Goal: Task Accomplishment & Management: Complete application form

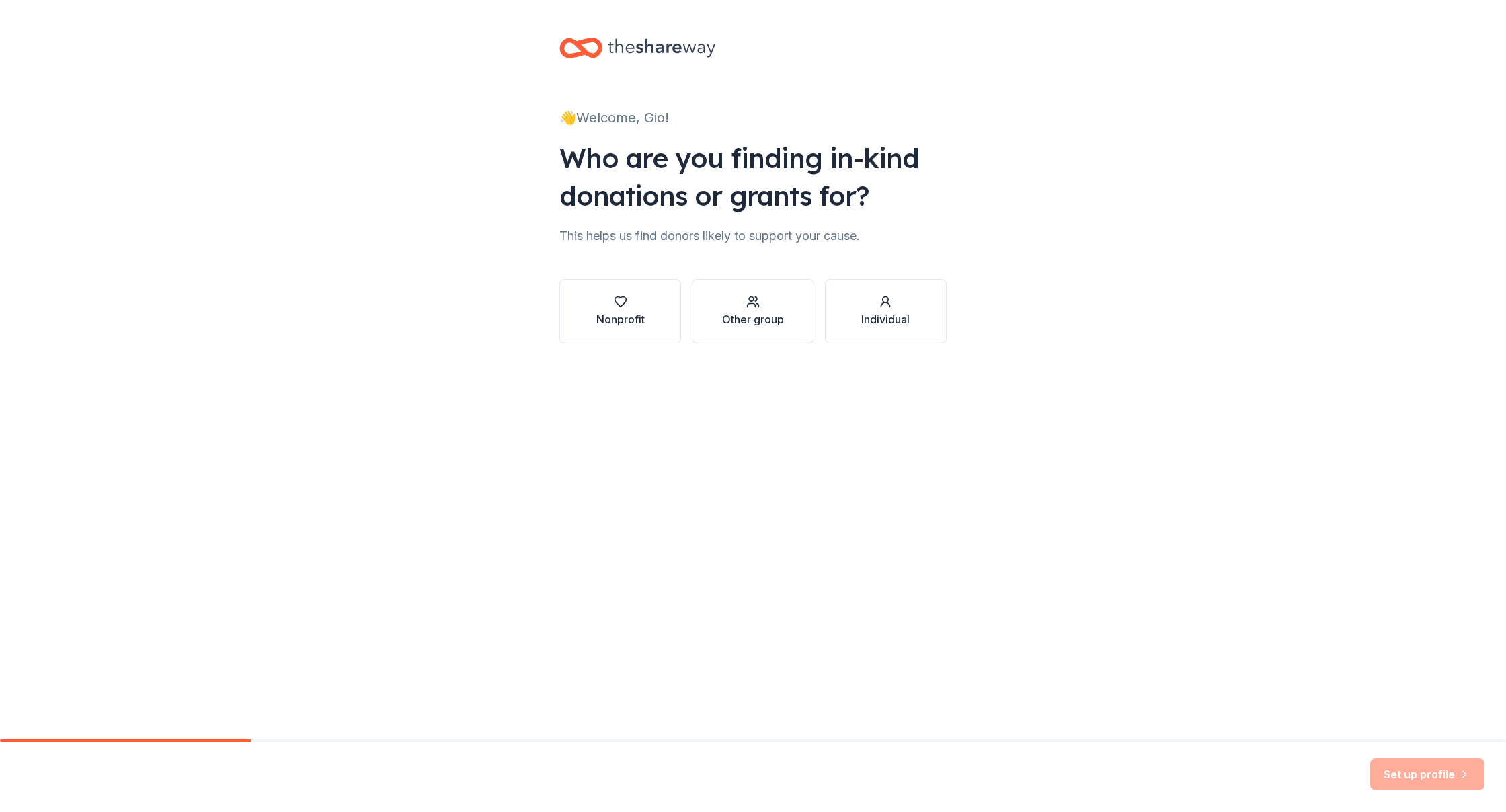
click at [621, 314] on div "Nonprofit" at bounding box center [620, 319] width 49 height 16
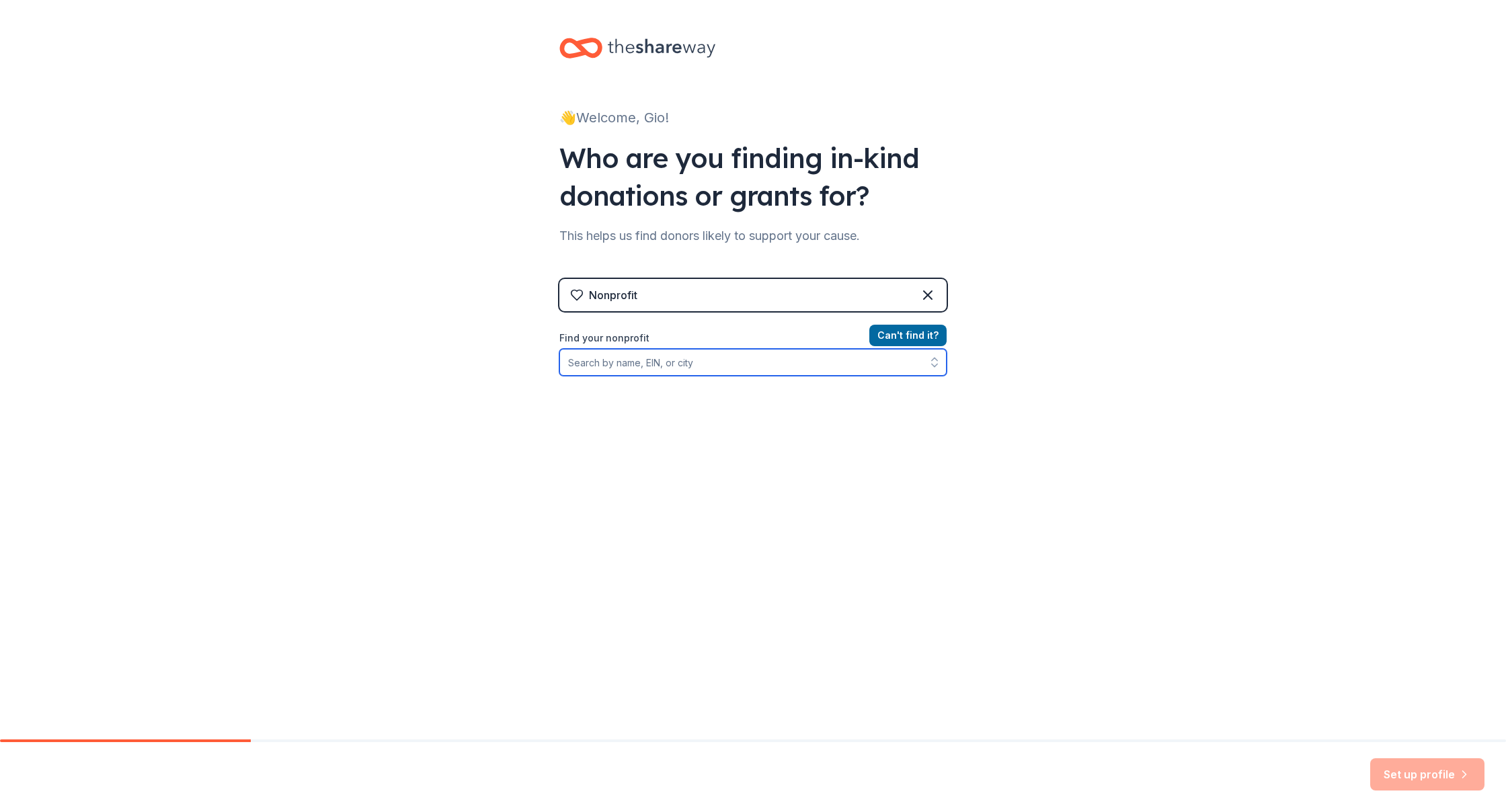
click at [776, 370] on input "Find your nonprofit" at bounding box center [753, 361] width 387 height 27
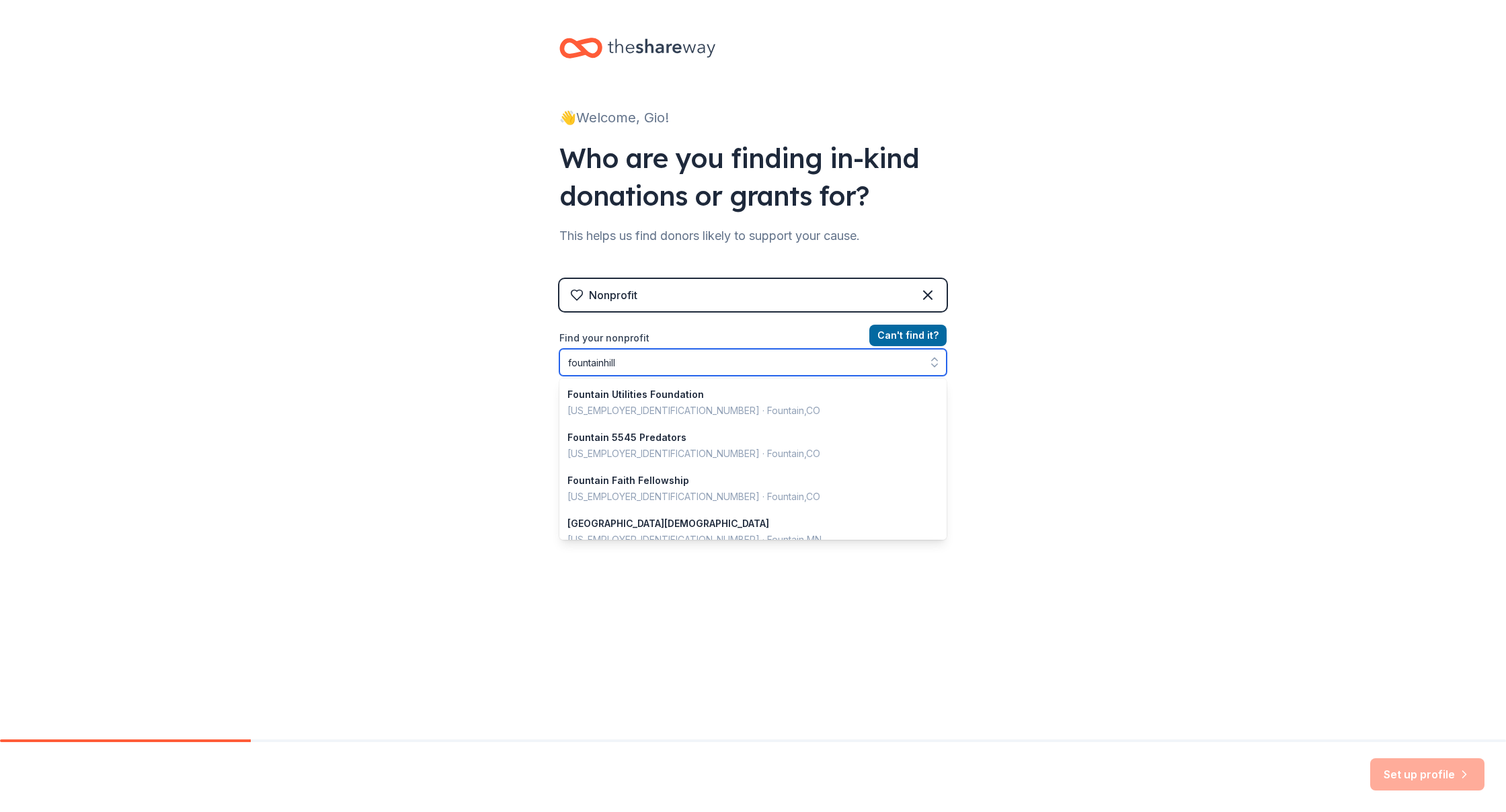
type input "[GEOGRAPHIC_DATA]"
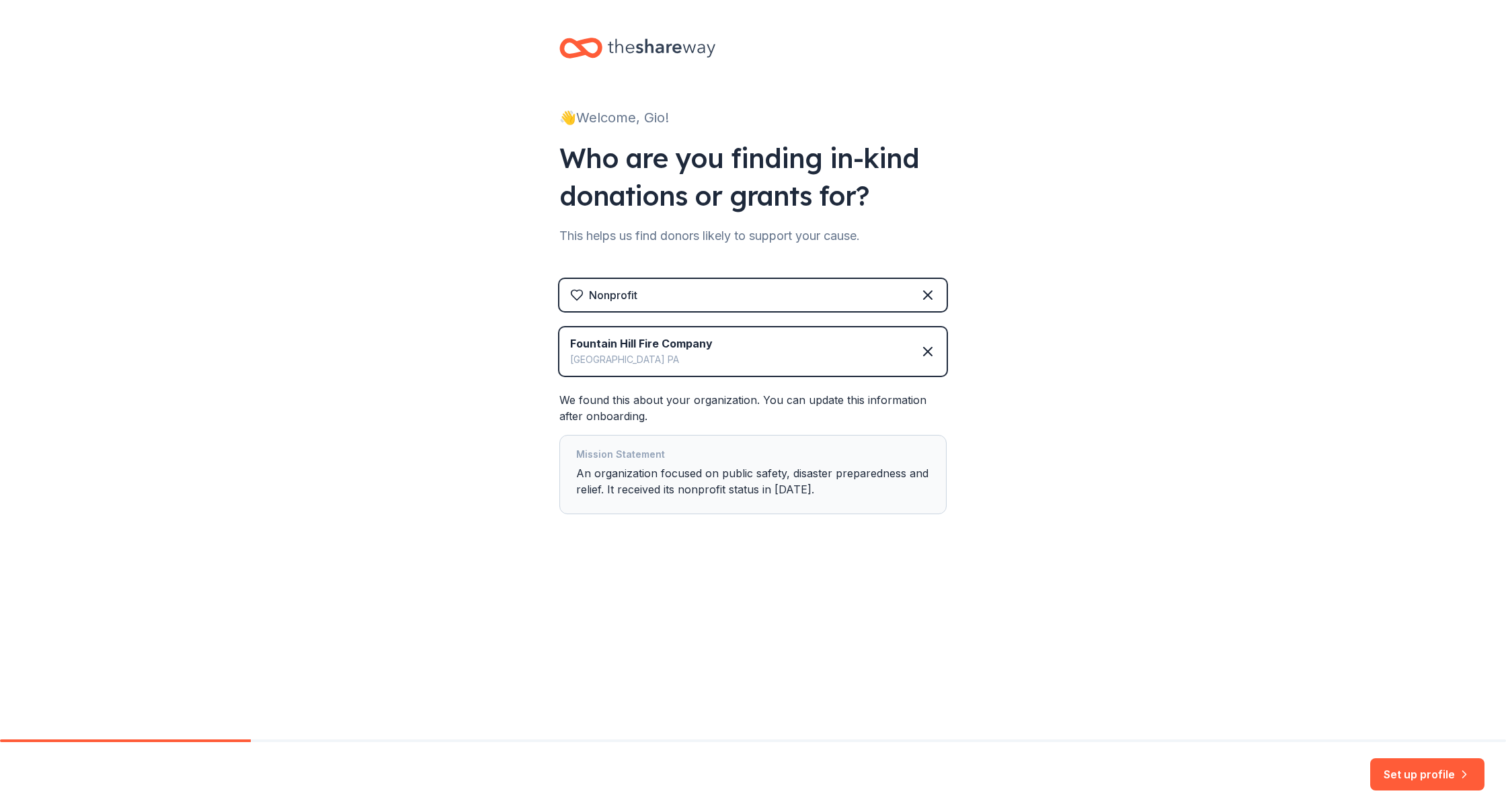
click at [1438, 772] on button "Set up profile" at bounding box center [1427, 774] width 114 height 32
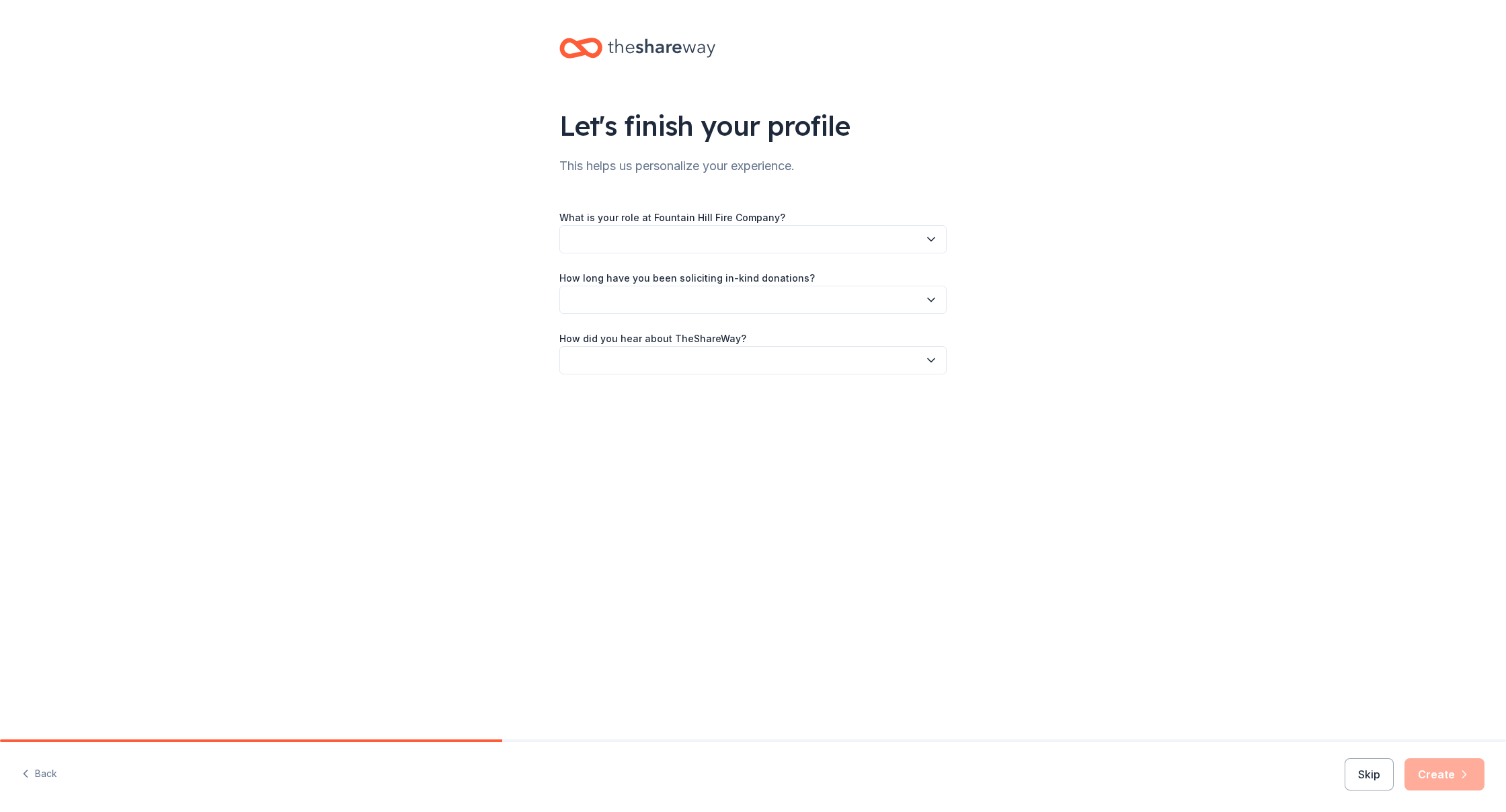
click at [912, 241] on button "button" at bounding box center [753, 239] width 387 height 28
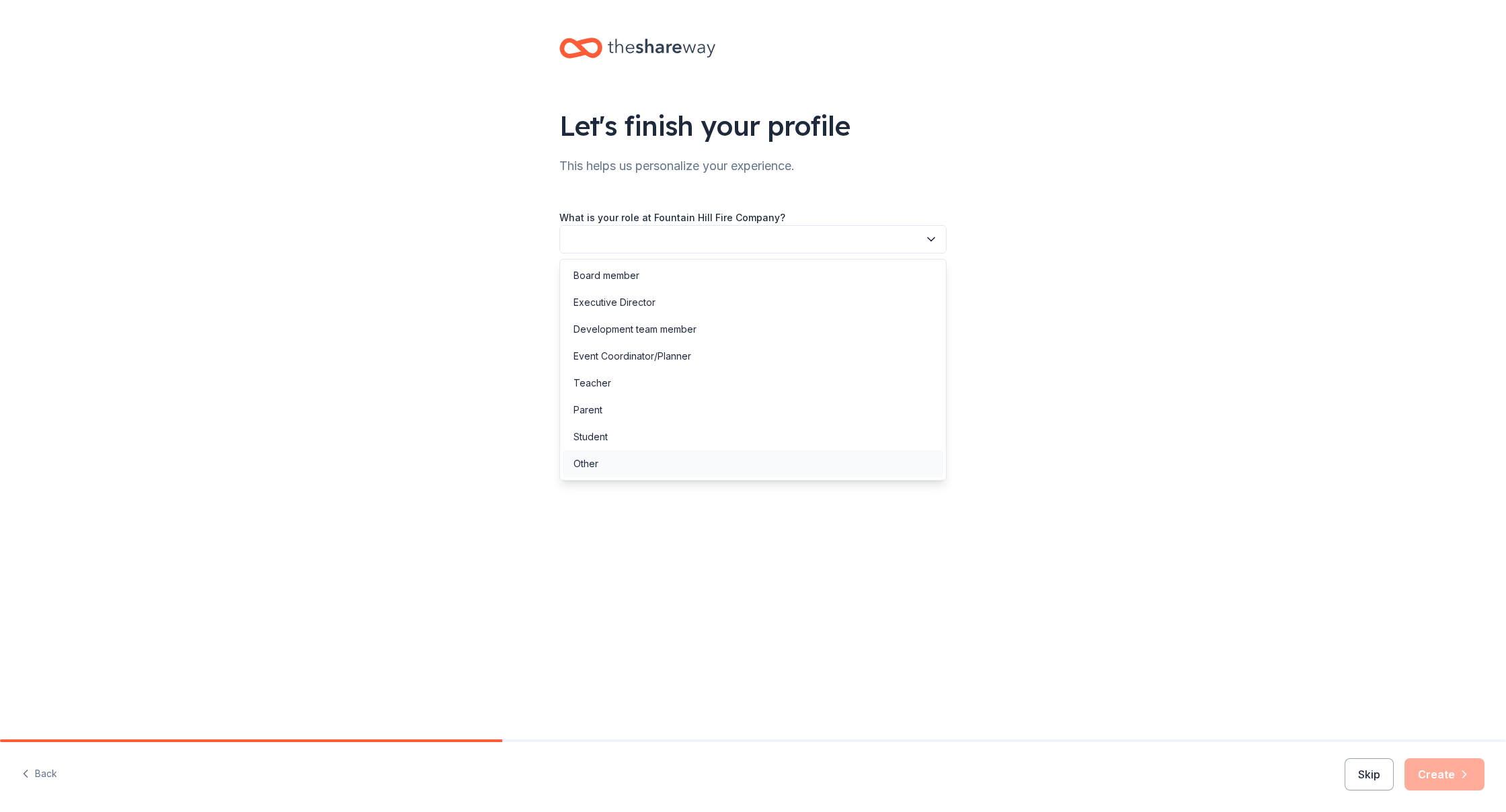
click at [607, 466] on div "Other" at bounding box center [753, 464] width 381 height 27
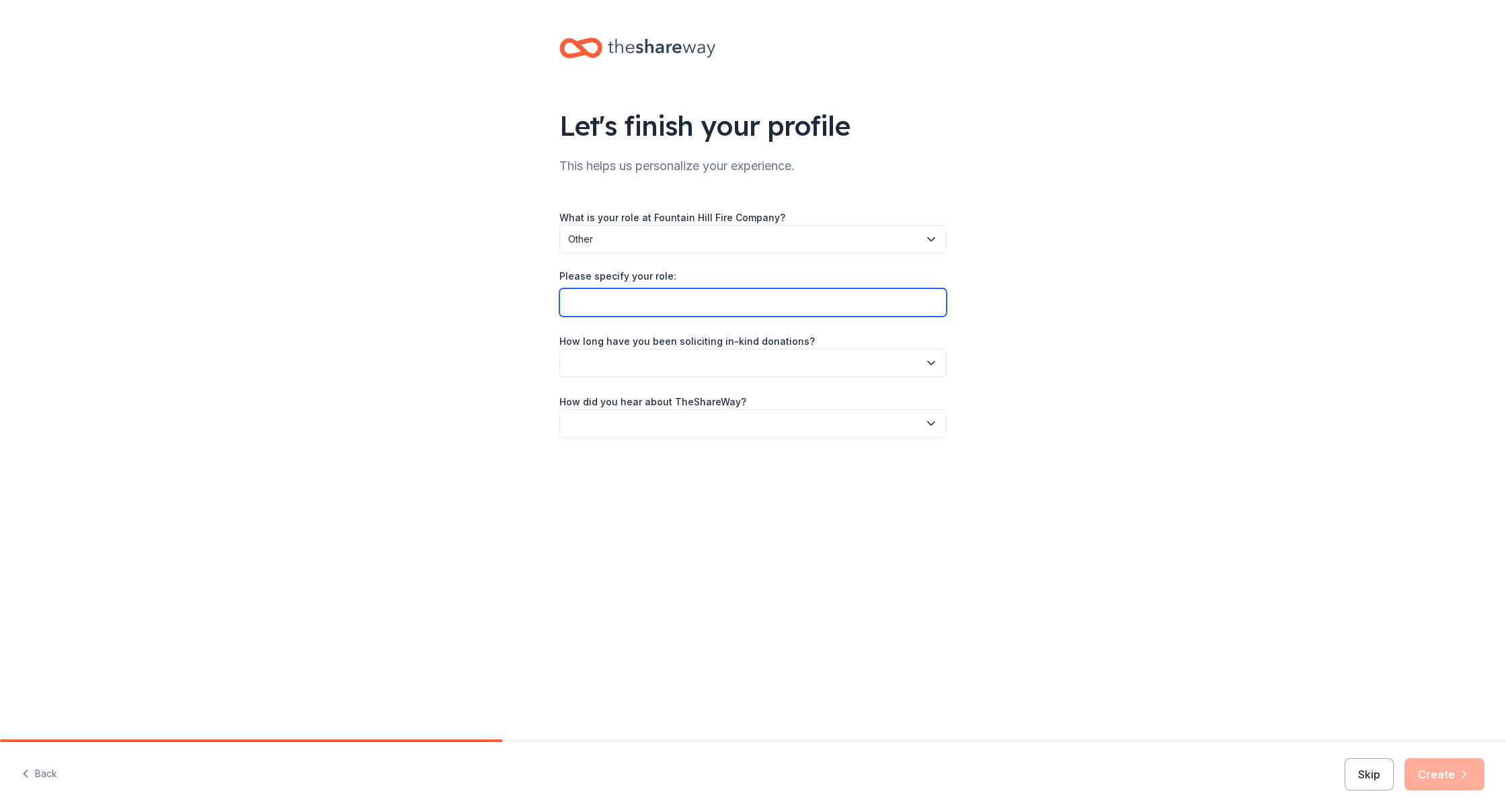
click at [705, 296] on input "Please specify your role:" at bounding box center [753, 302] width 387 height 28
click at [929, 243] on icon "button" at bounding box center [931, 240] width 14 height 14
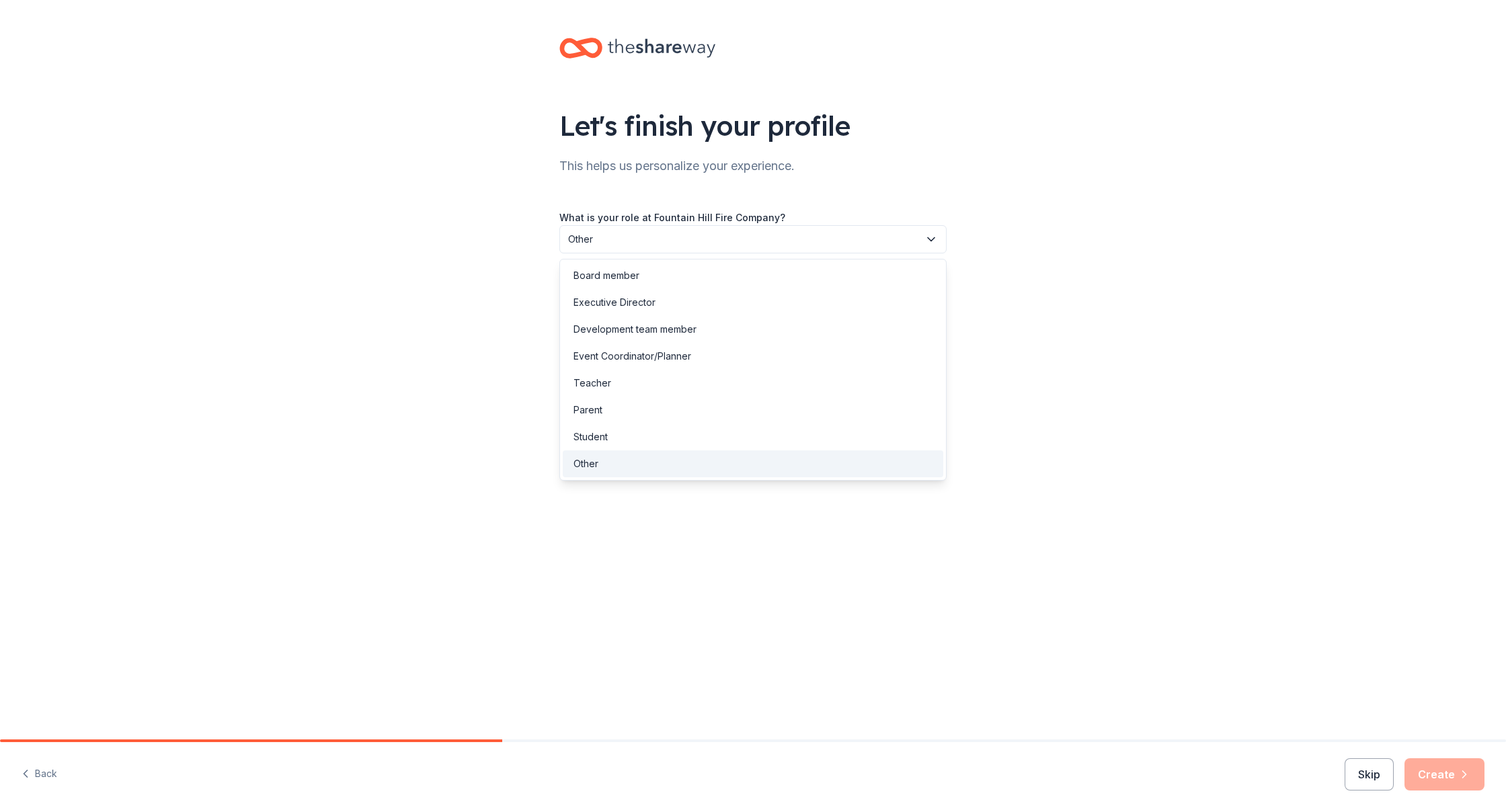
click at [599, 468] on div "Other" at bounding box center [753, 464] width 381 height 27
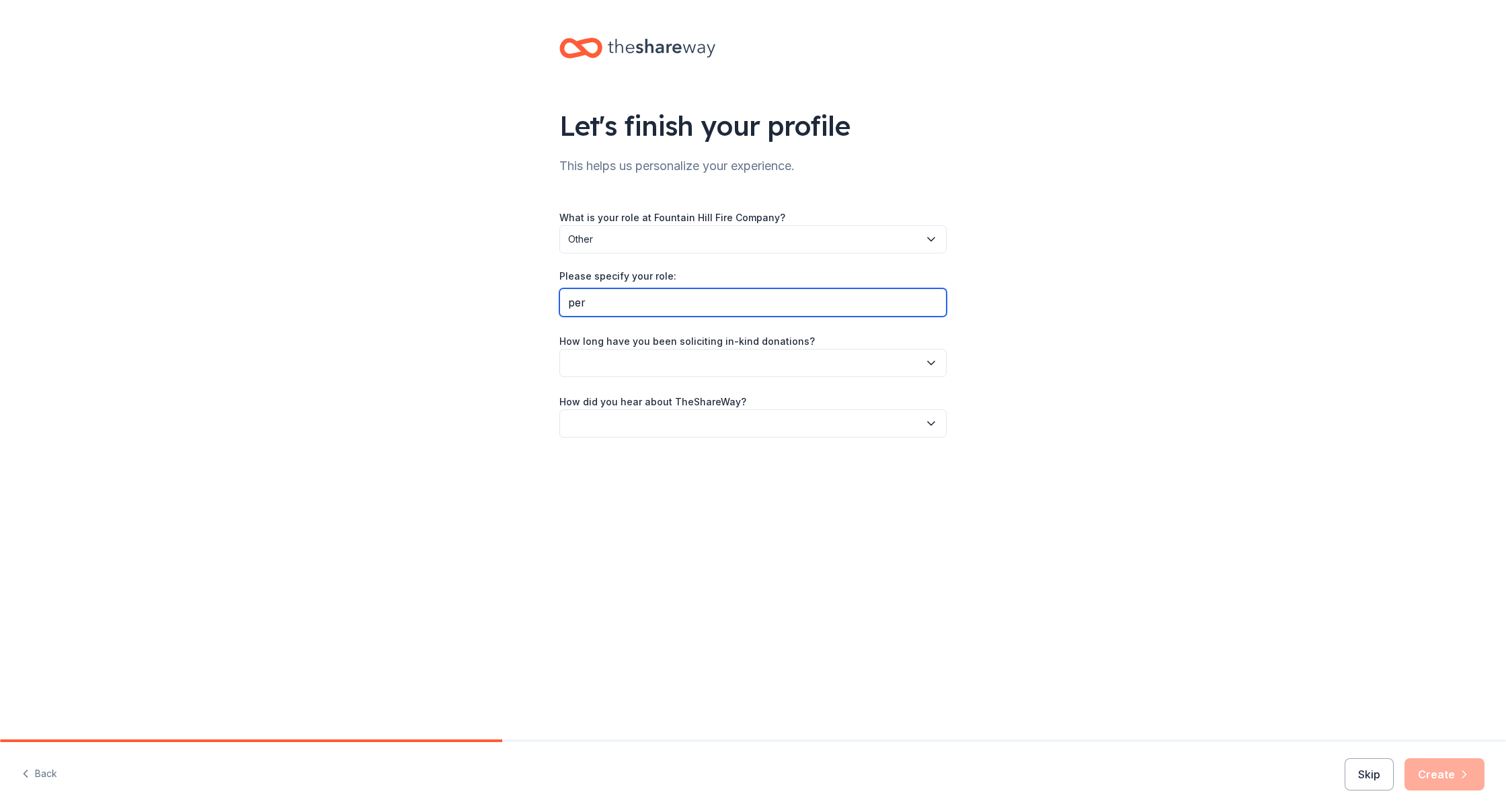
click at [723, 299] on input "per" at bounding box center [753, 302] width 387 height 28
click at [930, 361] on icon "button" at bounding box center [931, 363] width 14 height 14
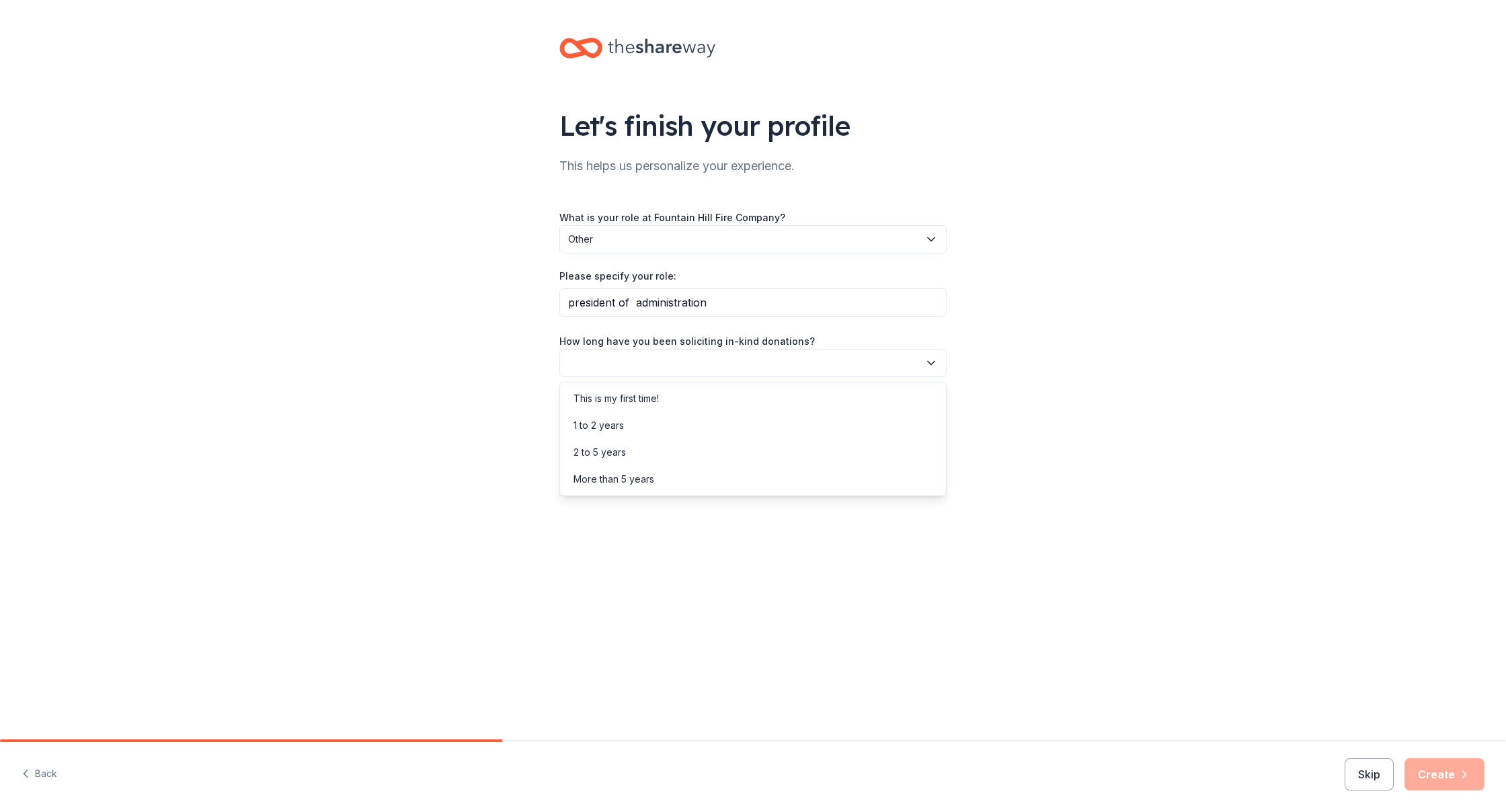
click at [744, 301] on div "What is your role at Fountain Hill Fire Company? Other Please specify your role…" at bounding box center [753, 323] width 387 height 229
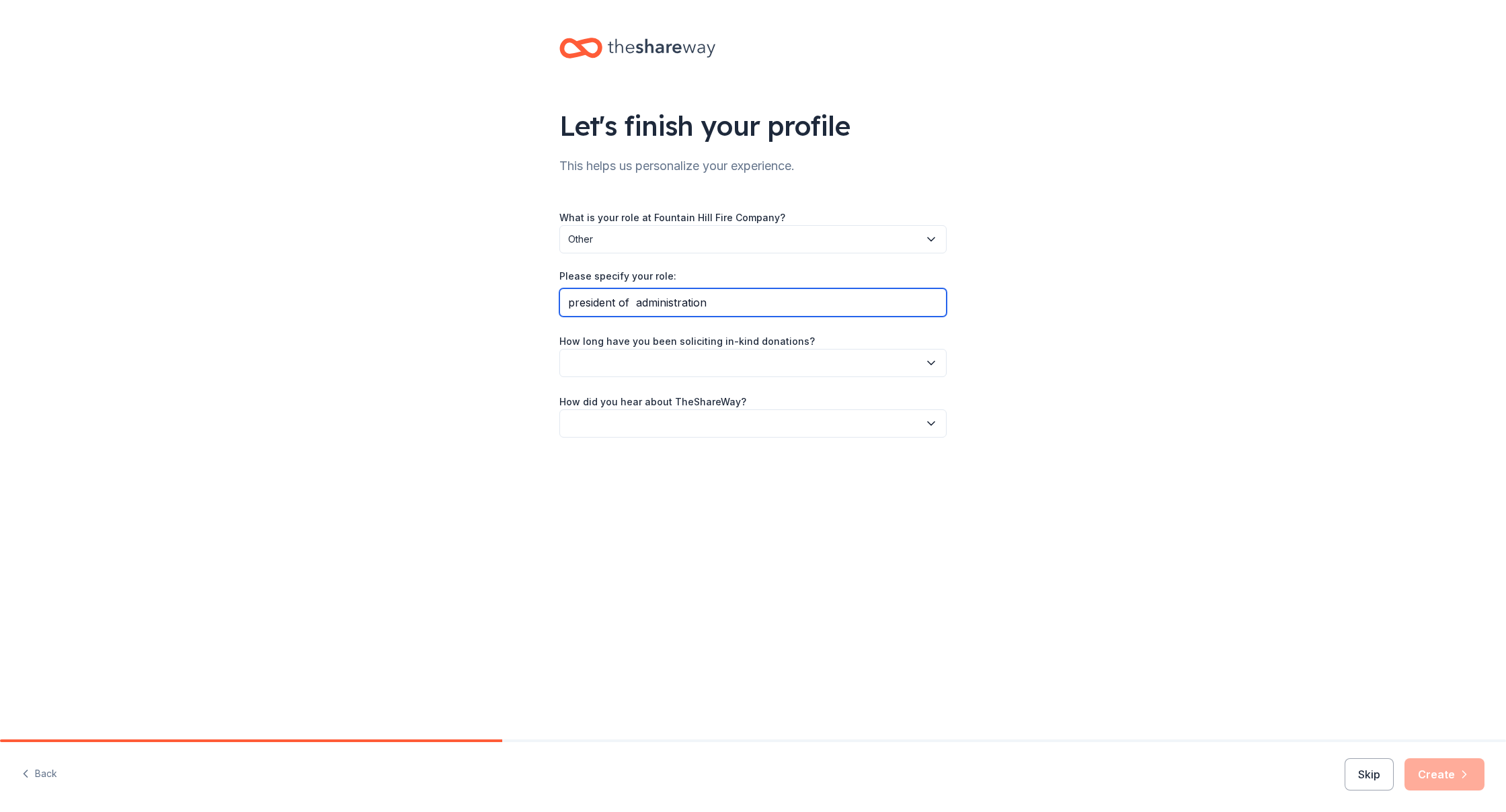
click at [738, 303] on input "president of administration" at bounding box center [753, 302] width 387 height 28
click at [781, 301] on input "president of administration in fountain hill company" at bounding box center [753, 302] width 387 height 28
type input "president of administration in fountain hill fire company"
click at [729, 368] on button "button" at bounding box center [753, 362] width 387 height 28
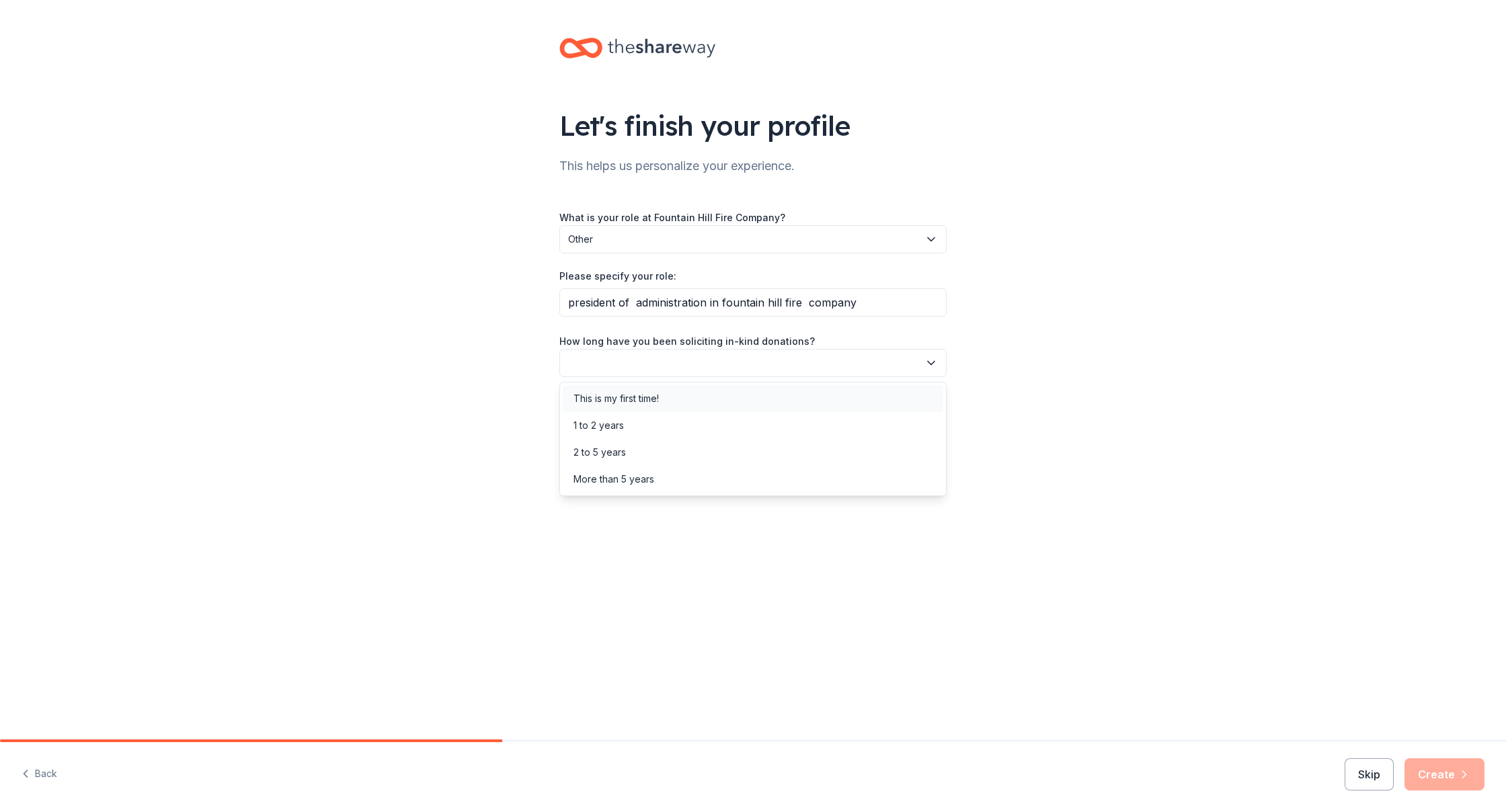
click at [637, 401] on div "This is my first time!" at bounding box center [616, 398] width 86 height 16
click at [931, 420] on icon "button" at bounding box center [931, 424] width 14 height 14
click at [662, 483] on div "Online search" at bounding box center [753, 485] width 381 height 27
click at [1429, 779] on button "Create" at bounding box center [1444, 774] width 80 height 32
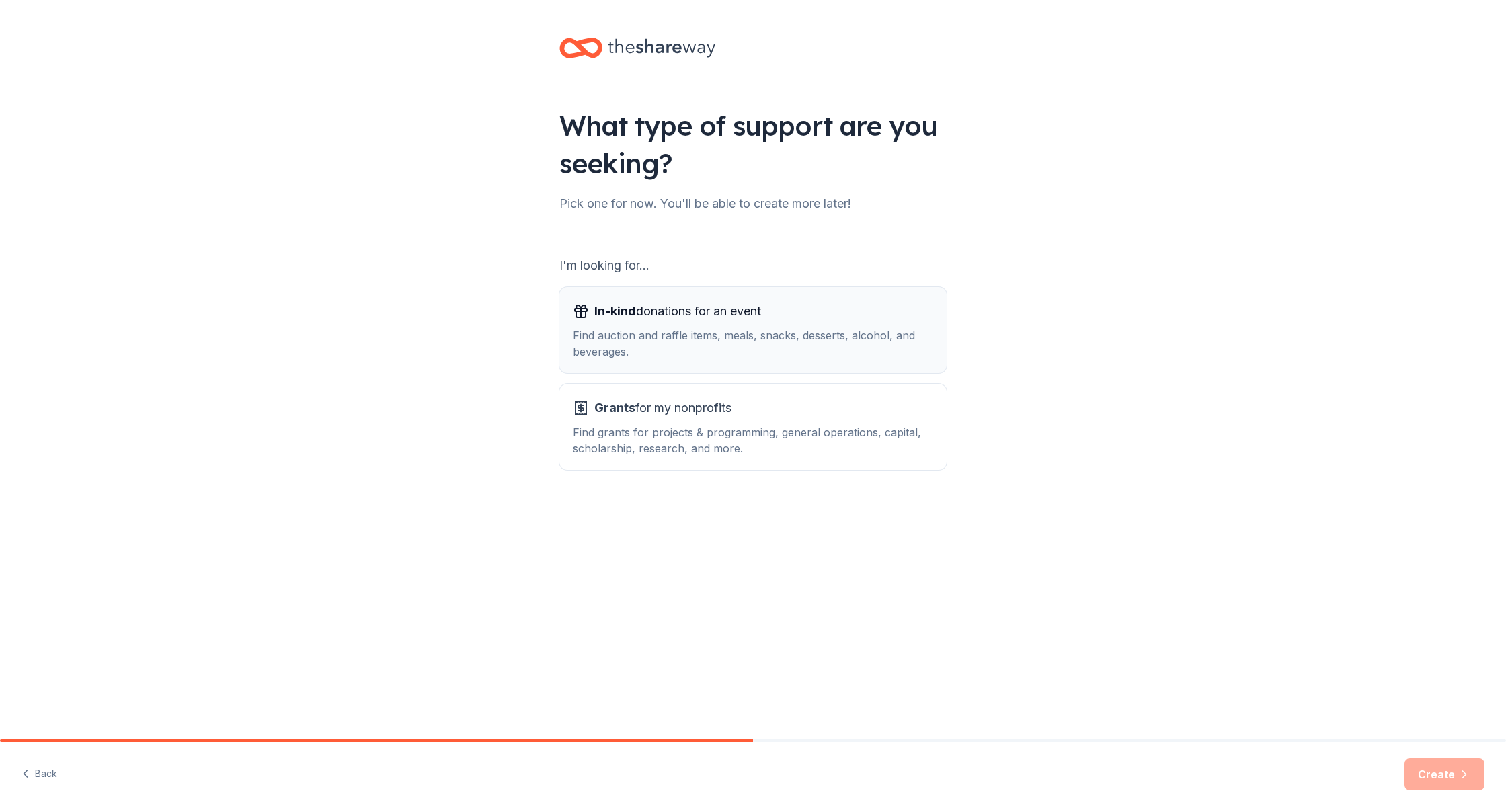
click at [712, 348] on div "Find auction and raffle items, meals, snacks, desserts, alcohol, and beverages." at bounding box center [753, 343] width 360 height 32
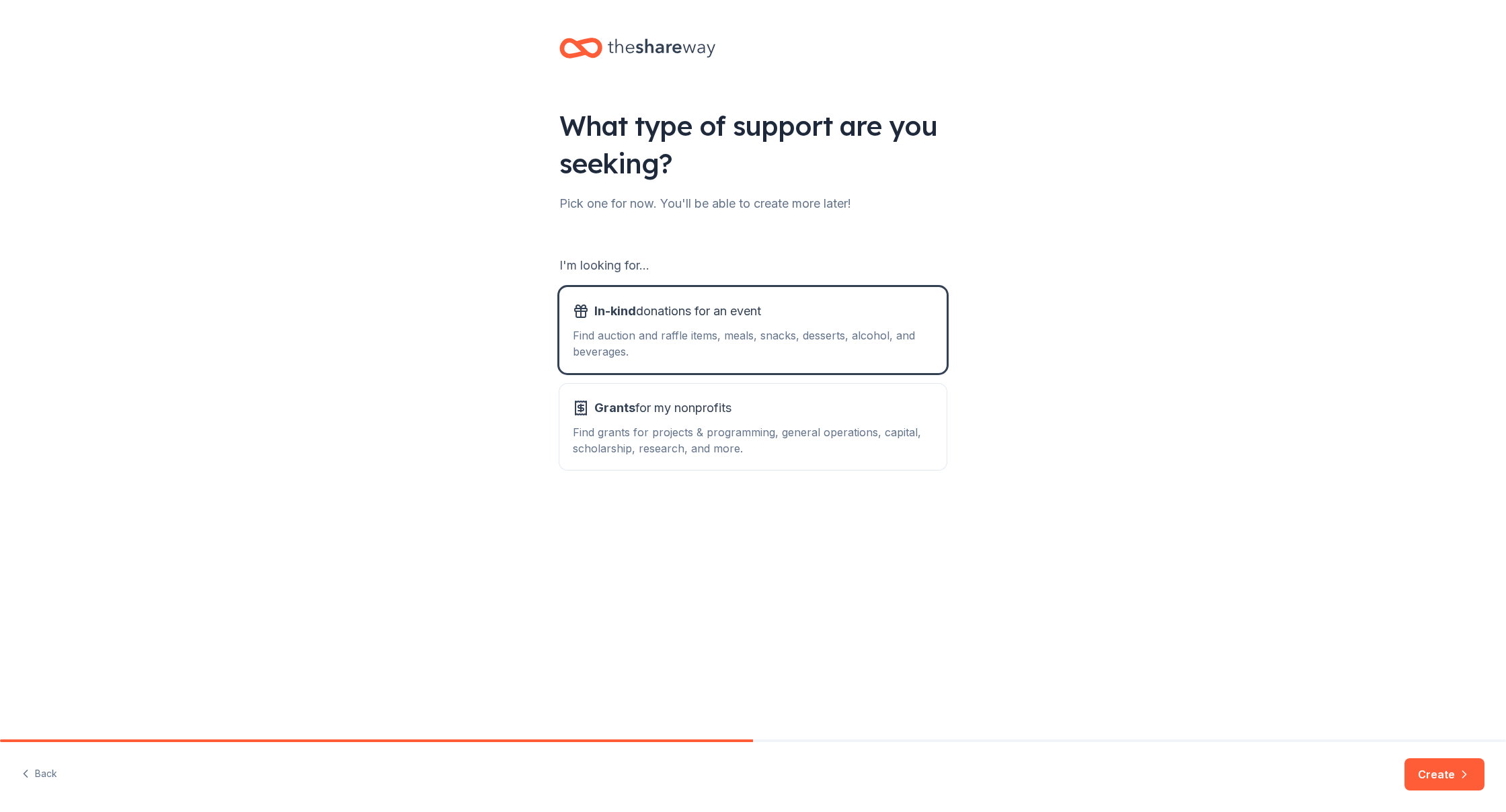
drag, startPoint x: 1368, startPoint y: 679, endPoint x: 1459, endPoint y: 739, distance: 109.0
click at [1455, 738] on div "What type of support are you seeking? Pick one for now. You'll be able to creat…" at bounding box center [753, 370] width 1506 height 739
click at [1433, 775] on button "Create" at bounding box center [1444, 774] width 80 height 32
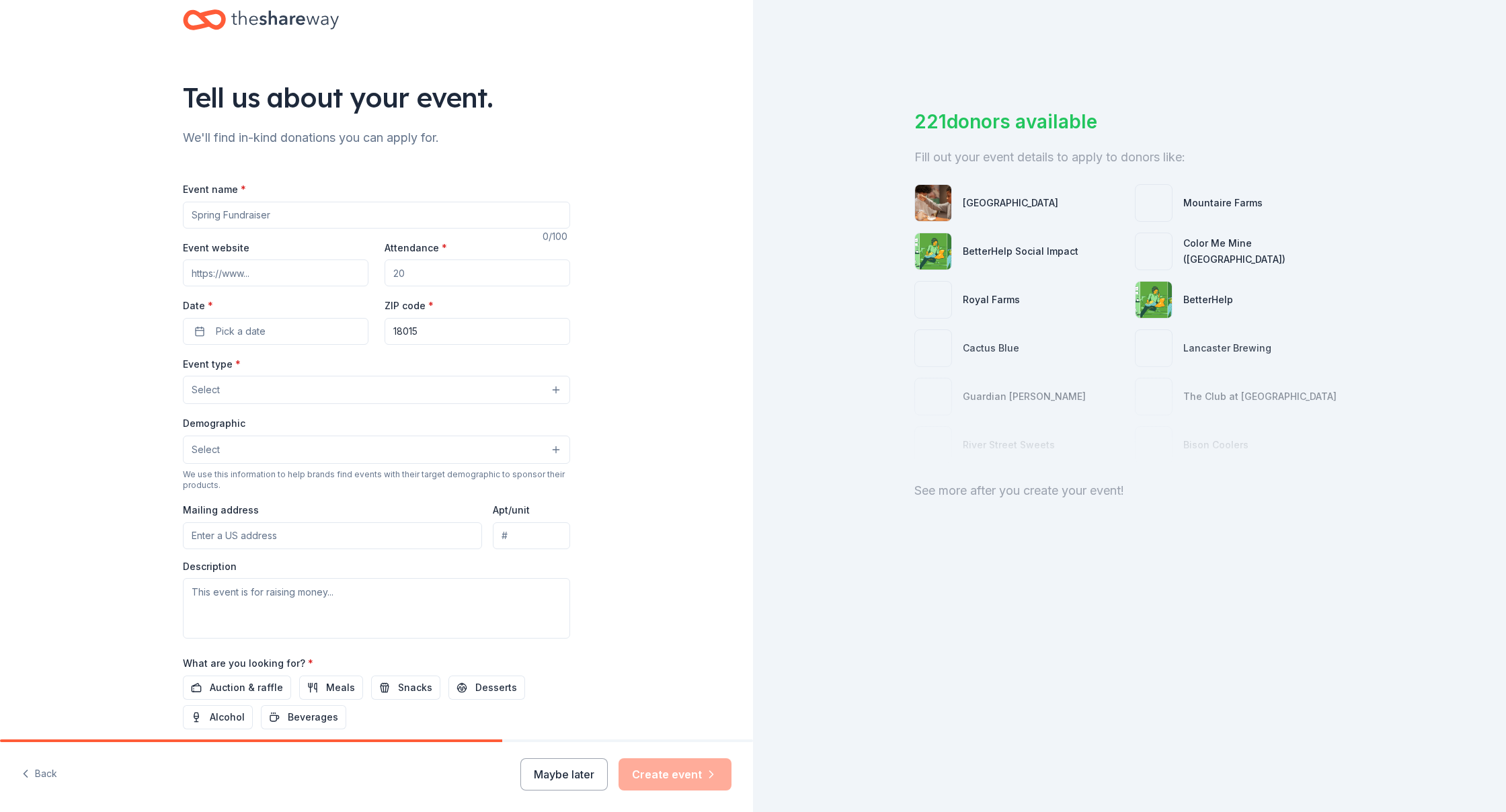
scroll to position [41, 0]
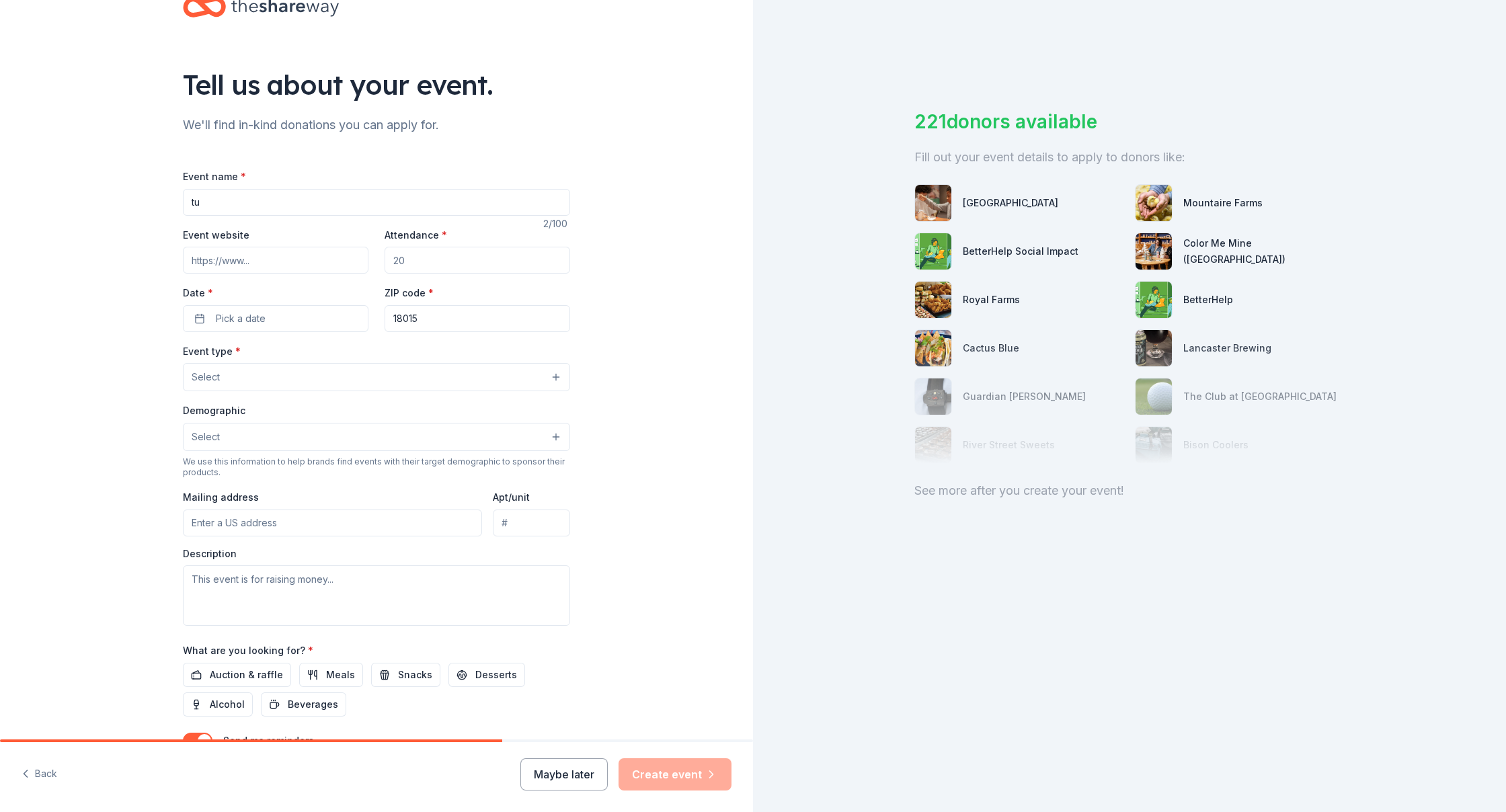
type input "t"
type input "Trunk or Treat"
click at [423, 259] on input "Attendance *" at bounding box center [477, 259] width 186 height 27
type input "150"
click at [271, 257] on input "Event website" at bounding box center [275, 259] width 186 height 27
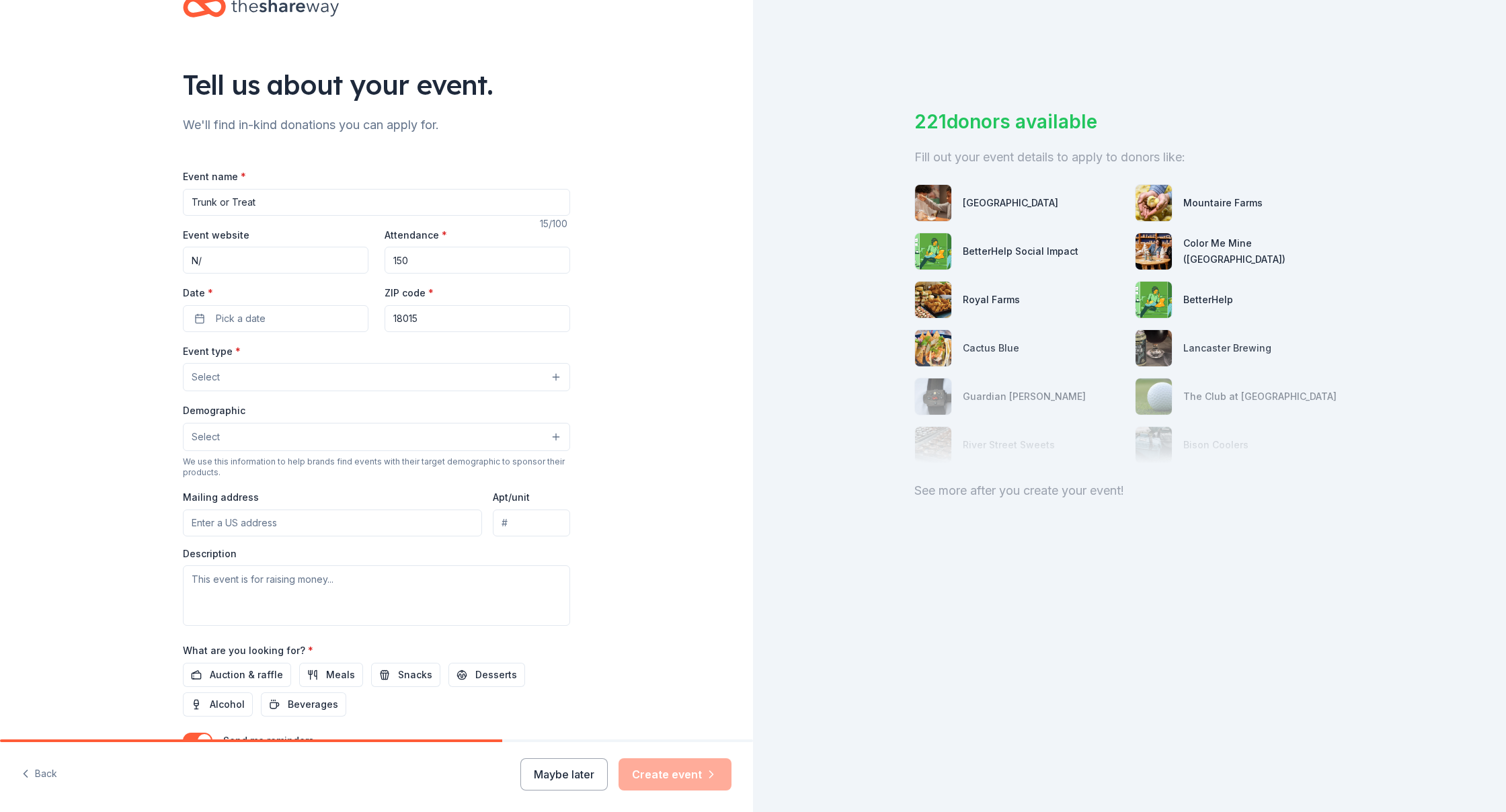
type input "N"
type input "O"
click at [292, 322] on button "Pick a date" at bounding box center [275, 318] width 186 height 27
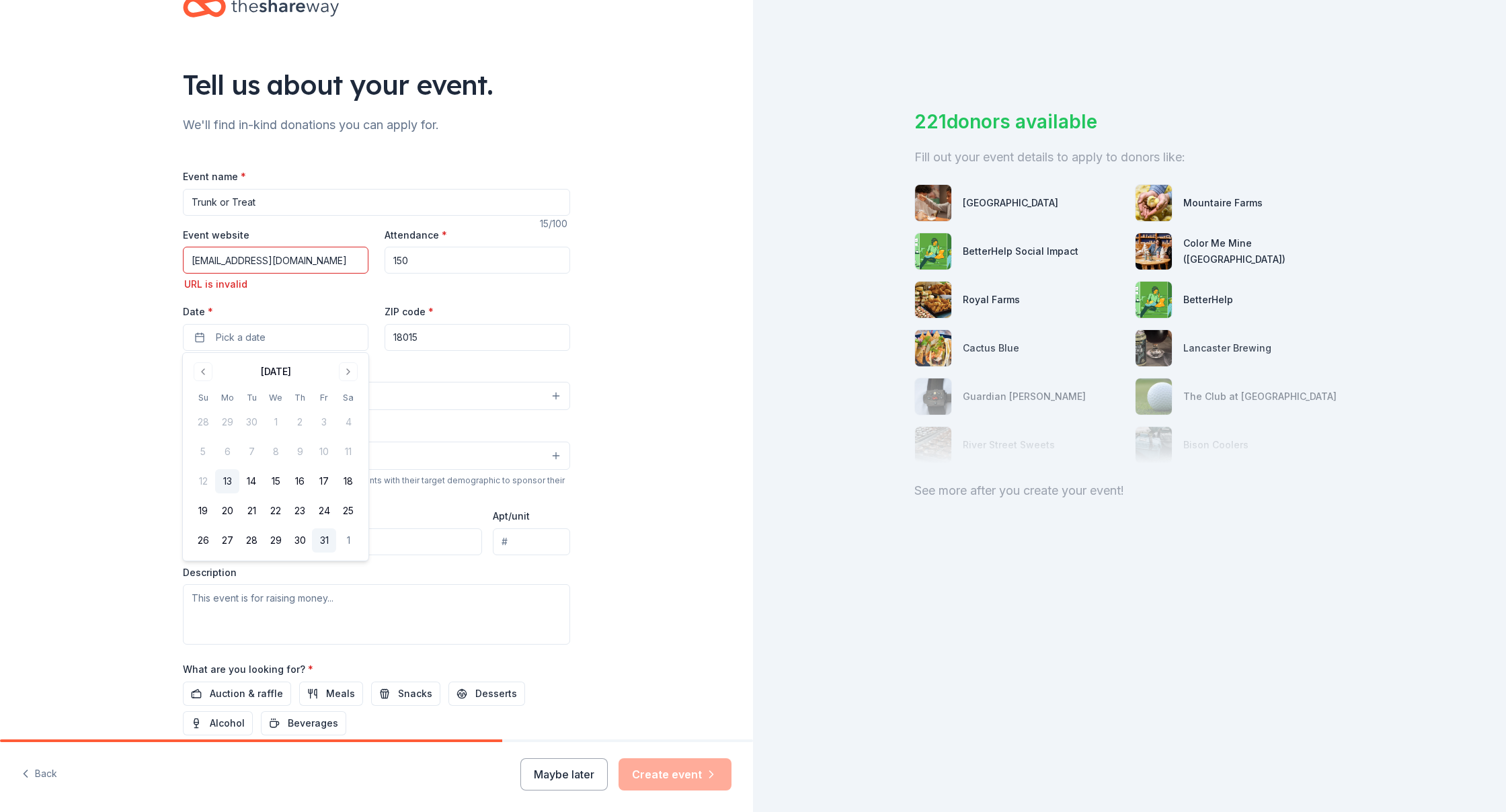
click at [328, 541] on button "31" at bounding box center [323, 540] width 24 height 24
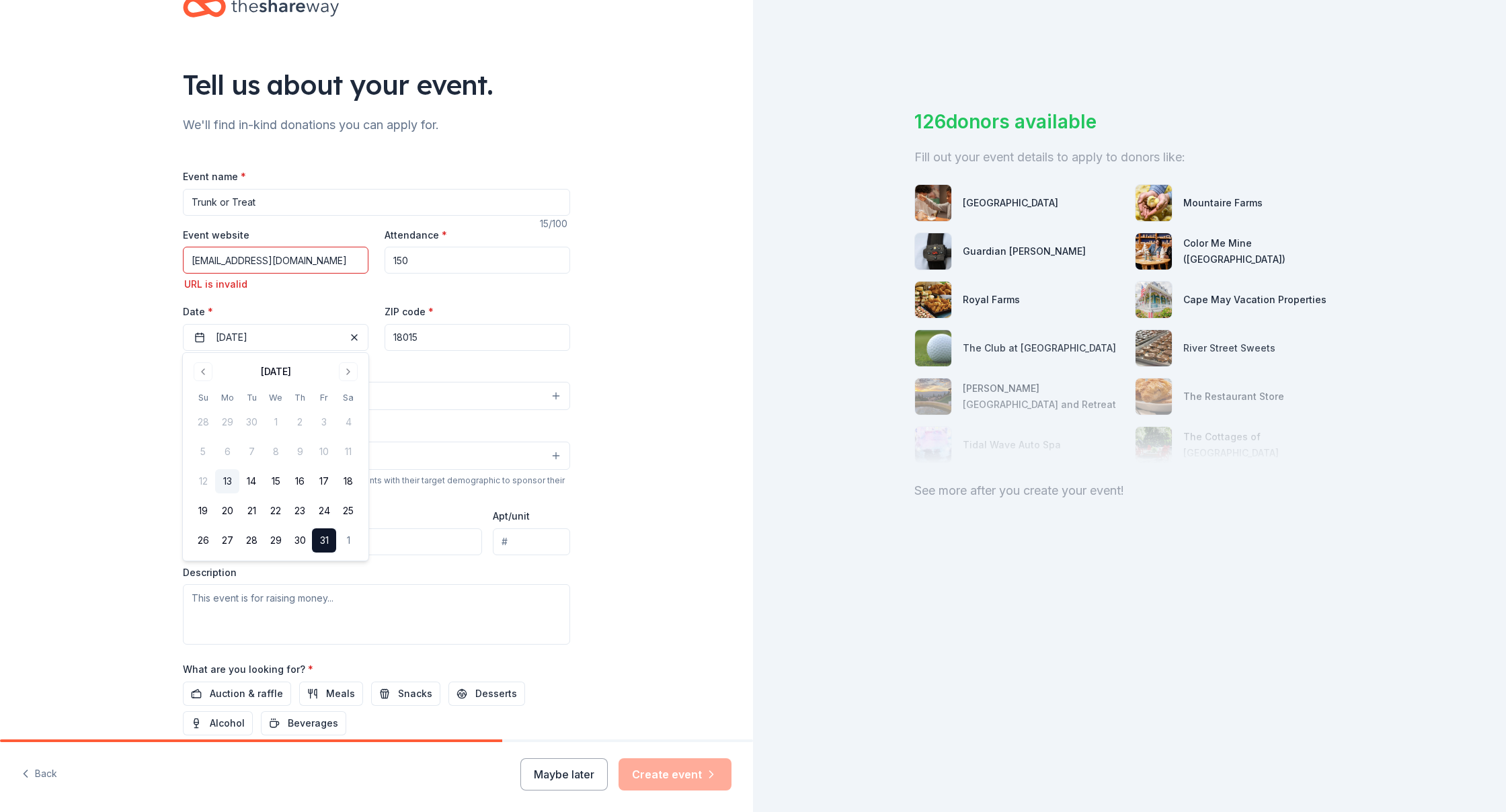
click at [312, 257] on input "gmatos@fountainhillfire.org" at bounding box center [275, 259] width 186 height 27
type input "g"
type input "N/A"
click at [340, 398] on button "Select" at bounding box center [376, 395] width 387 height 28
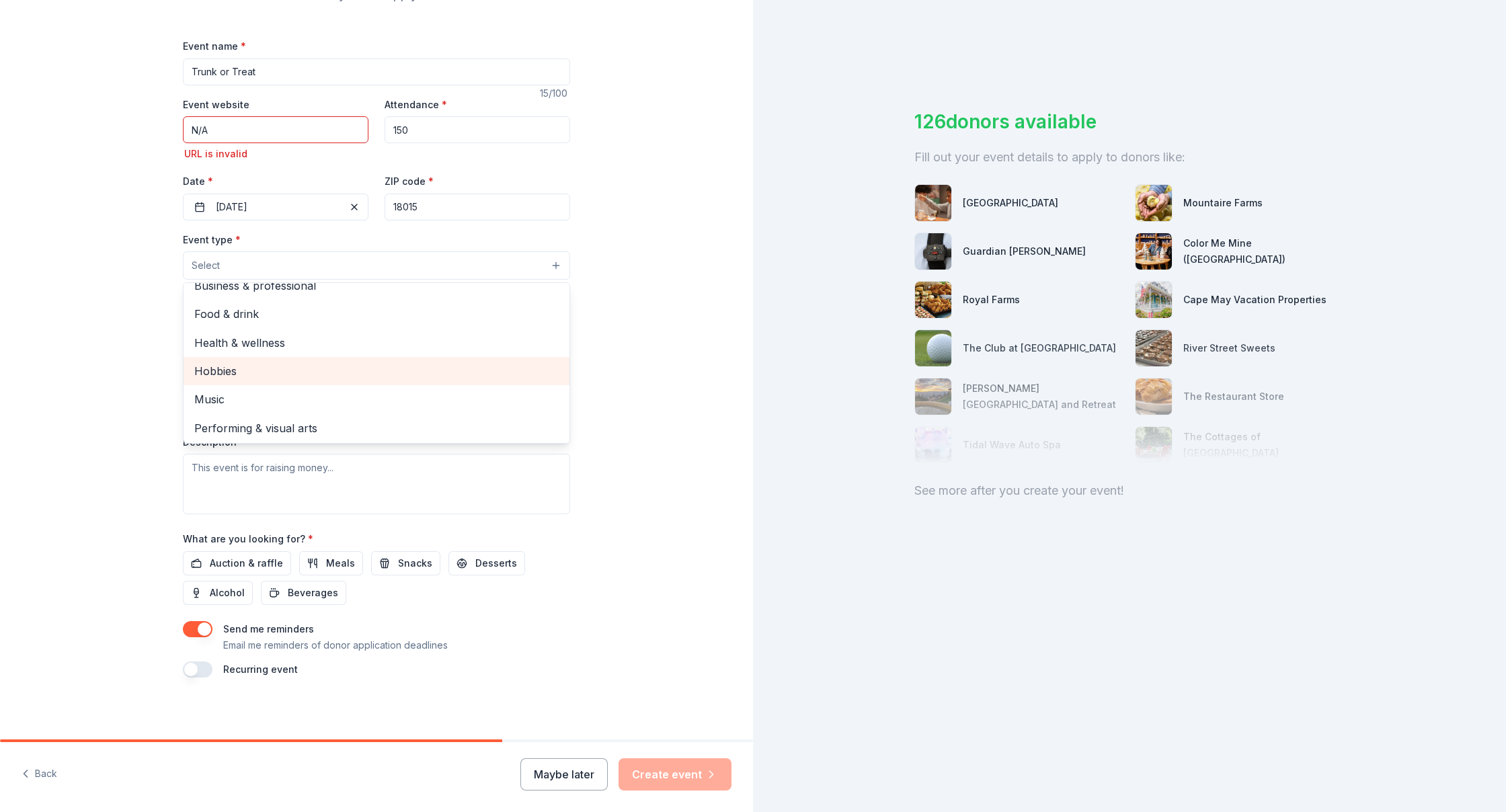
scroll to position [170, 0]
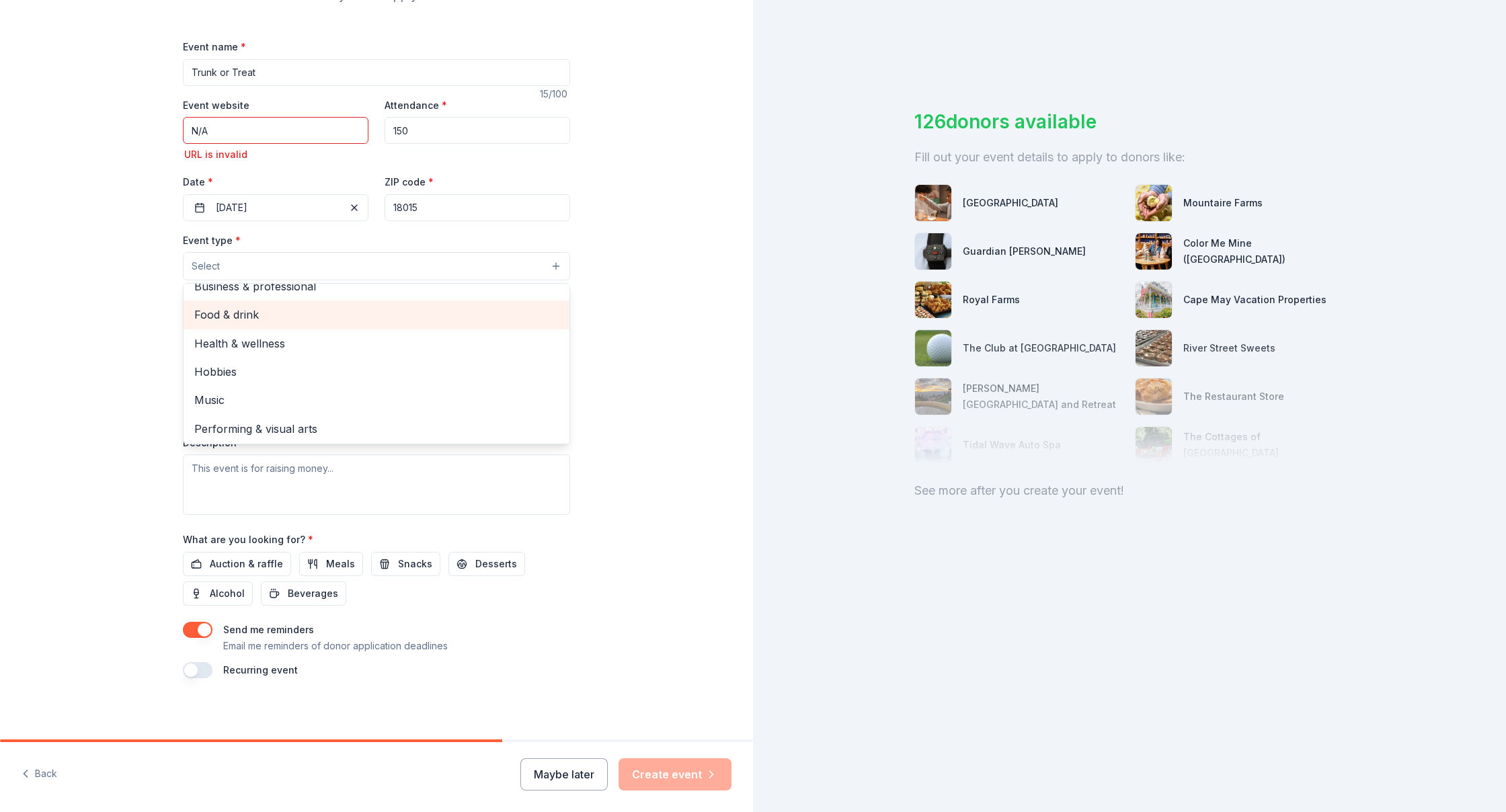
click at [236, 307] on span "Food & drink" at bounding box center [377, 315] width 364 height 18
click at [638, 365] on div "Tell us about your event. We'll find in-kind donations you can apply for. Event…" at bounding box center [376, 287] width 753 height 915
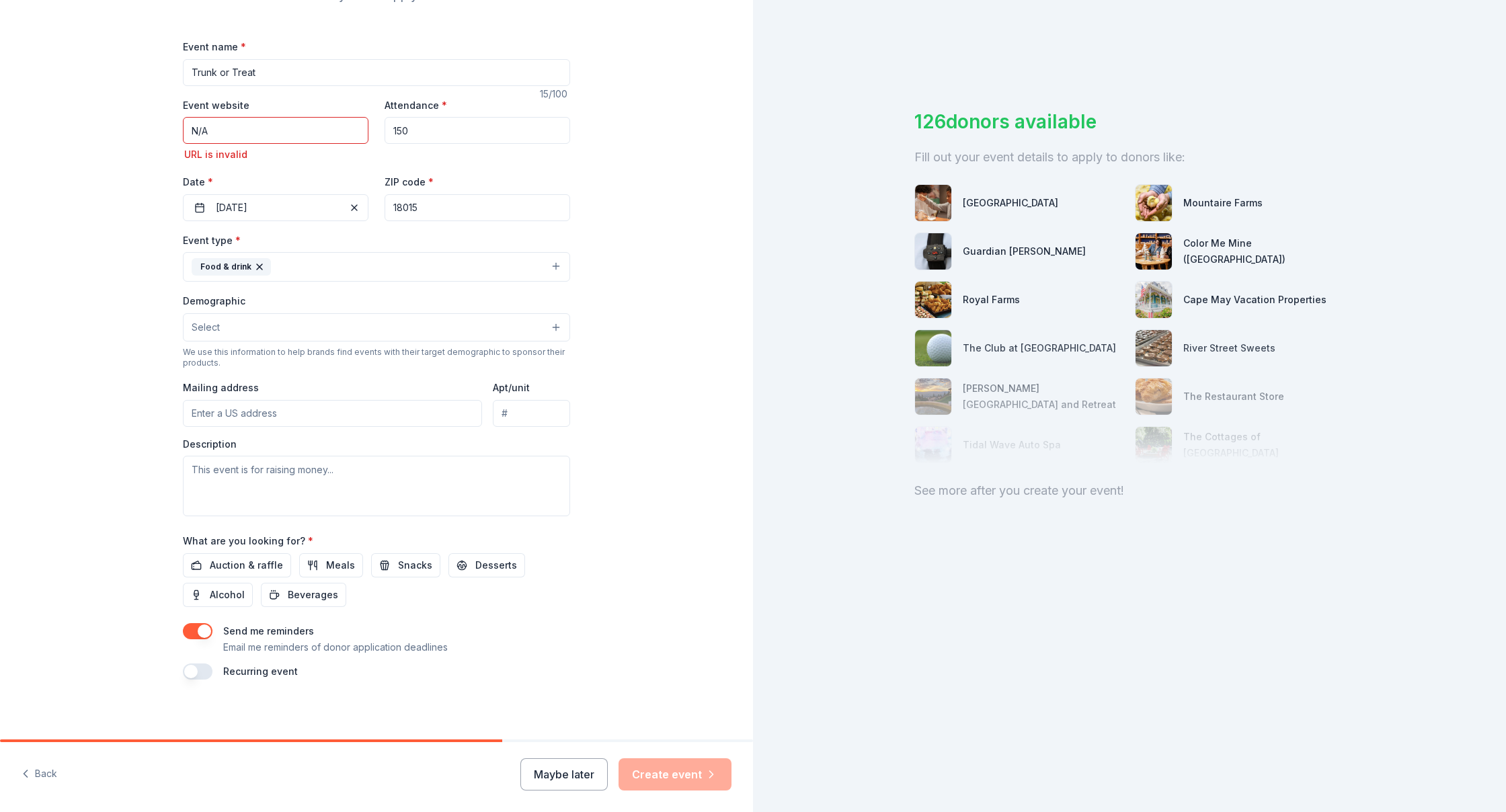
click at [555, 262] on button "Food & drink" at bounding box center [376, 266] width 387 height 29
click at [653, 290] on div "Tell us about your event. We'll find in-kind donations you can apply for. Event…" at bounding box center [376, 287] width 753 height 915
click at [311, 326] on button "Select" at bounding box center [376, 327] width 387 height 28
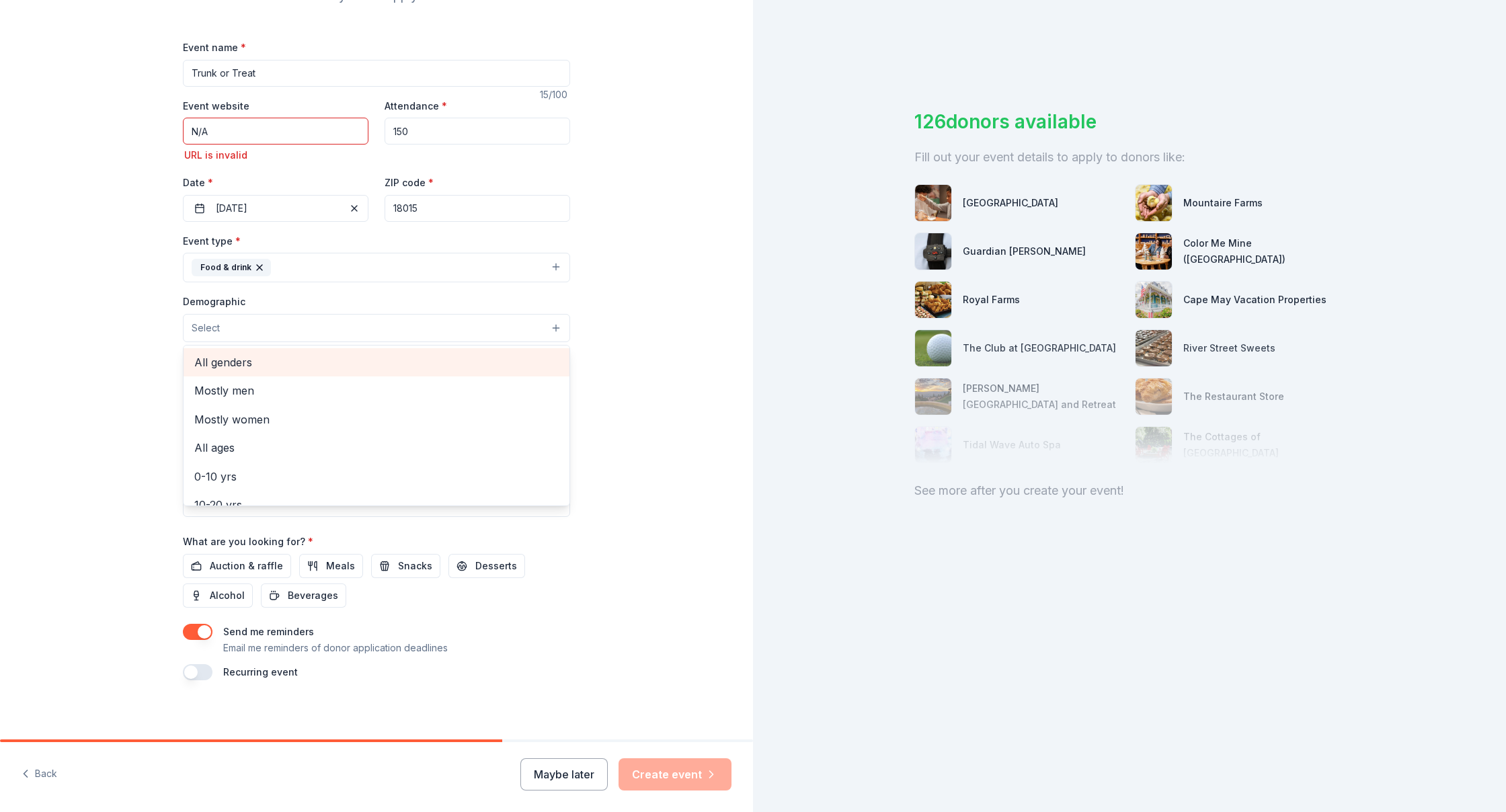
click at [238, 364] on span "All genders" at bounding box center [377, 362] width 364 height 18
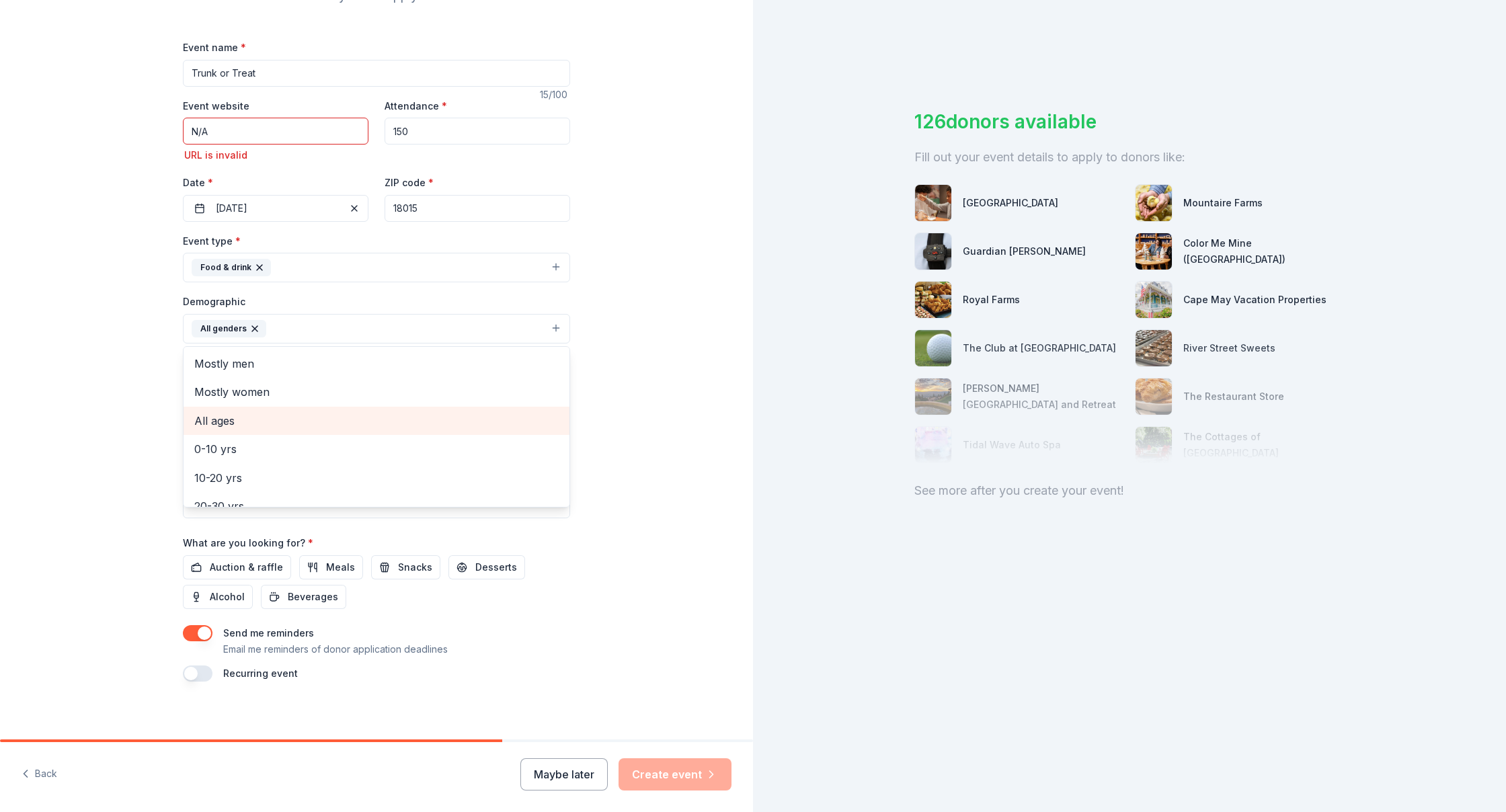
click at [241, 422] on span "All ages" at bounding box center [377, 421] width 364 height 18
click at [655, 420] on div "Tell us about your event. We'll find in-kind donations you can apply for. Event…" at bounding box center [376, 288] width 753 height 916
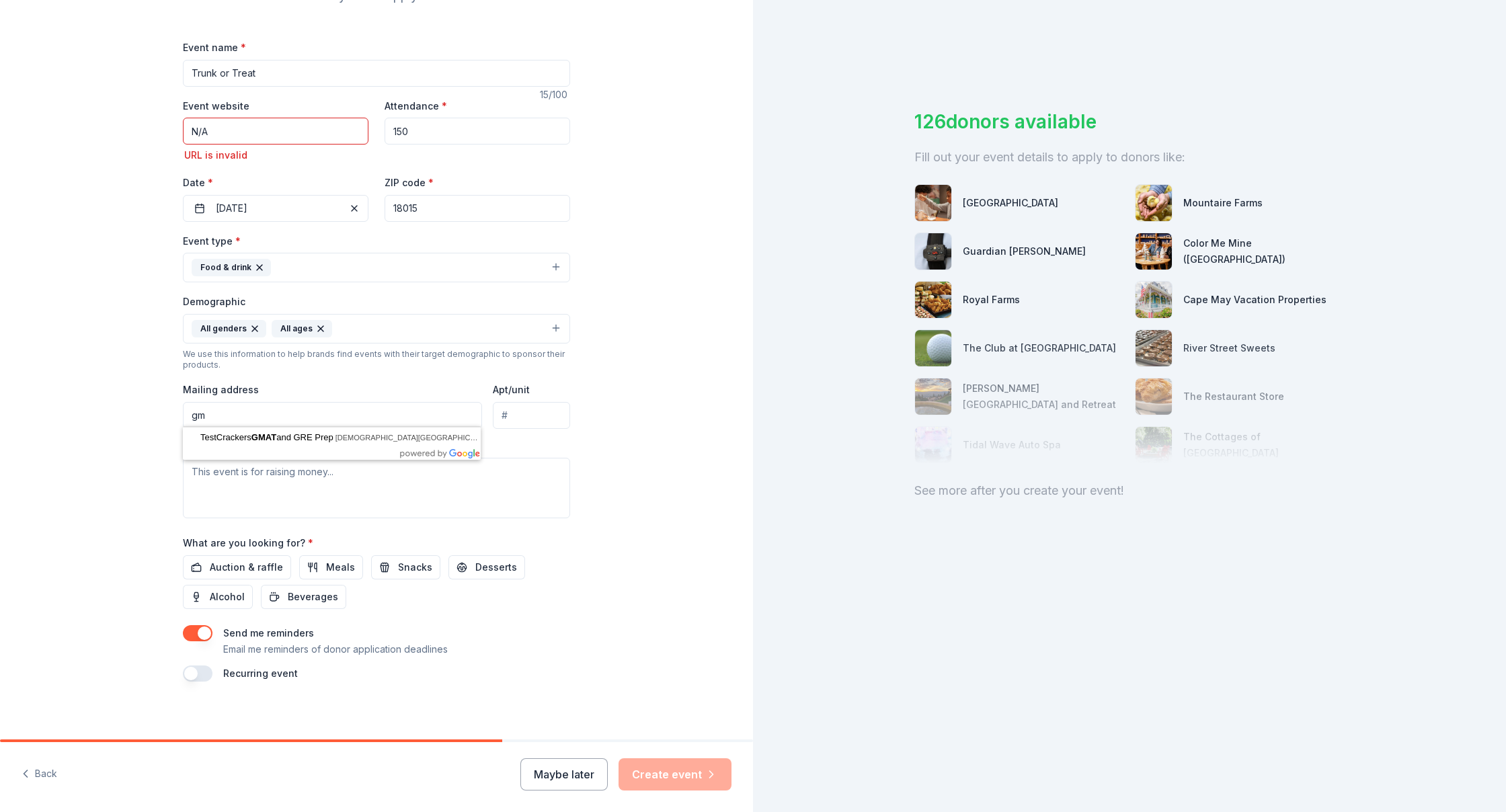
type input "g"
type input "950 Cherokee Street, Fountain Hill, PA, 18015"
click at [234, 475] on textarea at bounding box center [376, 487] width 387 height 60
type textarea "N"
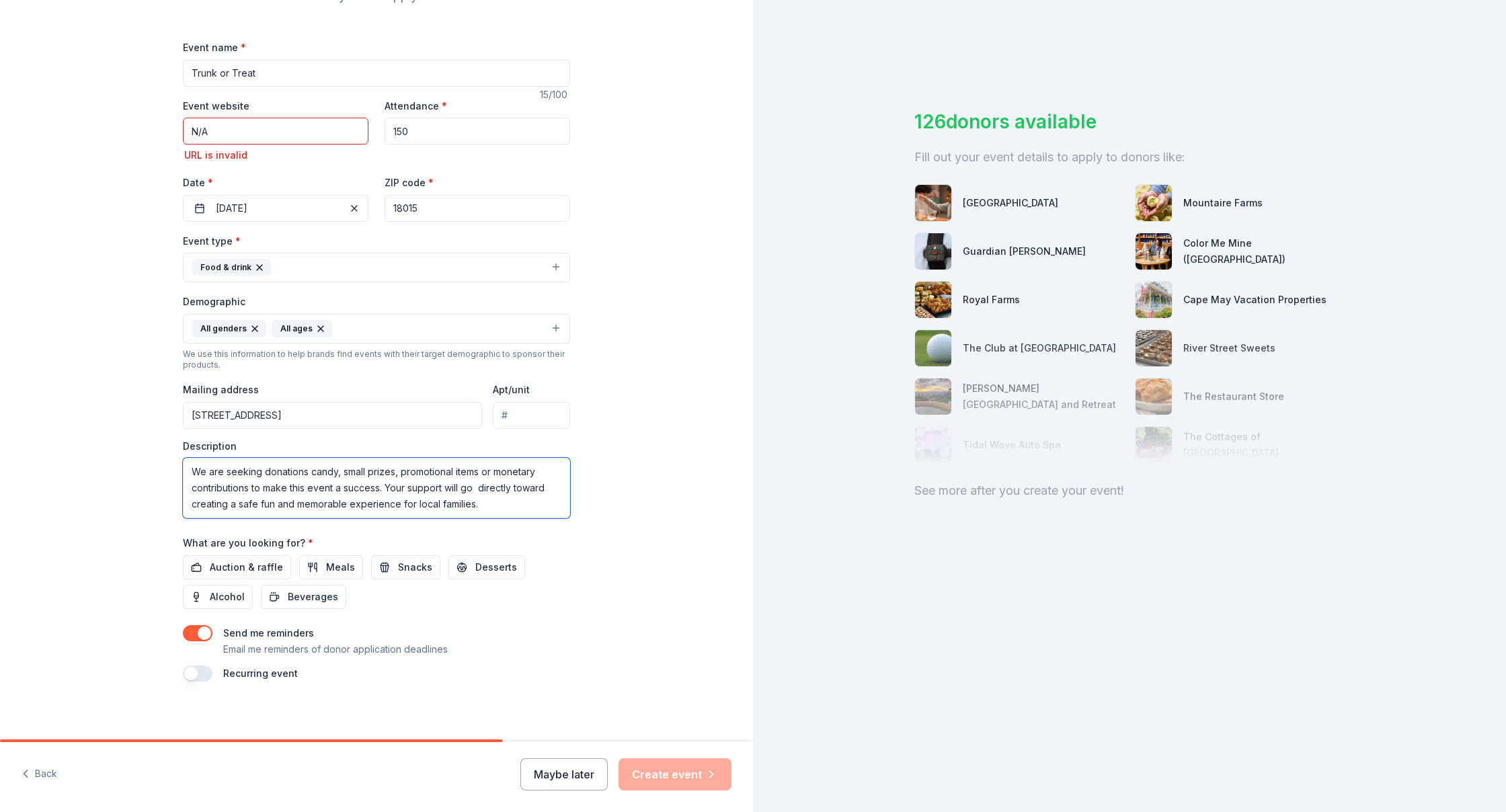
drag, startPoint x: 188, startPoint y: 463, endPoint x: 477, endPoint y: 500, distance: 291.4
click at [477, 500] on textarea "We are seeking donations candy, small prizes, promotional items or monetary con…" at bounding box center [376, 487] width 387 height 60
click at [387, 487] on textarea "We are seeking donations candy, small prizes, promotional items or monetary con…" at bounding box center [376, 487] width 387 height 60
drag, startPoint x: 188, startPoint y: 468, endPoint x: 500, endPoint y: 505, distance: 314.2
click at [499, 505] on textarea "We are seeking donations candy, small prizes, promotional items or monetary con…" at bounding box center [376, 487] width 387 height 60
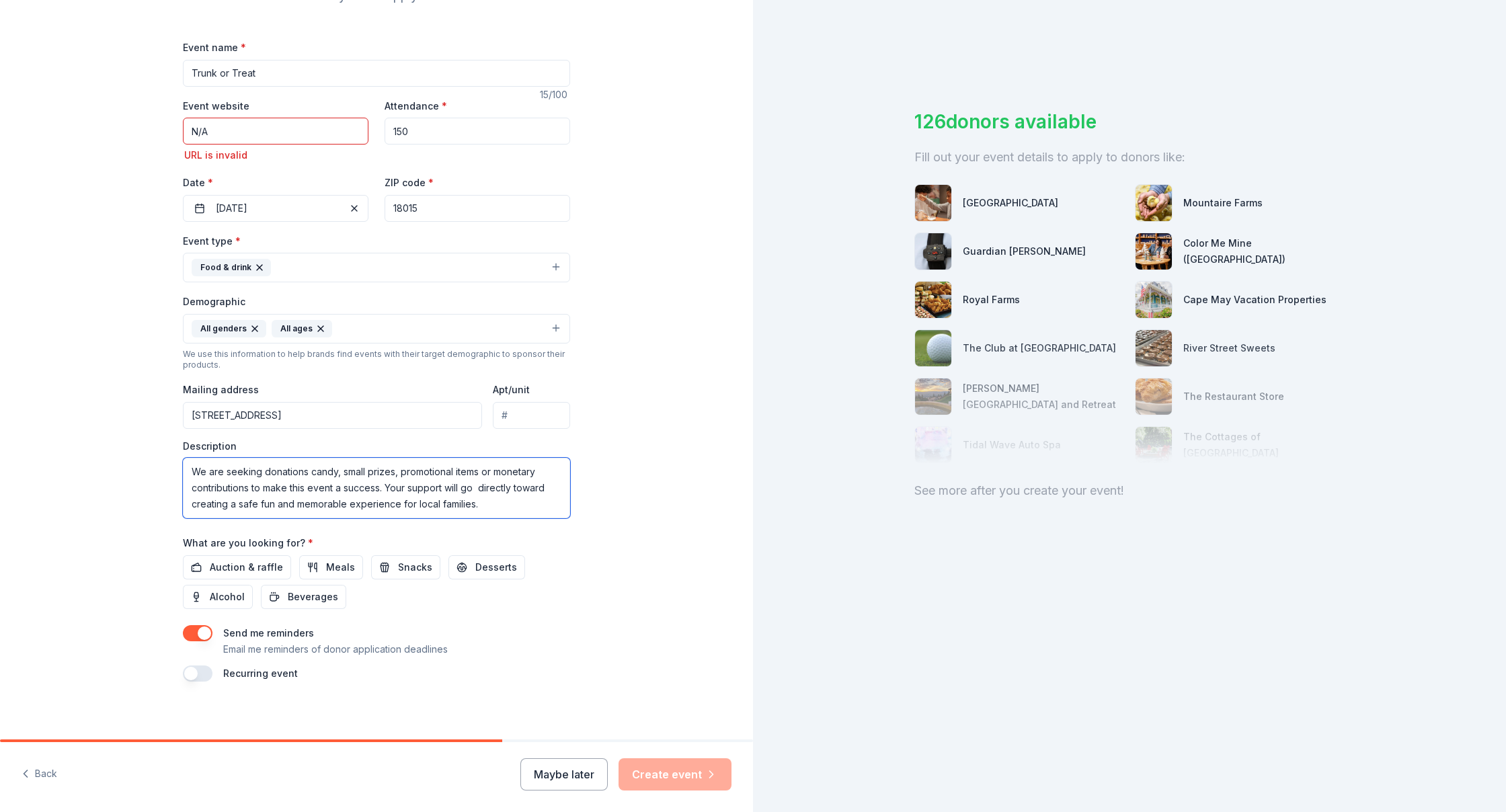
type textarea "C"
click at [386, 466] on textarea at bounding box center [376, 487] width 387 height 60
click at [386, 467] on textarea at bounding box center [376, 487] width 387 height 60
click at [385, 476] on textarea at bounding box center [376, 487] width 387 height 60
click at [344, 496] on textarea at bounding box center [376, 487] width 387 height 60
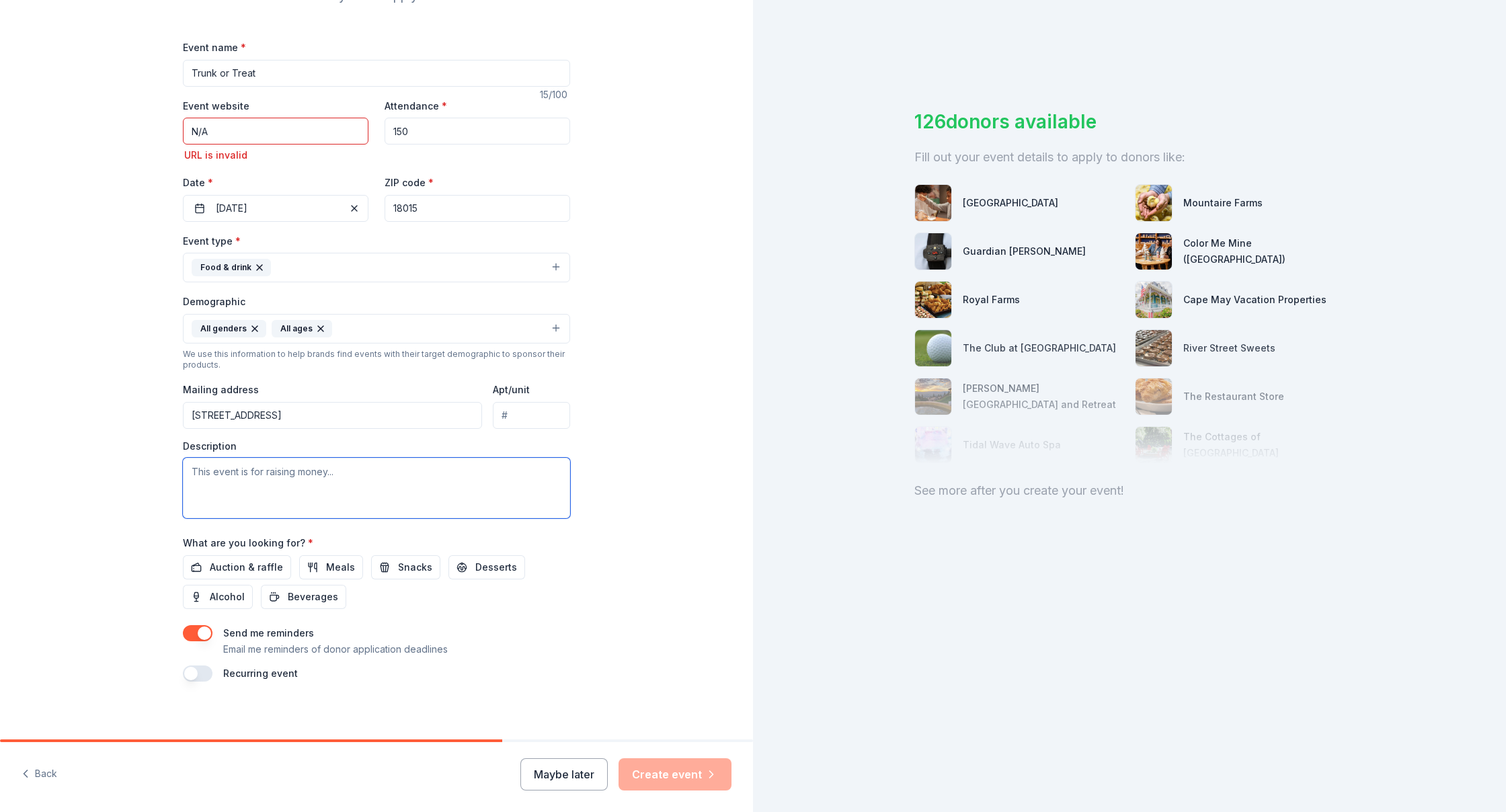
click at [344, 496] on textarea at bounding box center [376, 487] width 387 height 60
click at [344, 496] on textarea at bounding box center [376, 487] width 387 height 60
click at [400, 468] on textarea "we are seeking donations of candy small prices prom" at bounding box center [376, 487] width 387 height 60
click at [401, 468] on textarea "we are seeking donations of candy small prices prom" at bounding box center [376, 487] width 387 height 60
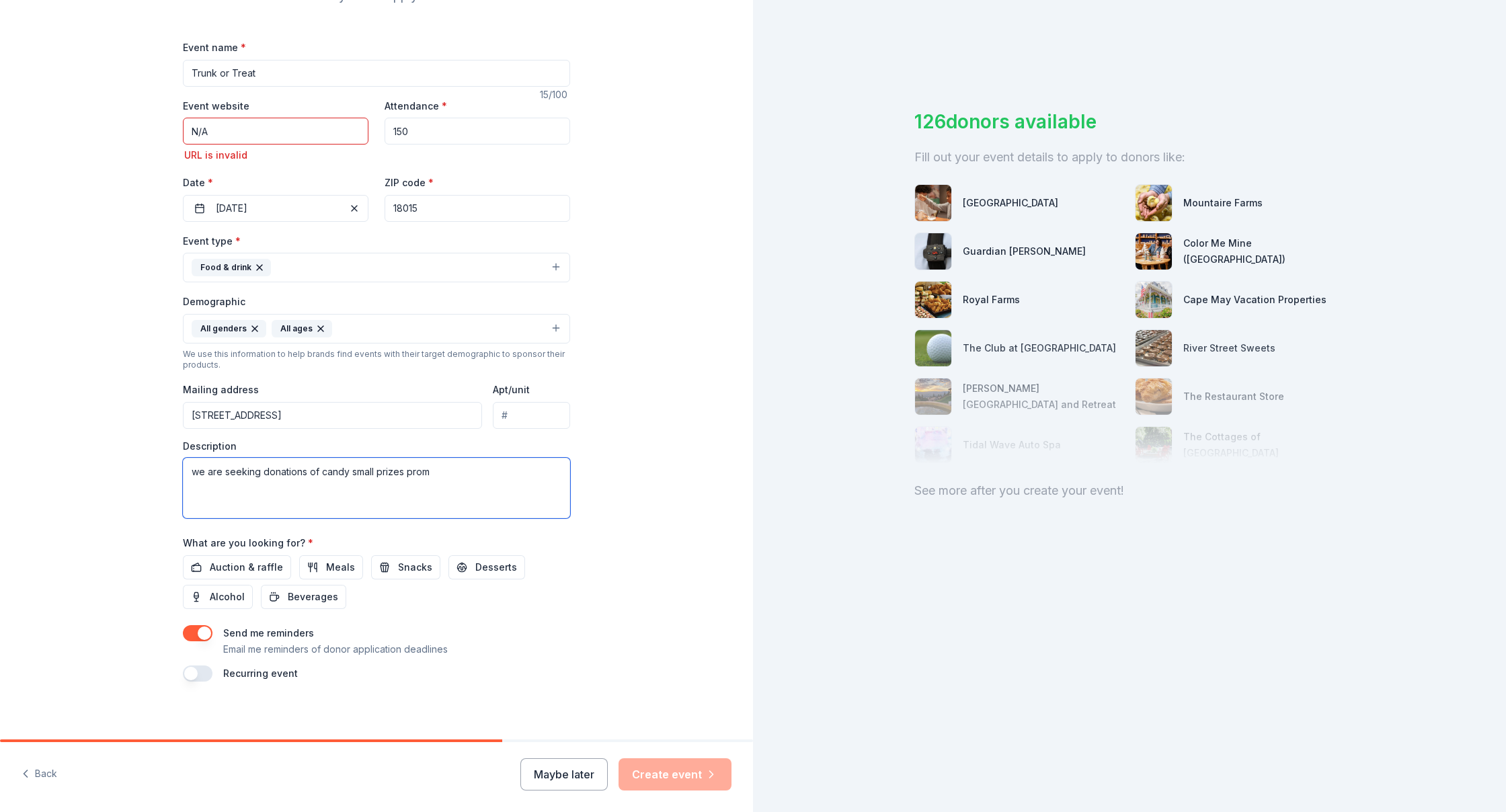
click at [428, 468] on textarea "we are seeking donations of candy small prizes prom" at bounding box center [376, 487] width 387 height 60
click at [223, 480] on textarea "we are seeking donations of candy small prizes promotional items or monetary co…" at bounding box center [376, 487] width 387 height 60
click at [244, 490] on textarea "we are seeking donations of candy small prizes promotional items or monetary co…" at bounding box center [376, 487] width 387 height 60
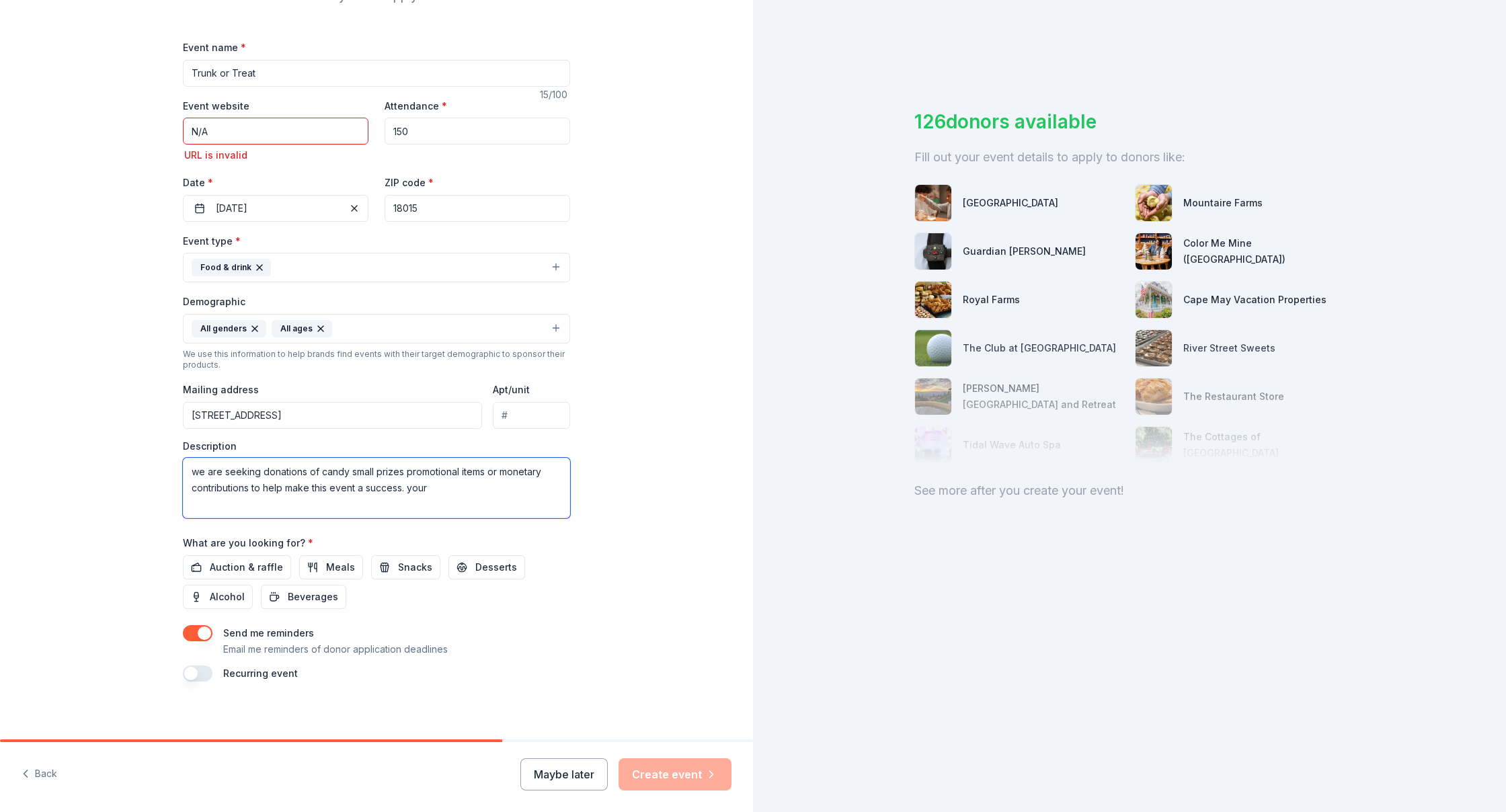
click at [415, 487] on textarea "we are seeking donations of candy small prizes promotional items or monetary co…" at bounding box center [376, 487] width 387 height 60
click at [429, 485] on textarea "we are seeking donations of candy small prizes promotional items or monetary co…" at bounding box center [376, 487] width 387 height 60
click at [198, 458] on textarea "we are seeking donations of candy small prizes promotional items or monetary co…" at bounding box center [376, 487] width 387 height 60
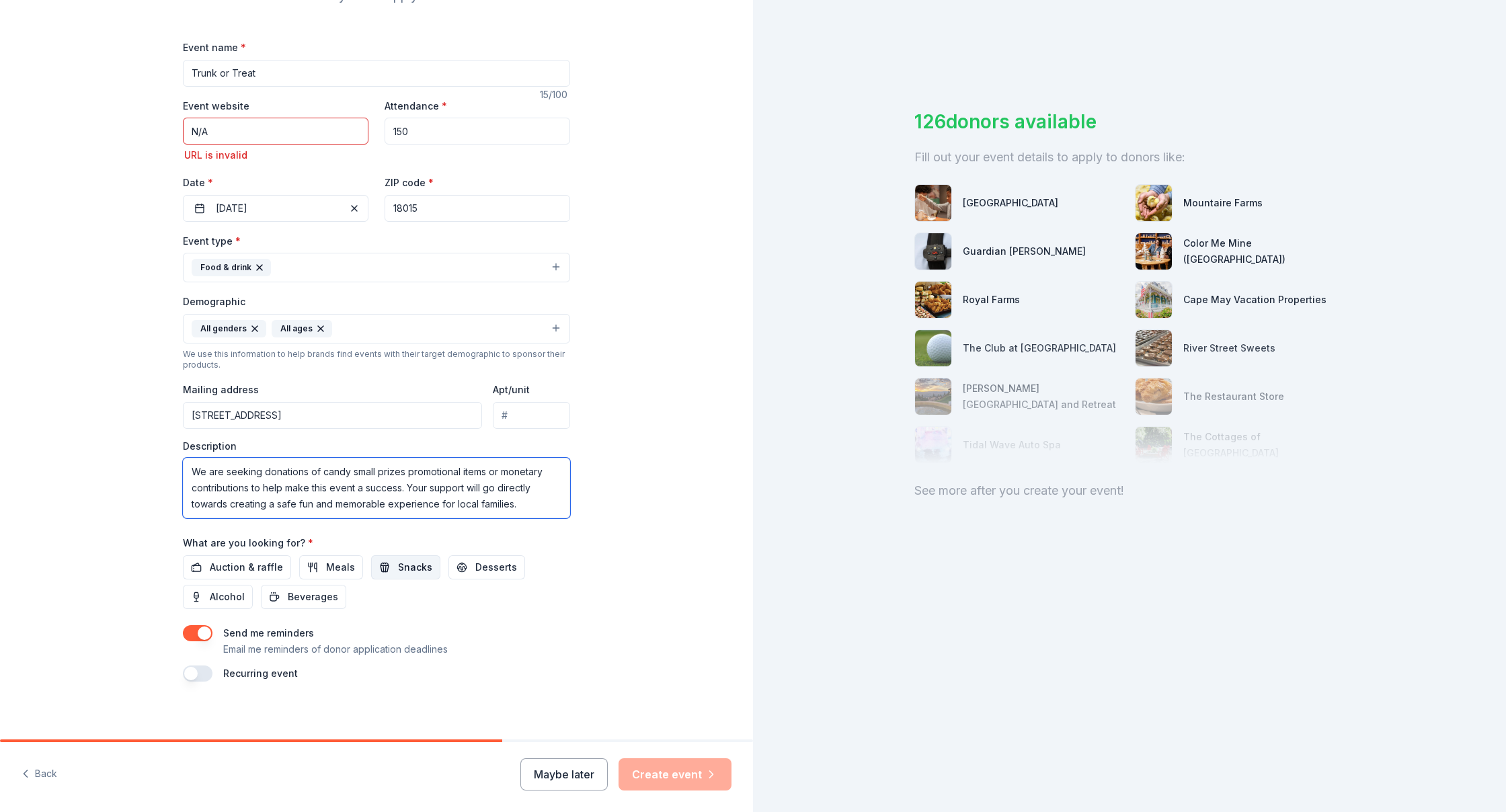
type textarea "We are seeking donations of candy small prizes promotional items or monetary co…"
click at [410, 562] on span "Snacks" at bounding box center [415, 568] width 34 height 16
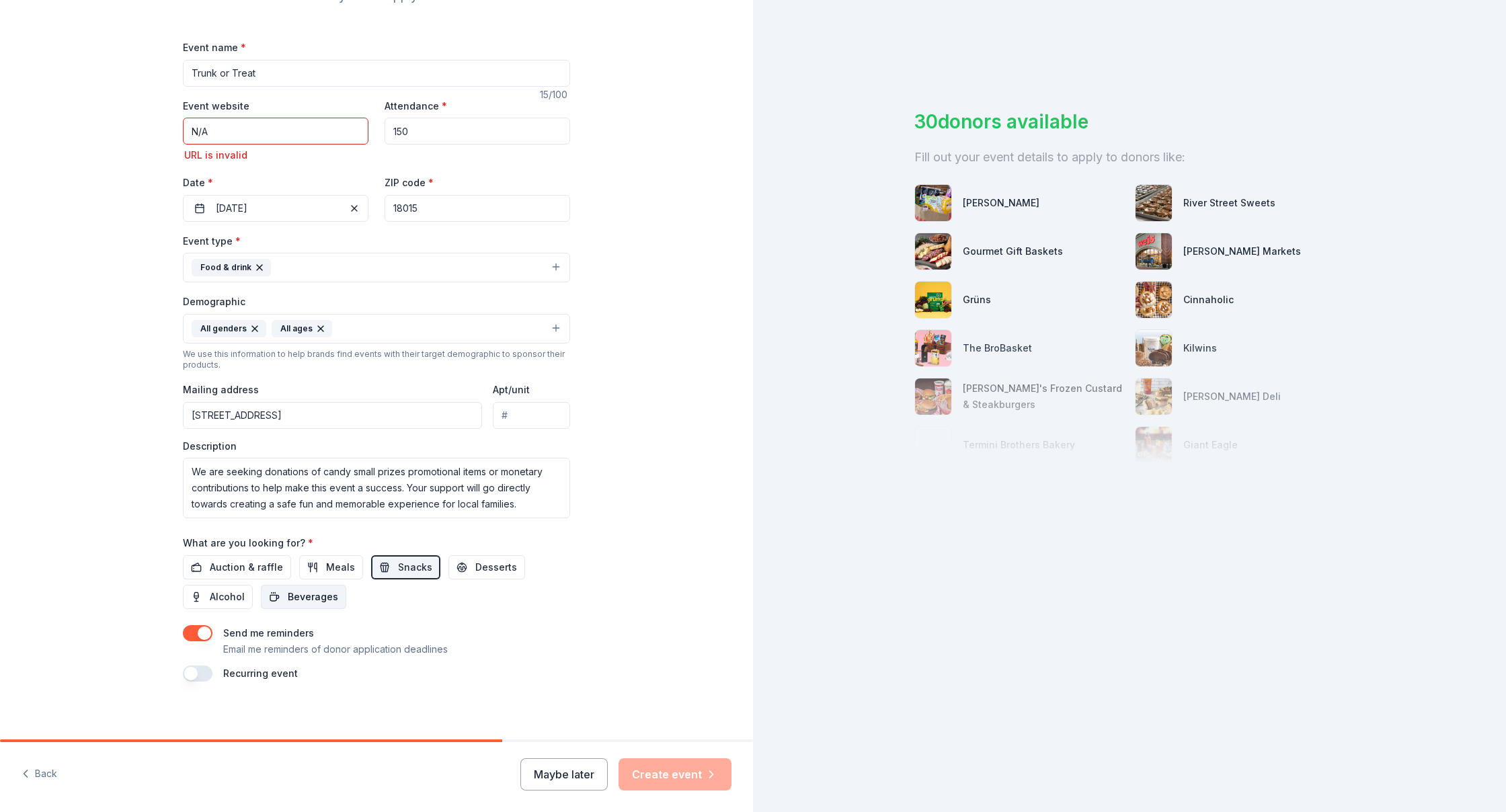
click at [316, 590] on span "Beverages" at bounding box center [313, 597] width 51 height 16
click at [202, 671] on button "button" at bounding box center [197, 674] width 29 height 16
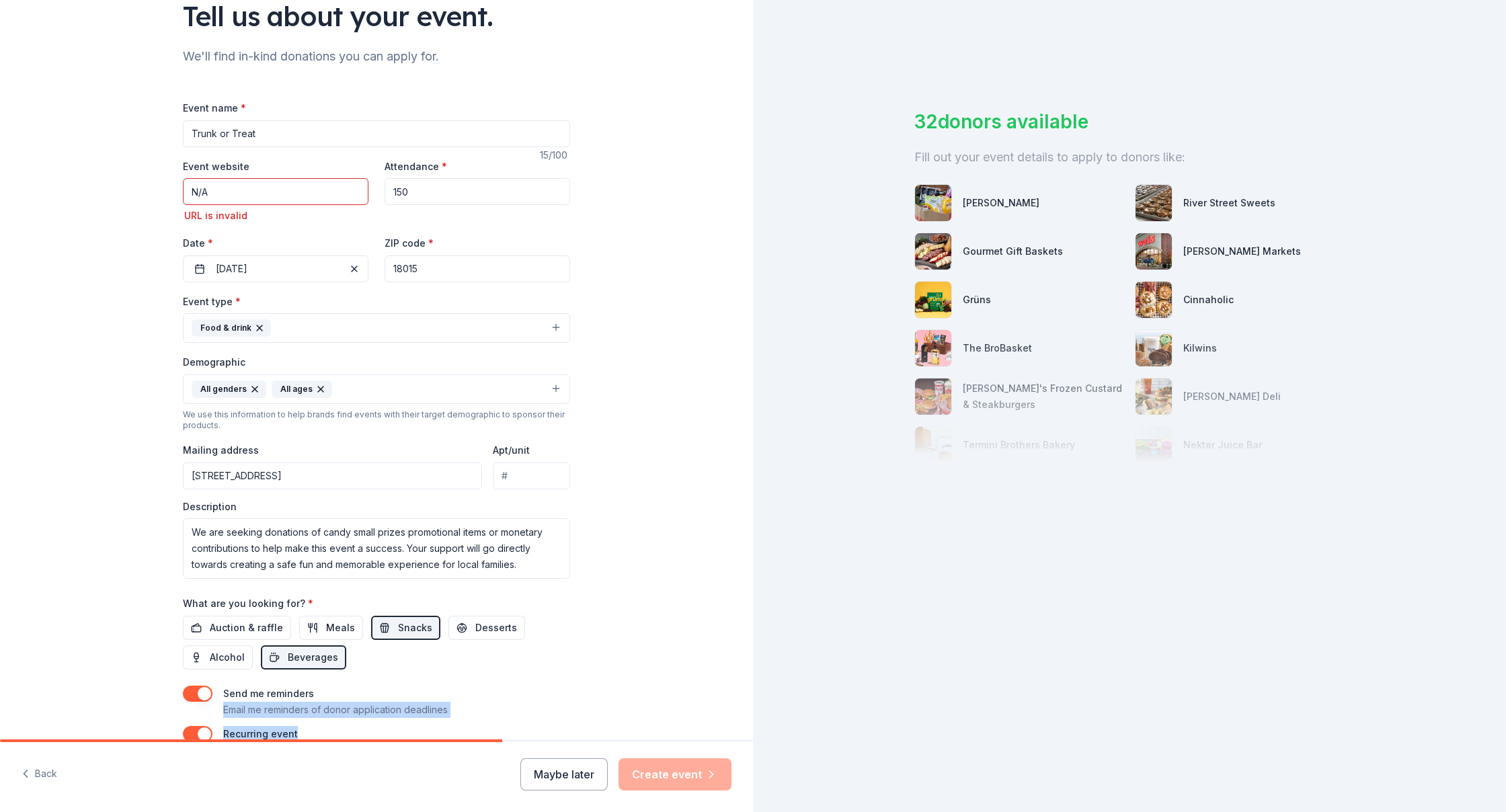
click at [696, 705] on div "Tell us about your event. We'll find in-kind donations you can apply for. Event…" at bounding box center [376, 372] width 753 height 964
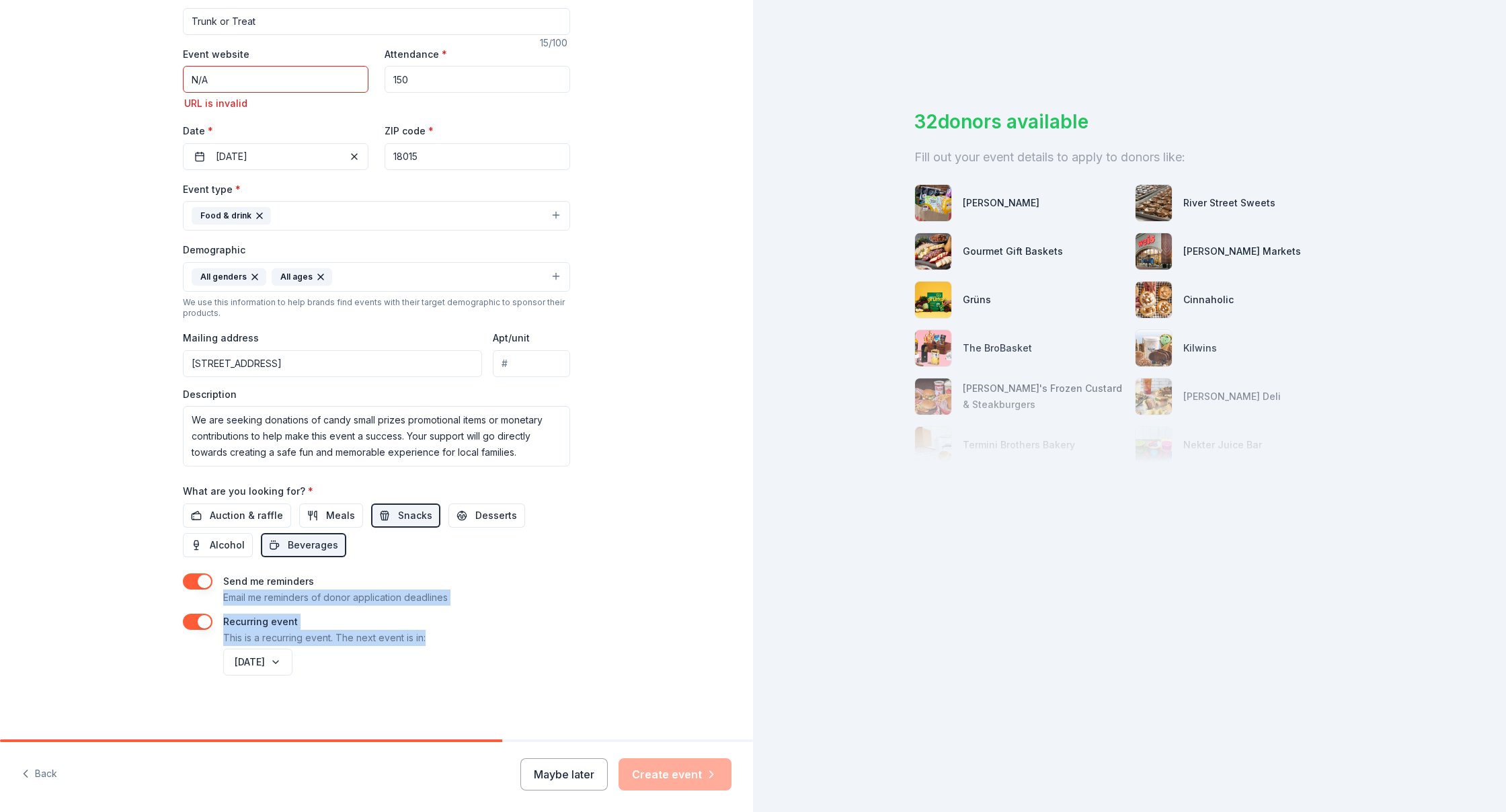
scroll to position [0, 0]
click at [292, 77] on input "N/A" at bounding box center [275, 79] width 186 height 27
type input "N"
click at [236, 78] on input "Fountain hill Fire Company" at bounding box center [275, 79] width 186 height 27
click at [236, 78] on input "Fountain Hill Fire Company" at bounding box center [275, 79] width 186 height 27
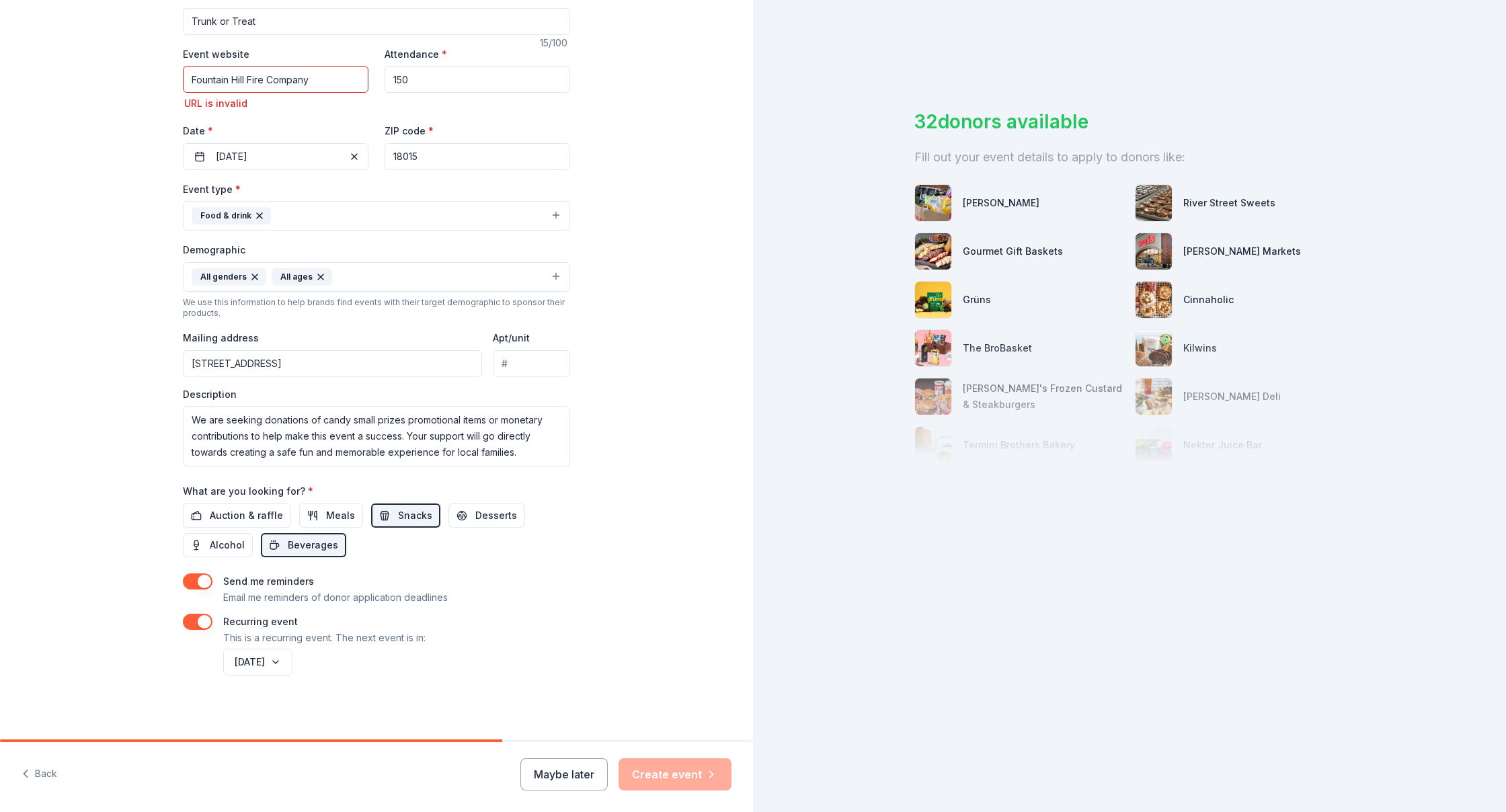
click at [357, 83] on input "Fountain Hill Fire Company" at bounding box center [275, 79] width 186 height 27
type input "F"
type input "https://Facebook.com/FHFC34"
click at [697, 787] on button "Create event" at bounding box center [675, 774] width 113 height 32
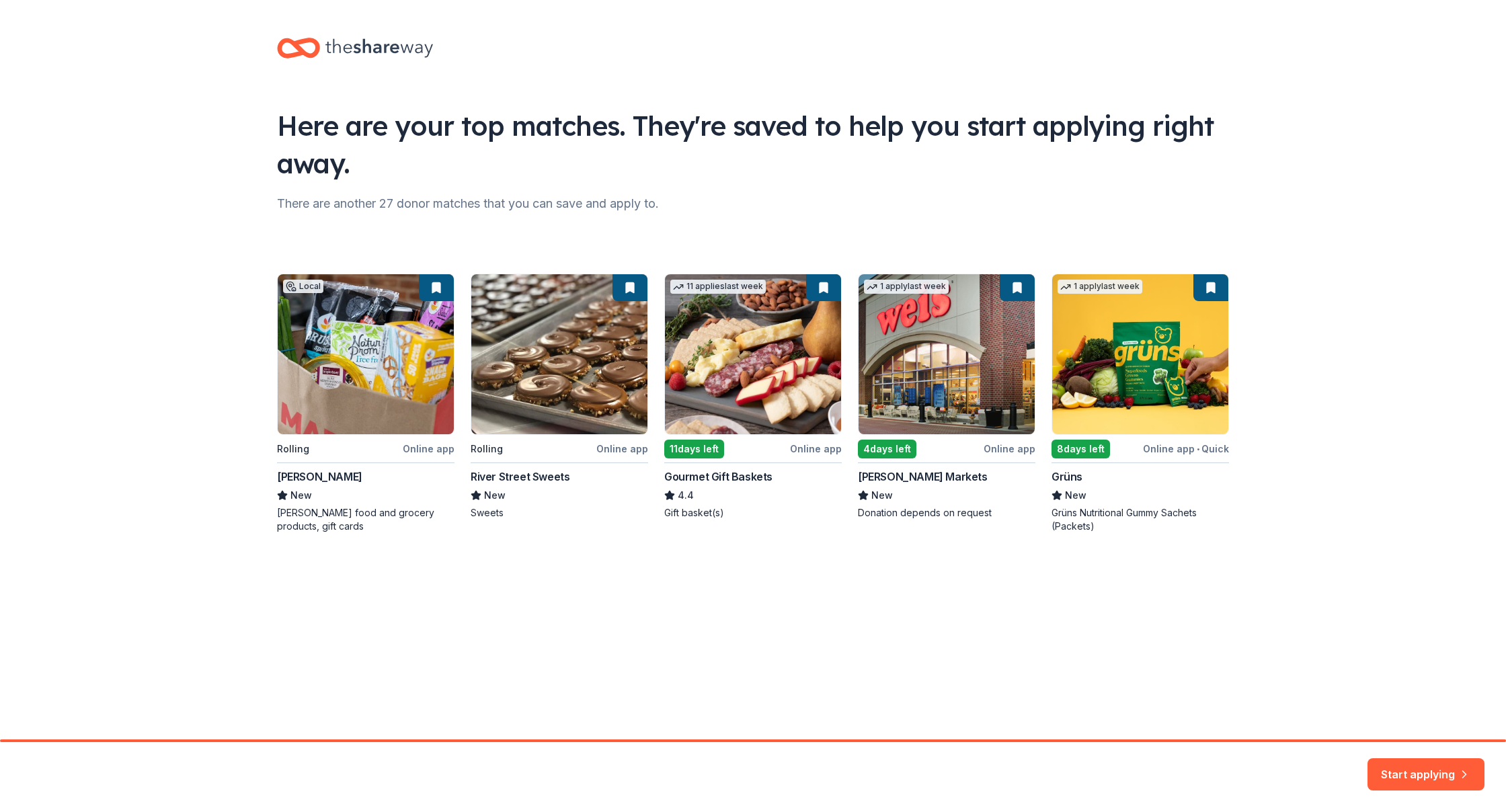
click at [930, 410] on div "Local Rolling Online app MARTIN'S New MARTIN's food and grocery products, gift …" at bounding box center [753, 403] width 952 height 259
click at [873, 477] on div "Local Rolling Online app MARTIN'S New MARTIN's food and grocery products, gift …" at bounding box center [753, 403] width 952 height 259
click at [1405, 781] on button "Start applying" at bounding box center [1425, 767] width 117 height 32
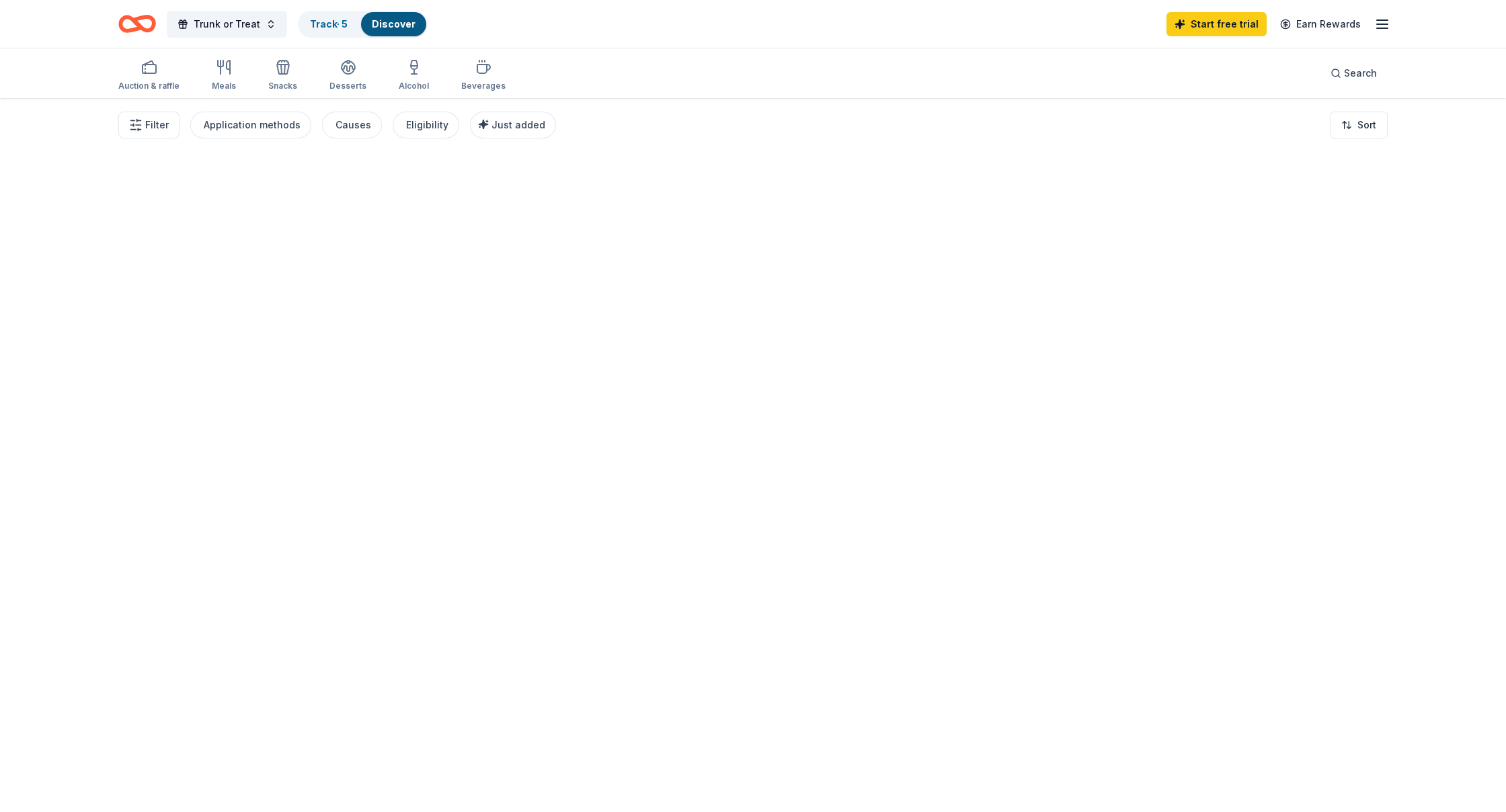
scroll to position [-1, 0]
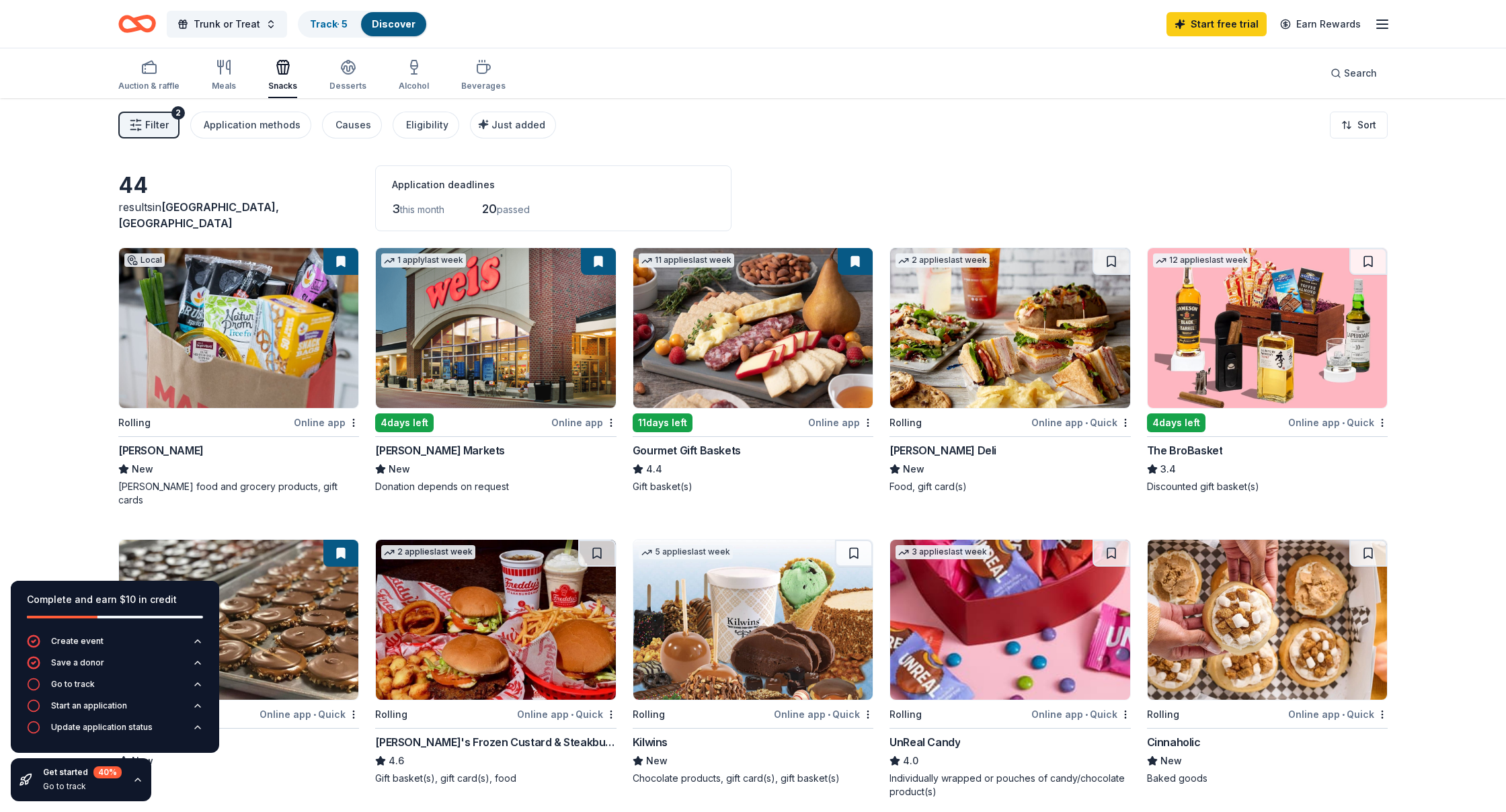
click at [423, 449] on div "Weis Markets" at bounding box center [440, 451] width 129 height 16
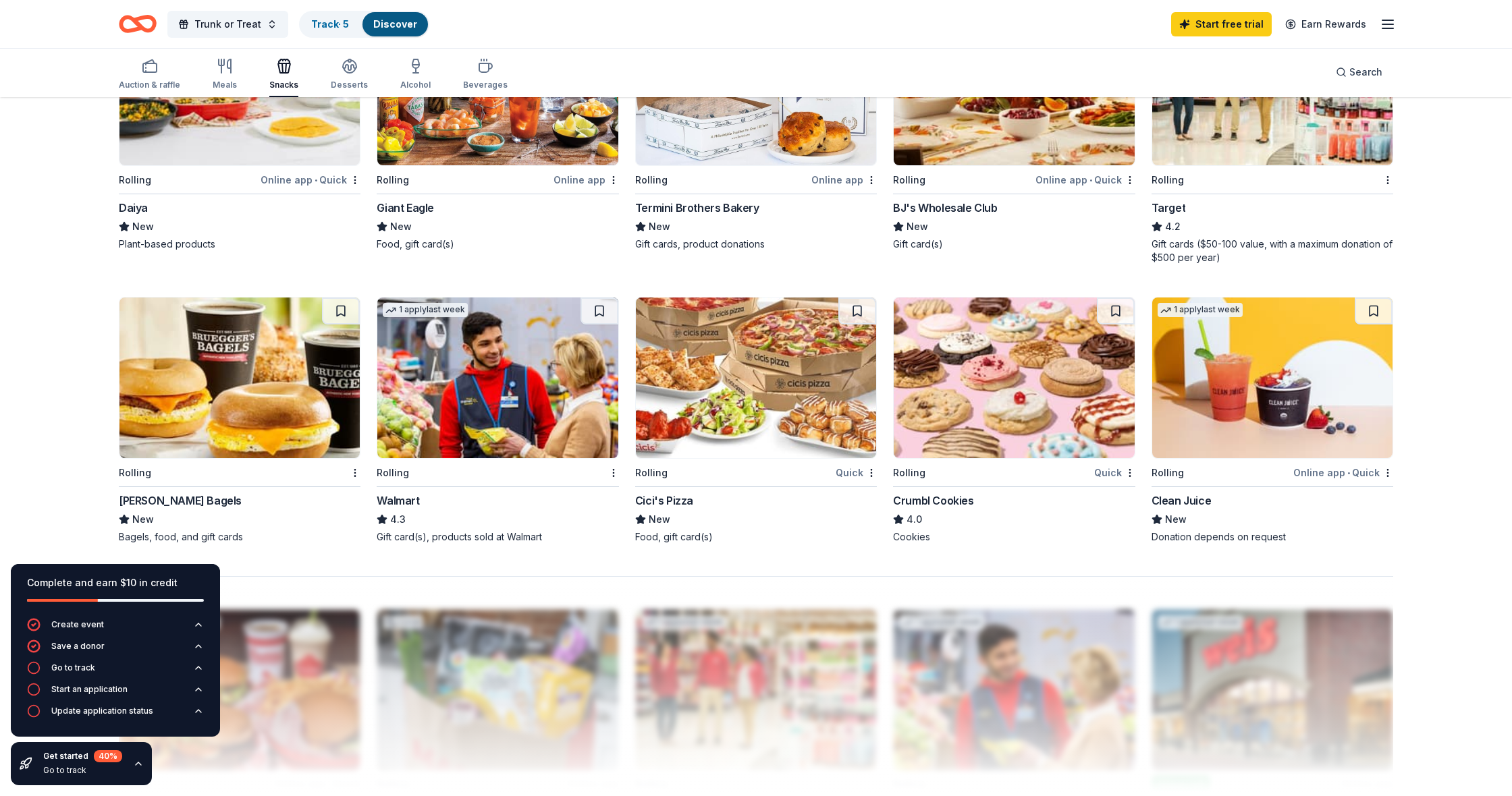
scroll to position [832, 0]
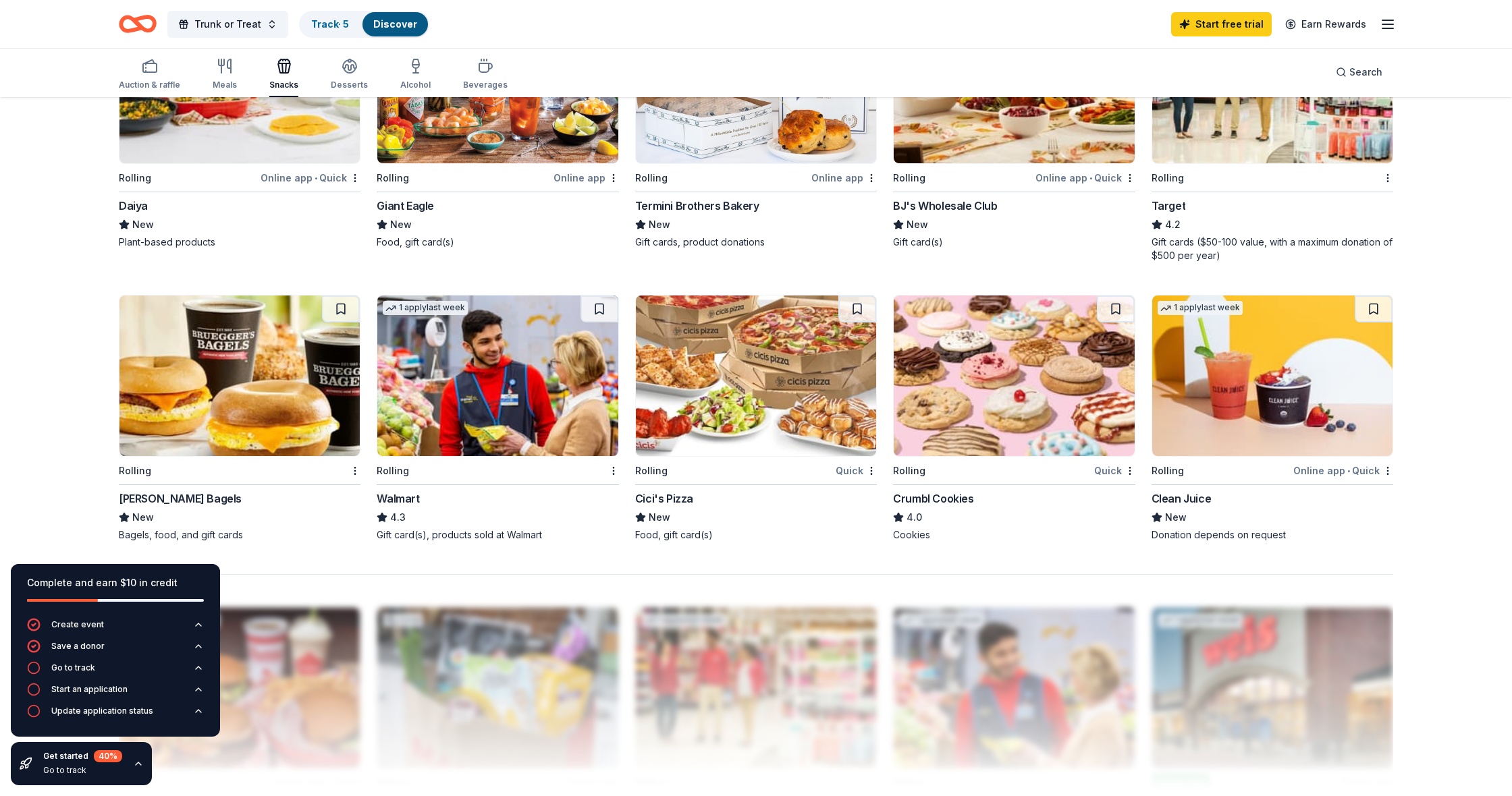
click at [408, 491] on div "Walmart" at bounding box center [398, 499] width 43 height 16
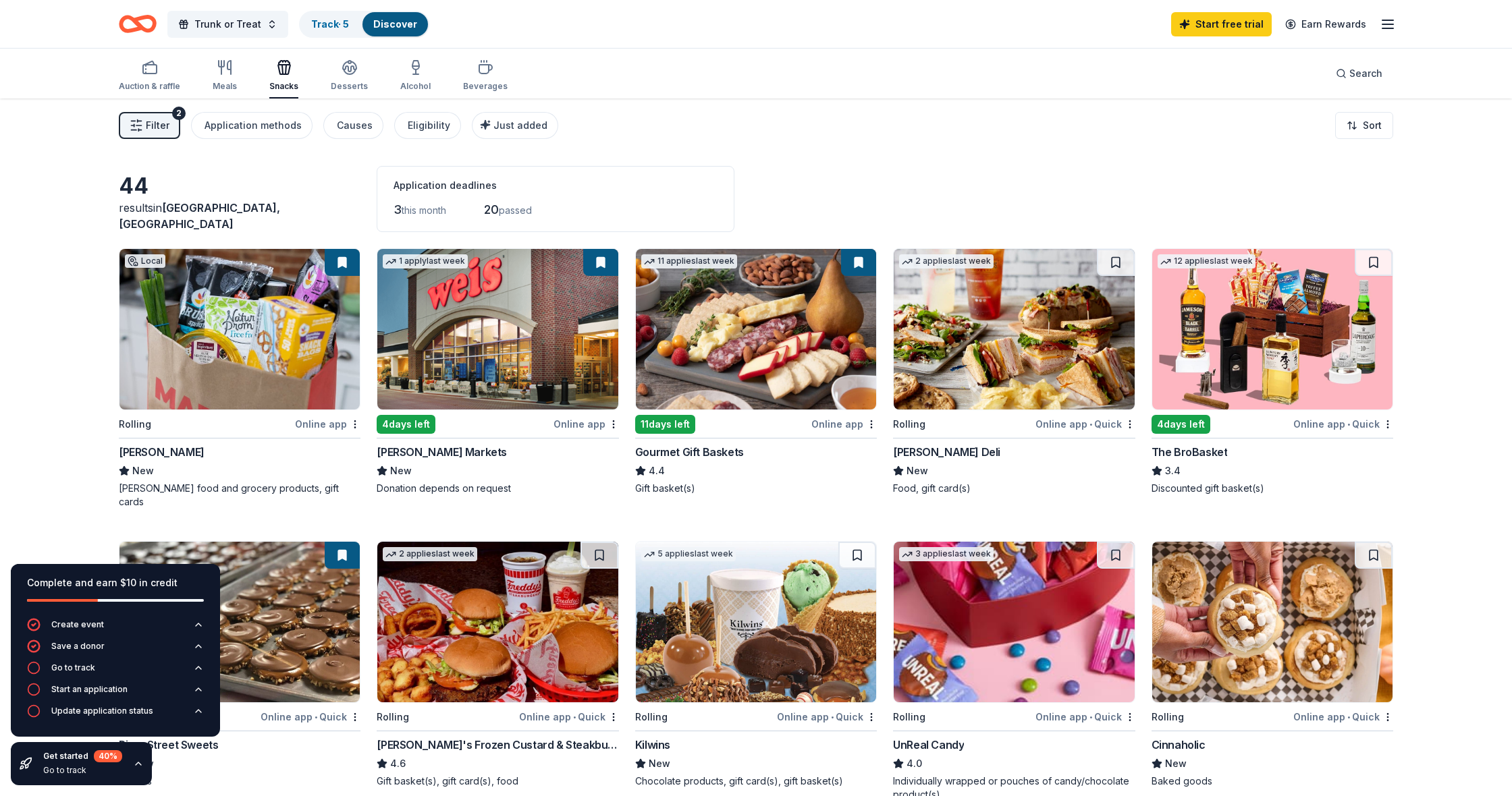
scroll to position [0, 0]
click at [699, 450] on div "Gourmet Gift Baskets" at bounding box center [690, 452] width 109 height 16
click at [522, 212] on span "passed" at bounding box center [515, 210] width 33 height 12
click at [149, 127] on span "Filter" at bounding box center [157, 126] width 23 height 16
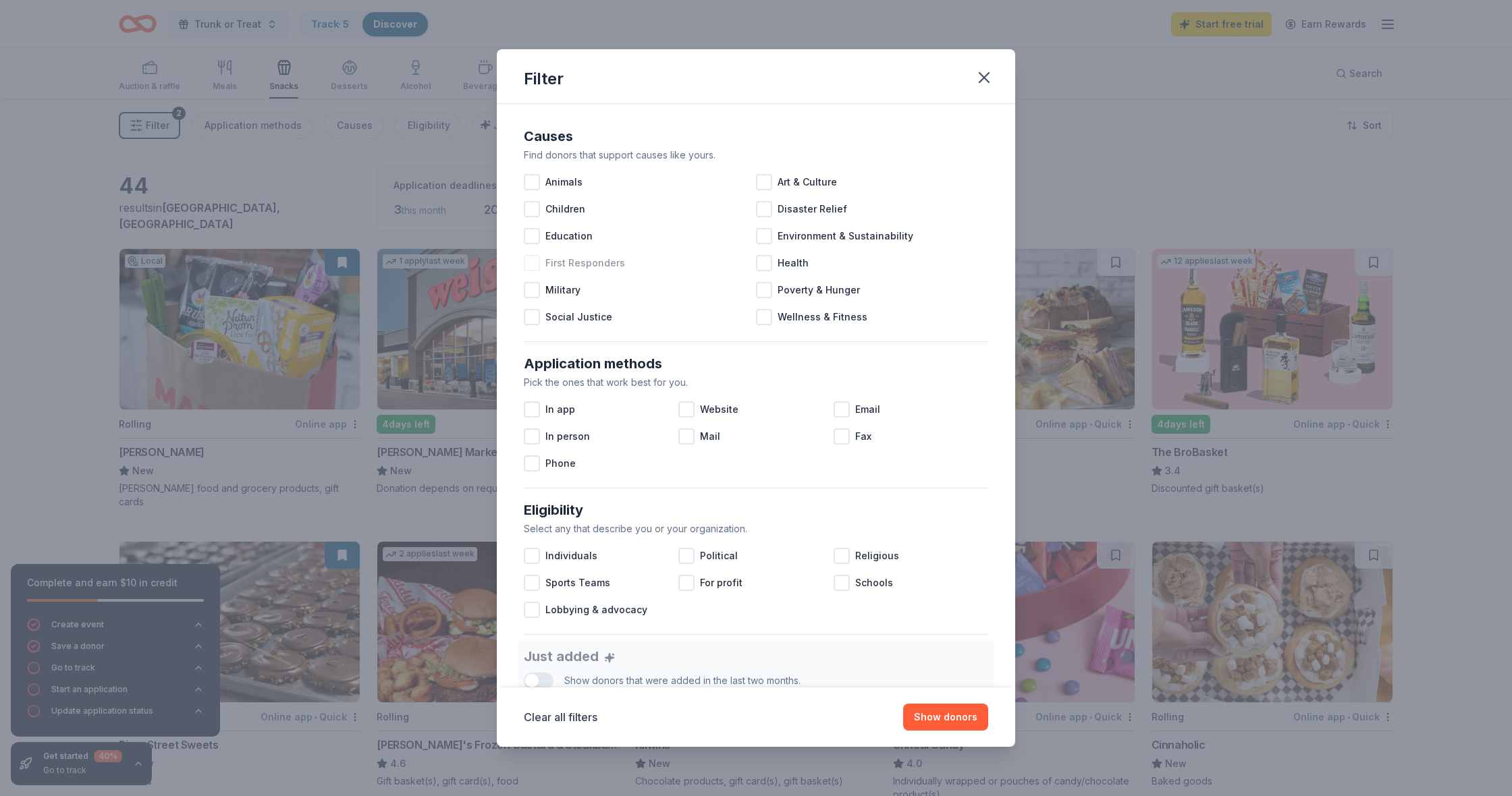
click at [530, 263] on div at bounding box center [532, 263] width 17 height 16
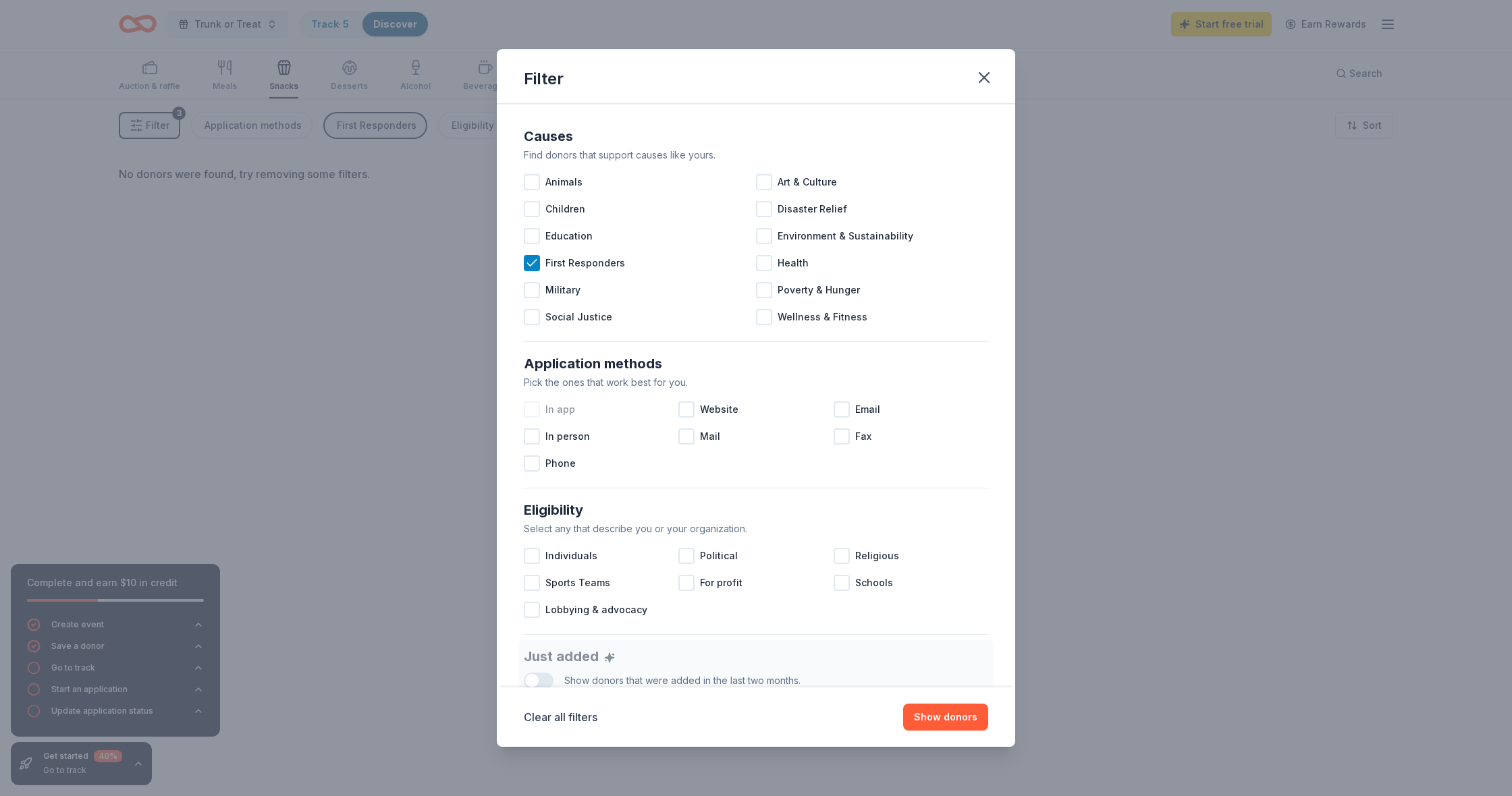
click at [538, 409] on div at bounding box center [532, 410] width 17 height 16
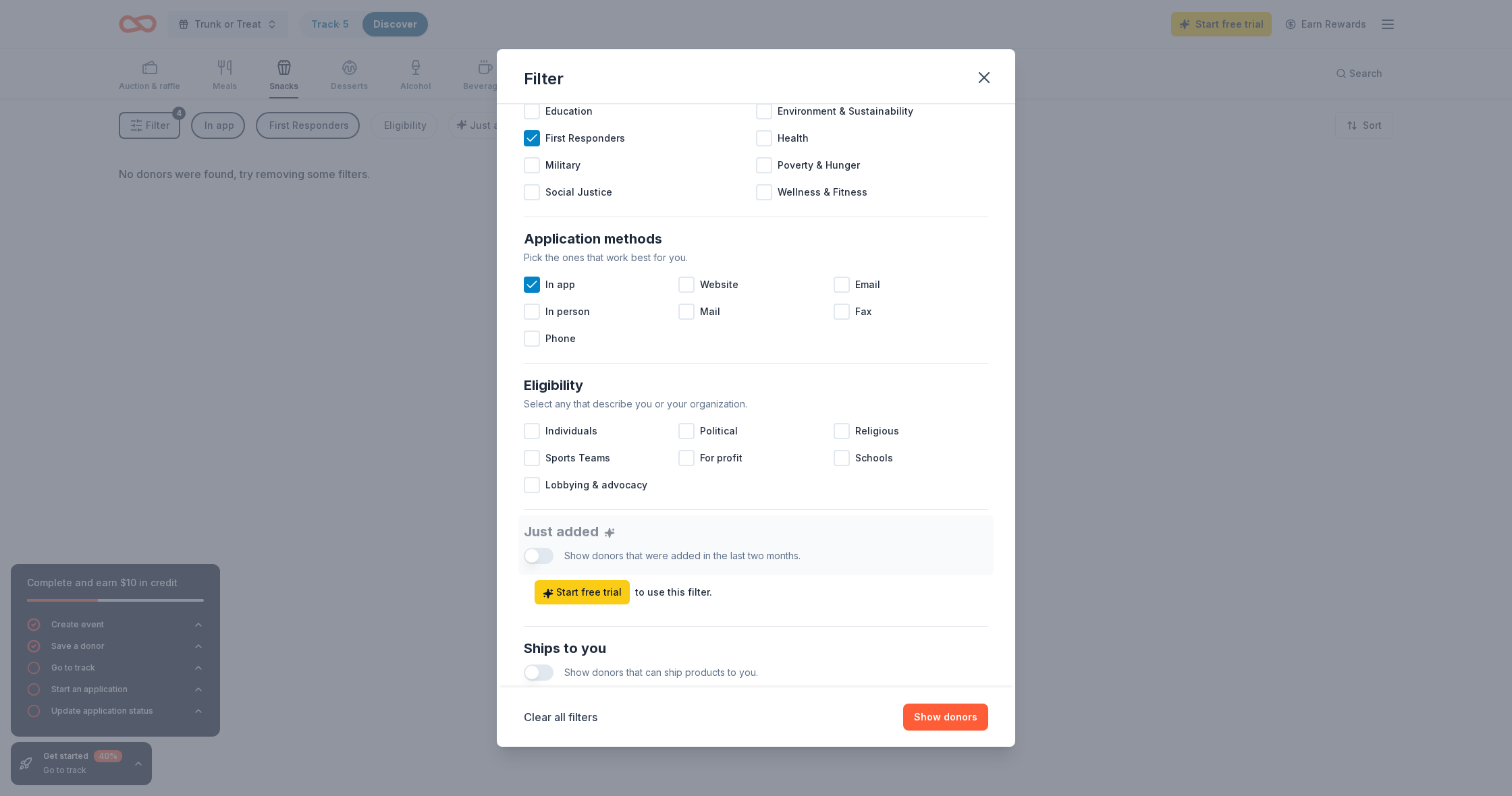
scroll to position [129, 0]
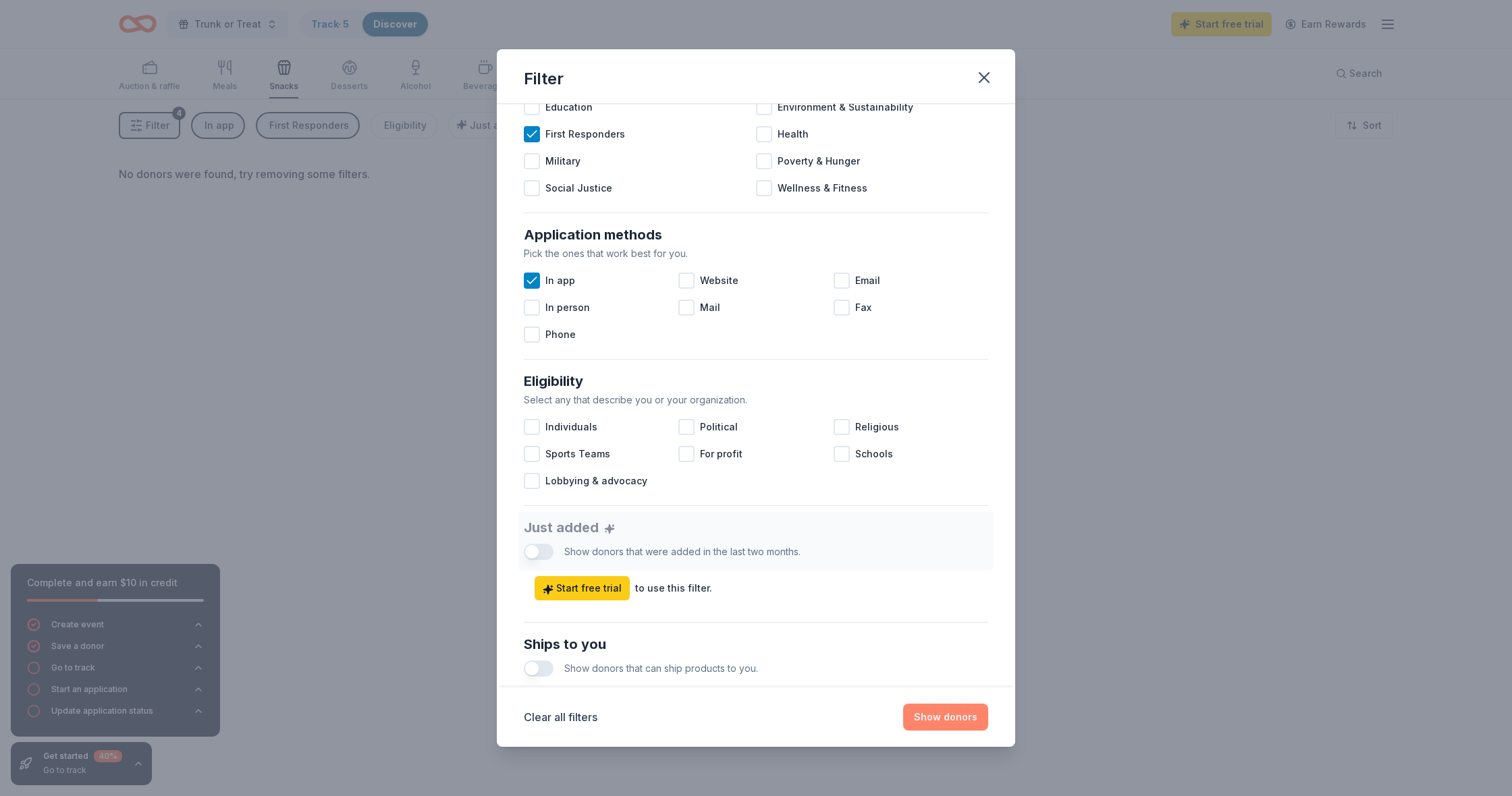
click at [950, 713] on button "Show donors" at bounding box center [945, 717] width 85 height 27
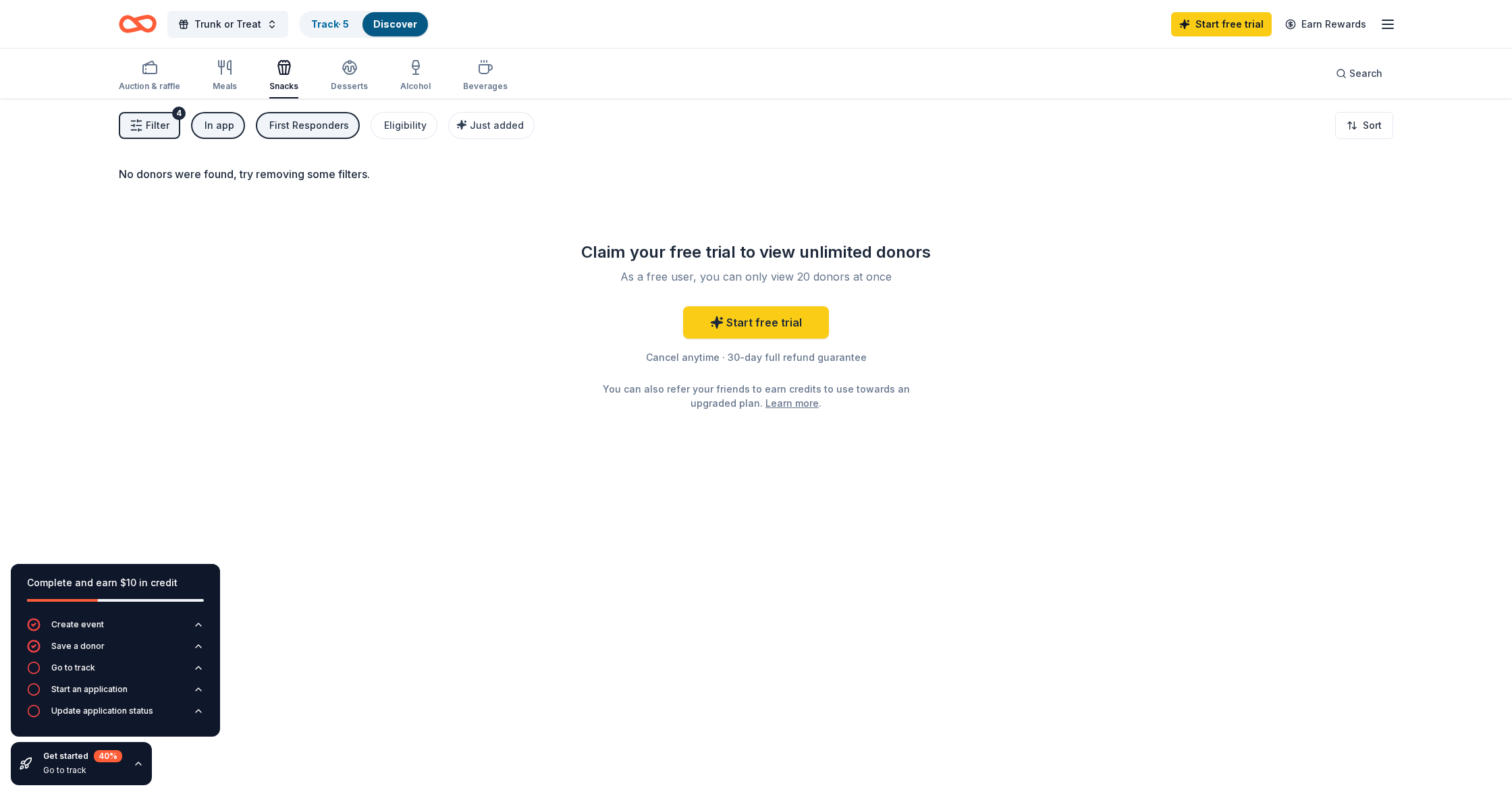
click at [226, 129] on div "In app" at bounding box center [219, 126] width 30 height 16
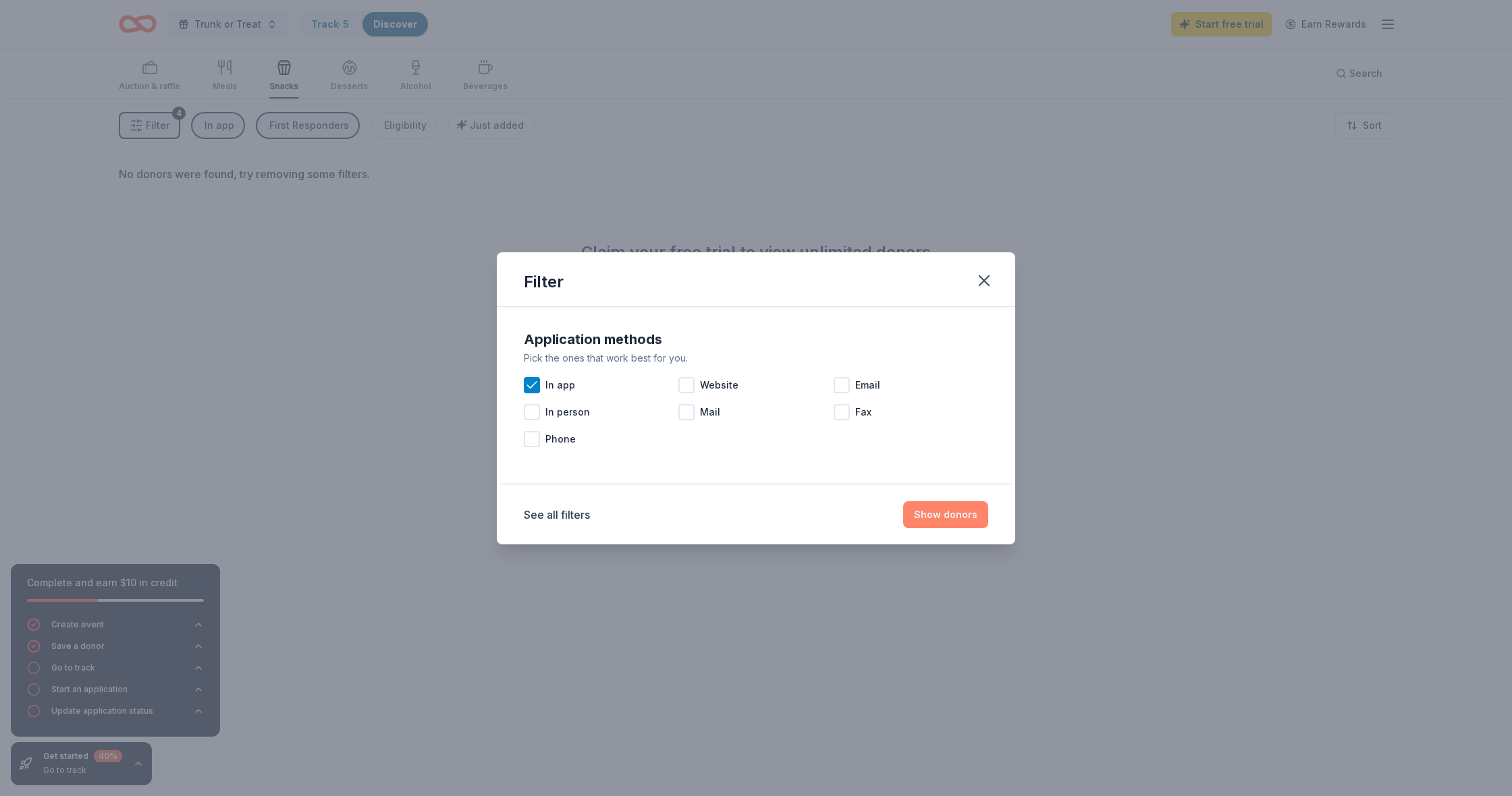
click at [938, 515] on button "Show donors" at bounding box center [945, 514] width 85 height 27
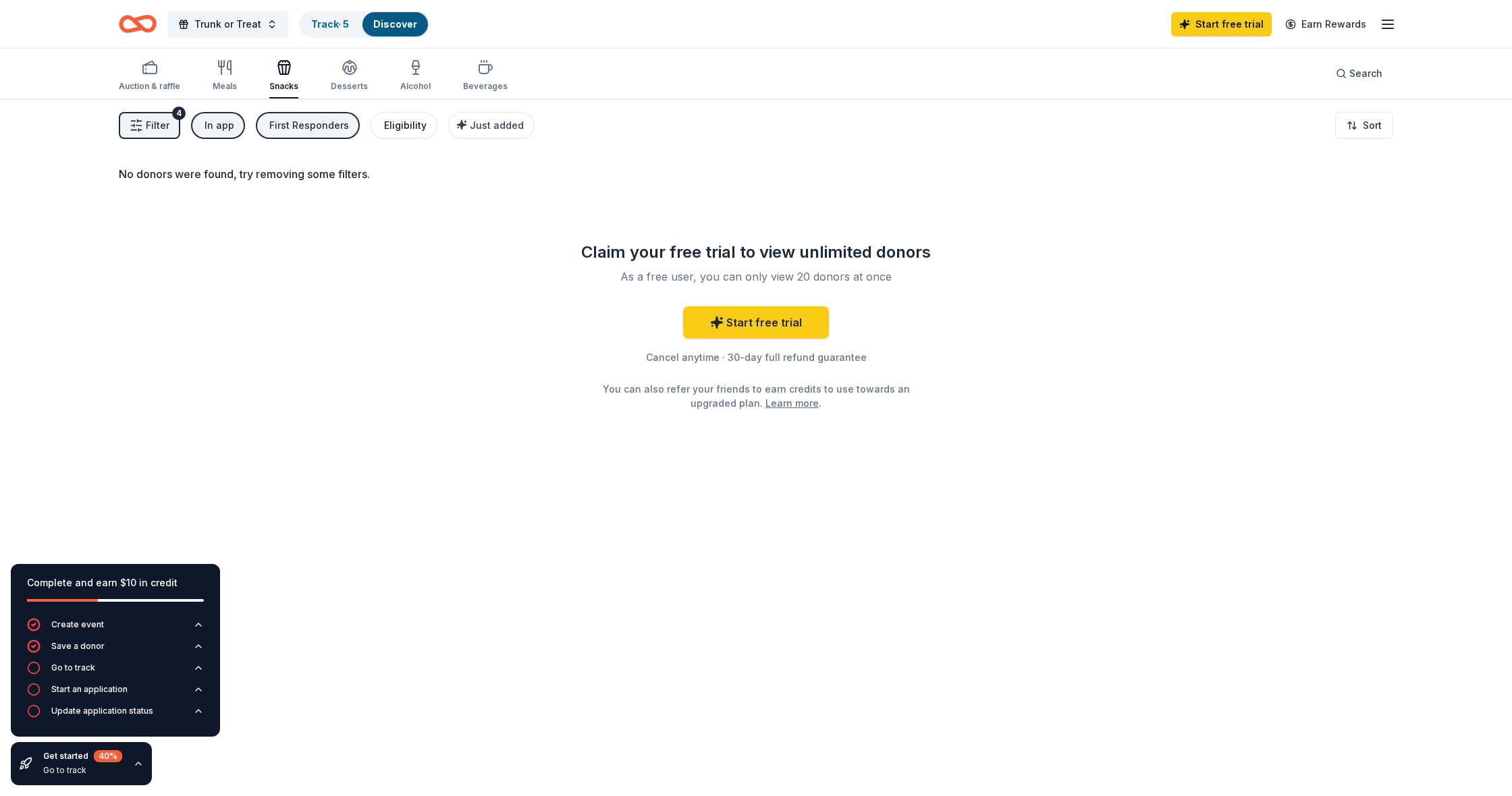
click at [399, 128] on div "Eligibility" at bounding box center [405, 126] width 43 height 16
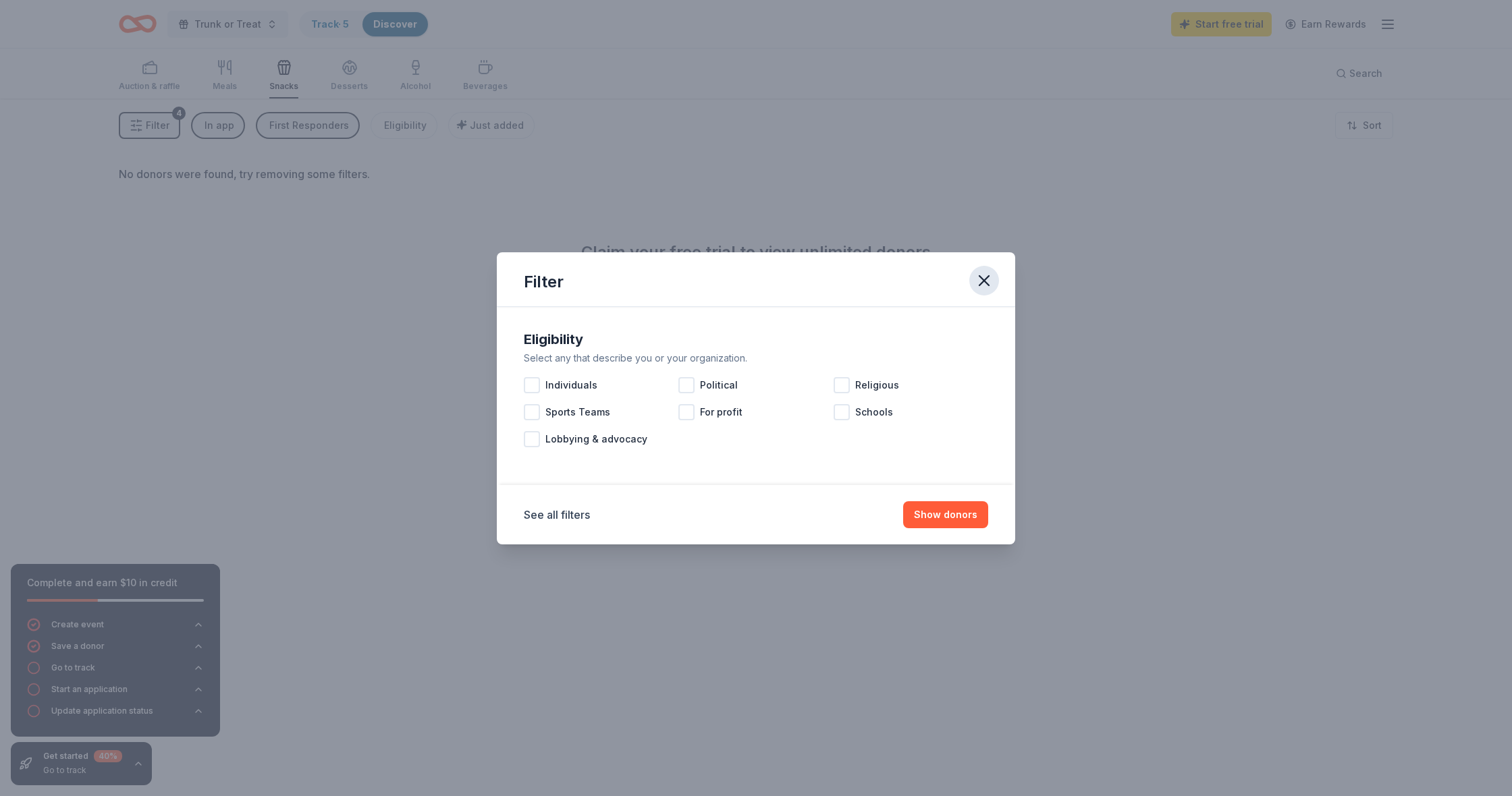
click at [991, 274] on icon "button" at bounding box center [983, 280] width 19 height 19
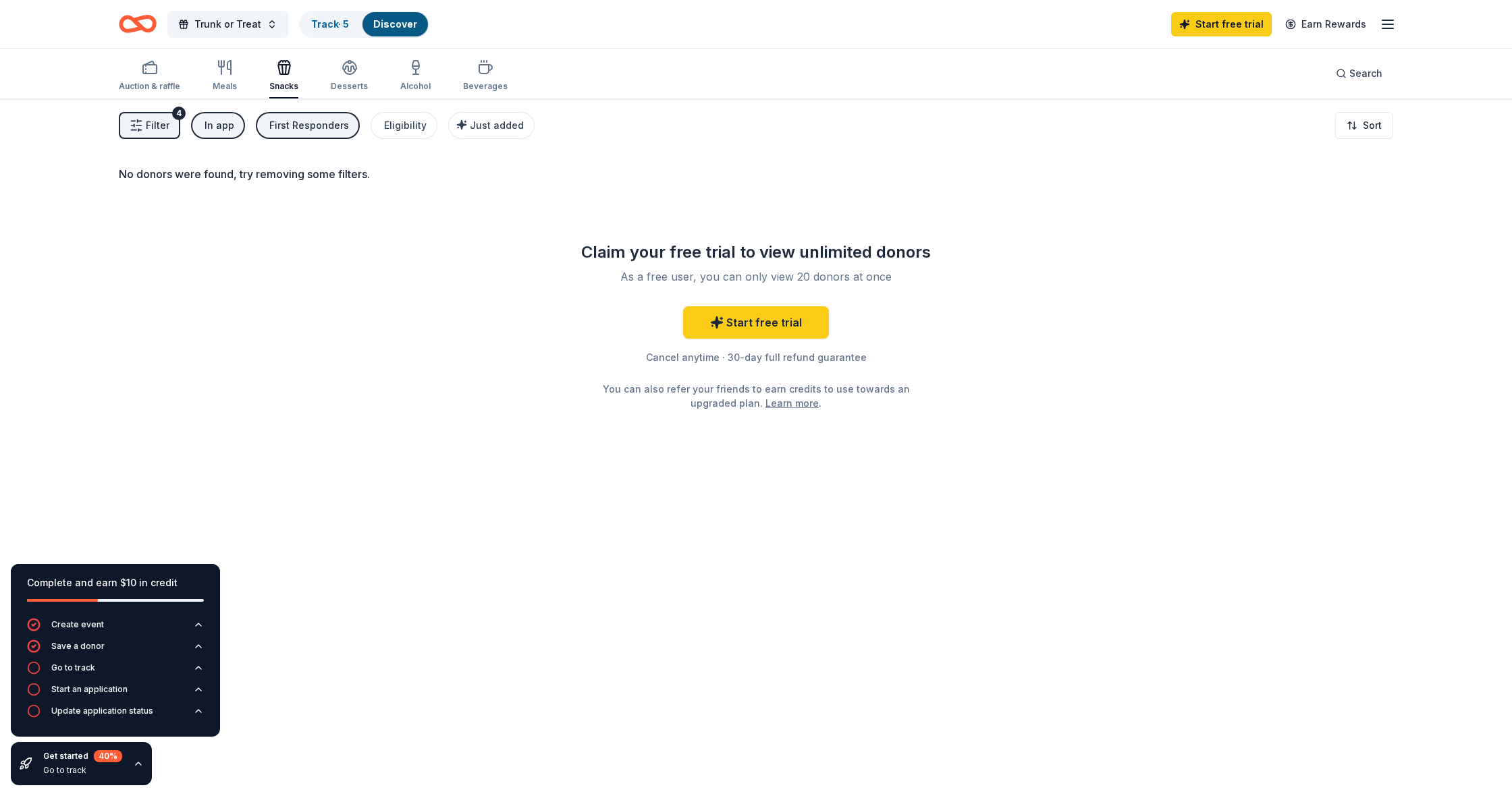
click at [139, 122] on icon "button" at bounding box center [136, 126] width 14 height 14
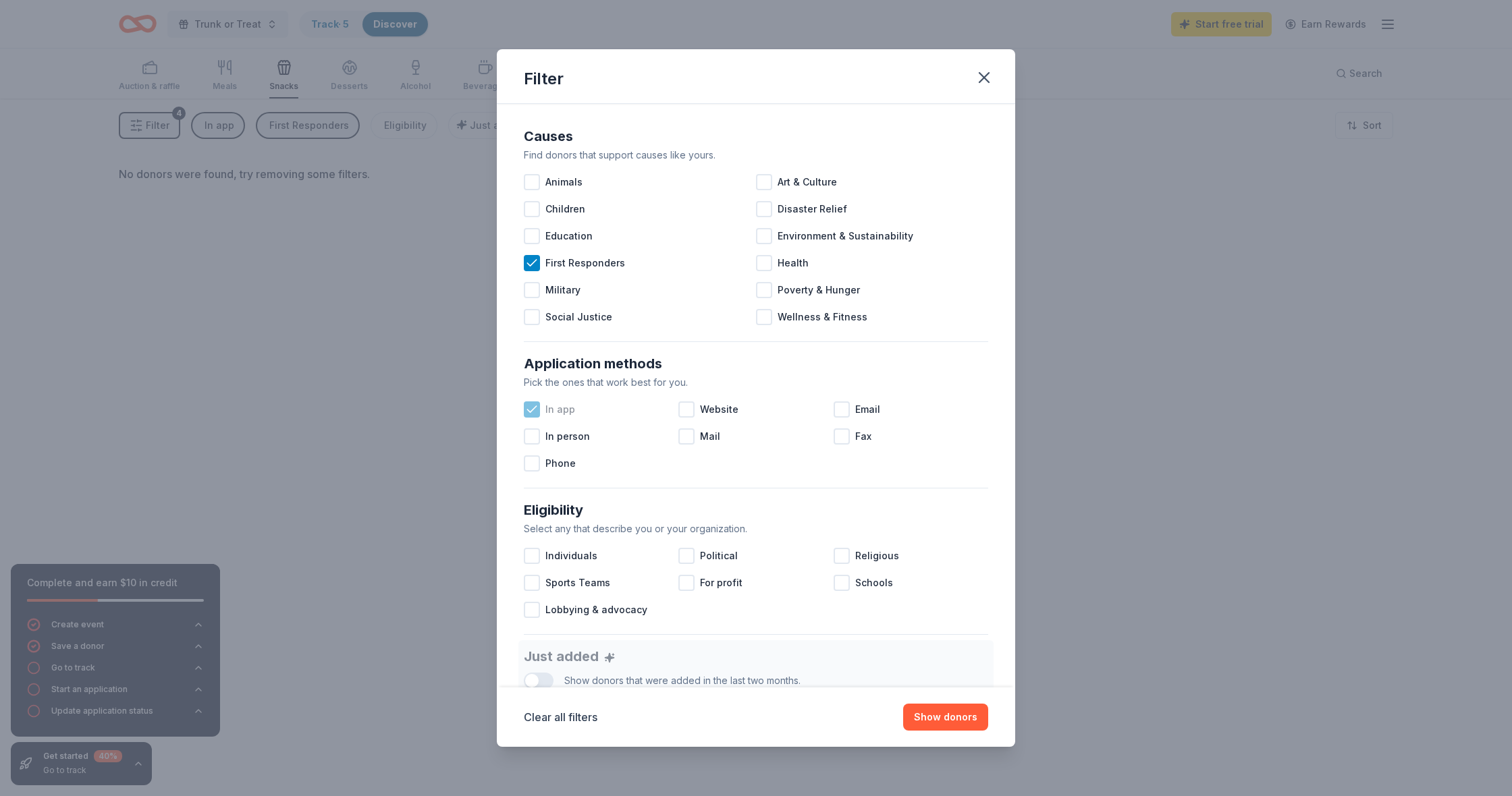
click at [534, 416] on icon at bounding box center [532, 410] width 14 height 14
click at [950, 707] on button "Show donors" at bounding box center [945, 717] width 85 height 27
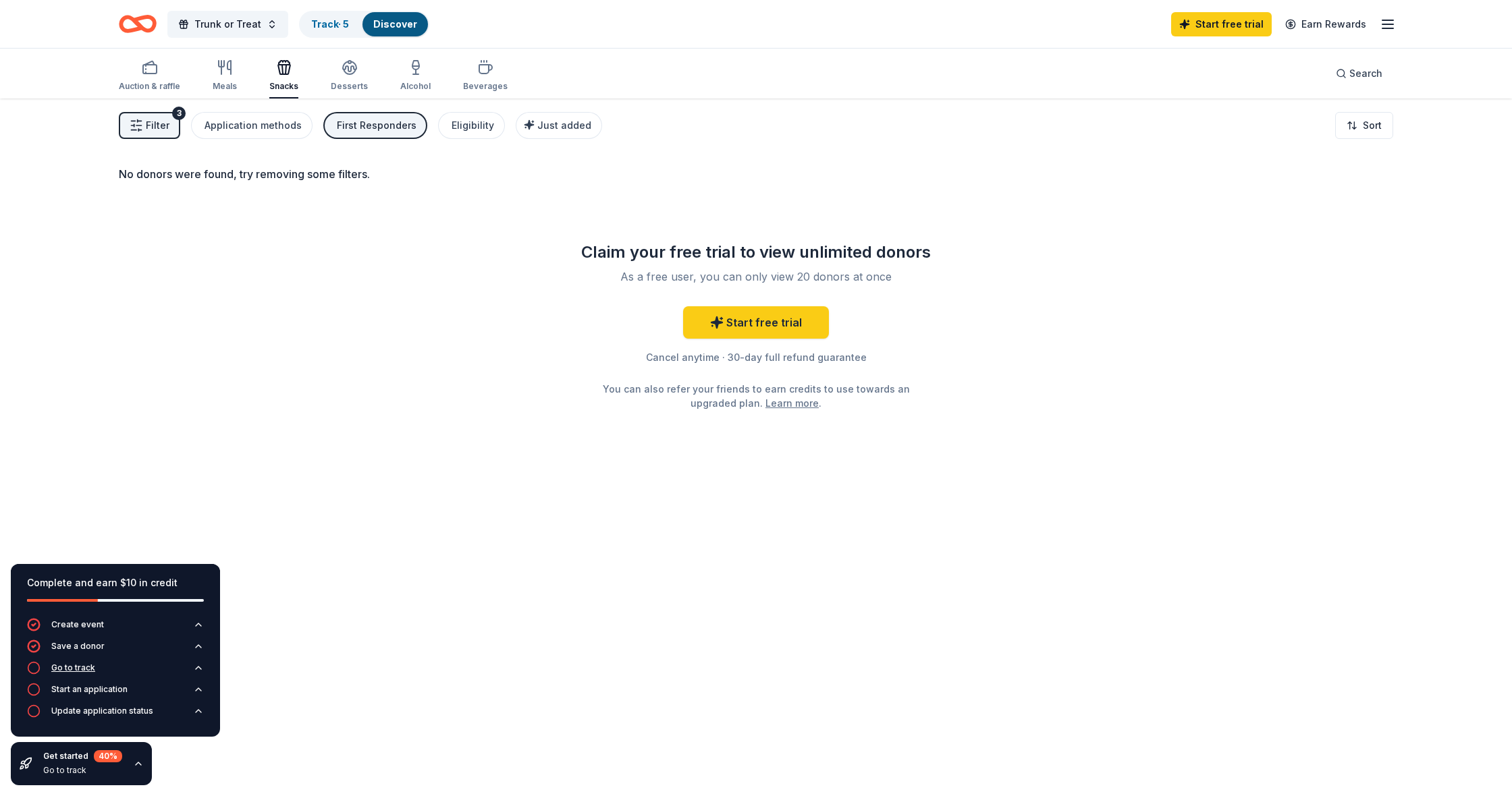
click at [76, 665] on div "Go to track" at bounding box center [74, 668] width 44 height 11
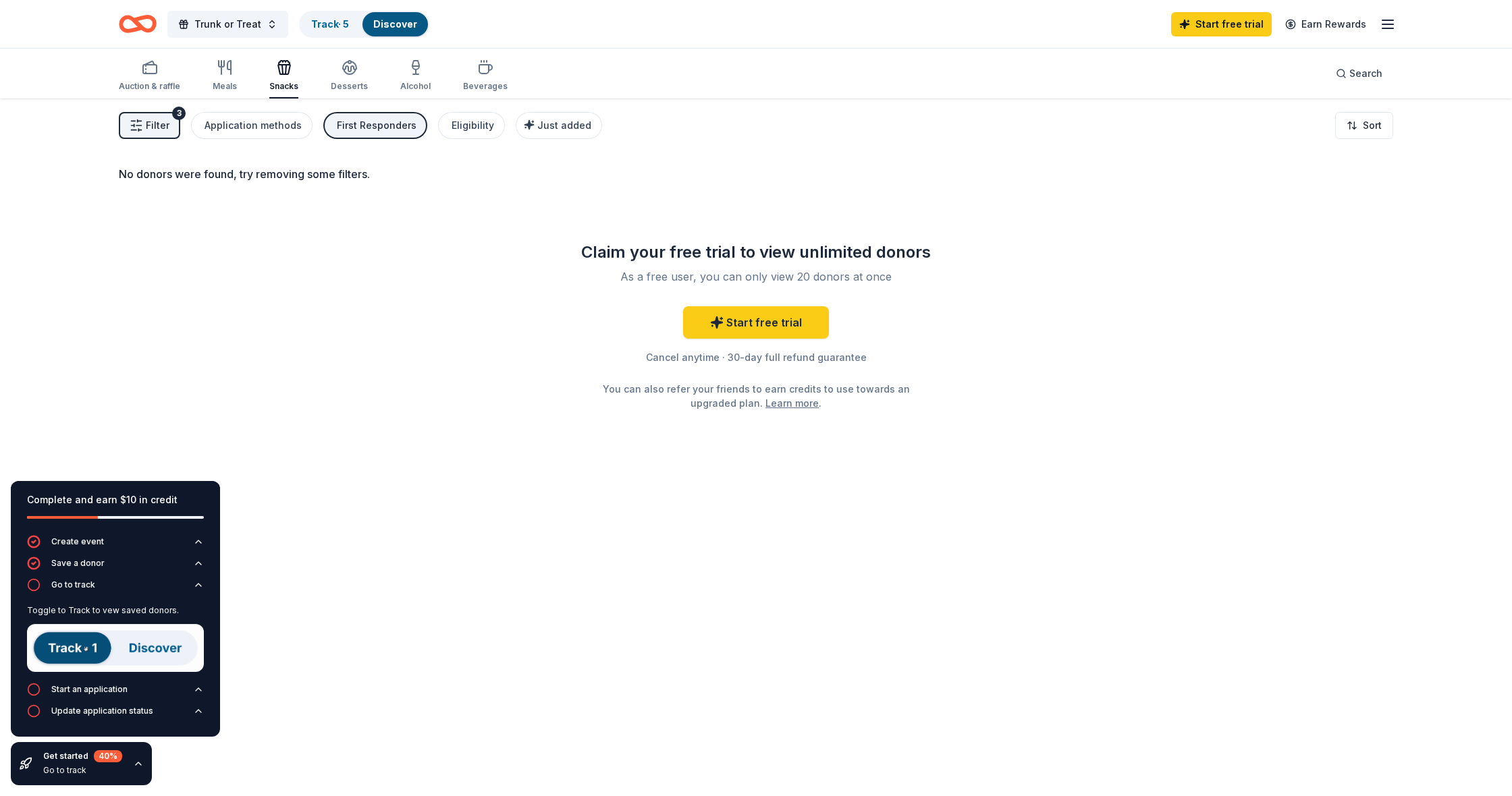
click at [55, 646] on img at bounding box center [115, 648] width 177 height 48
click at [164, 650] on img at bounding box center [115, 648] width 177 height 48
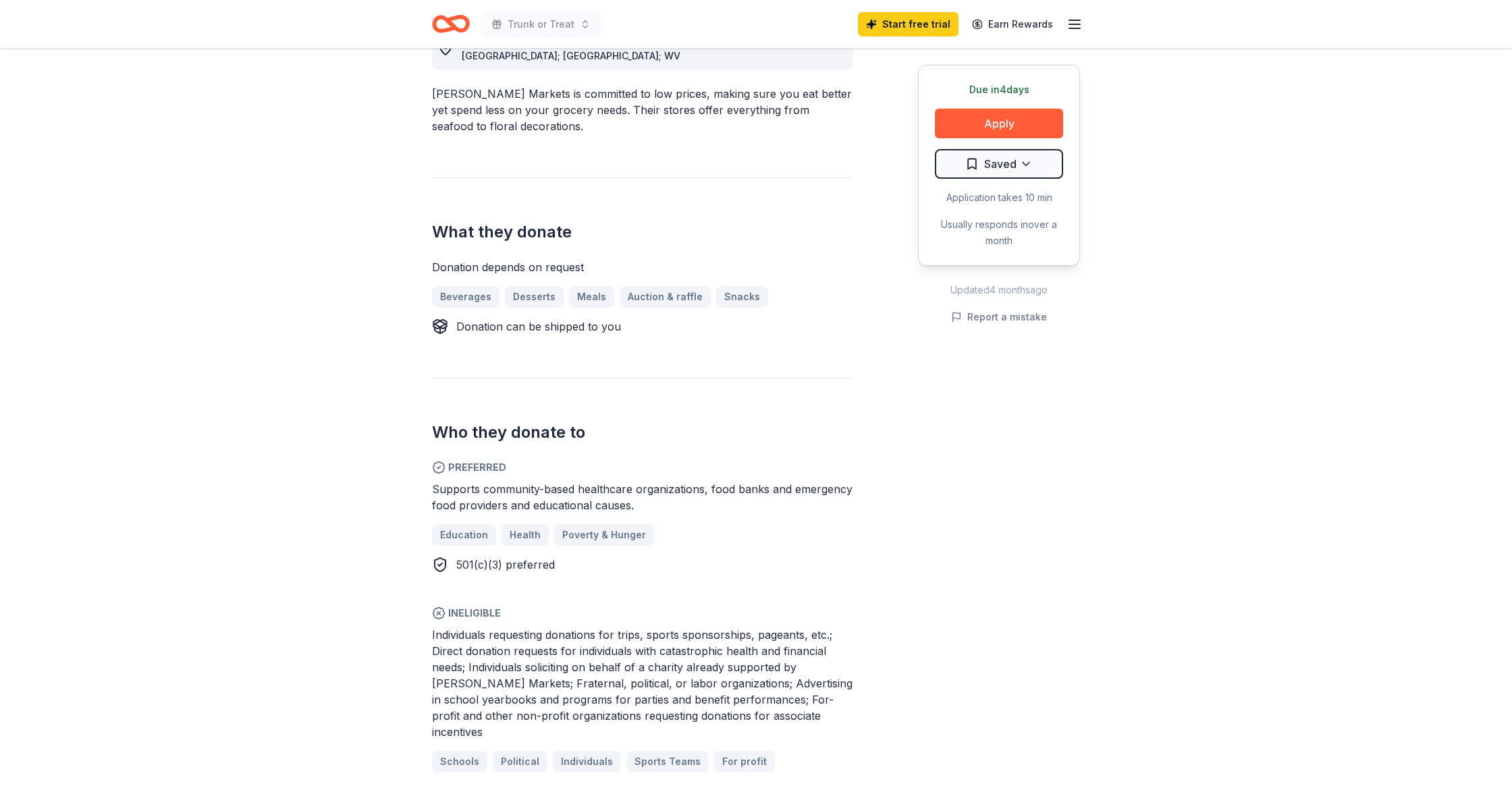
scroll to position [368, 0]
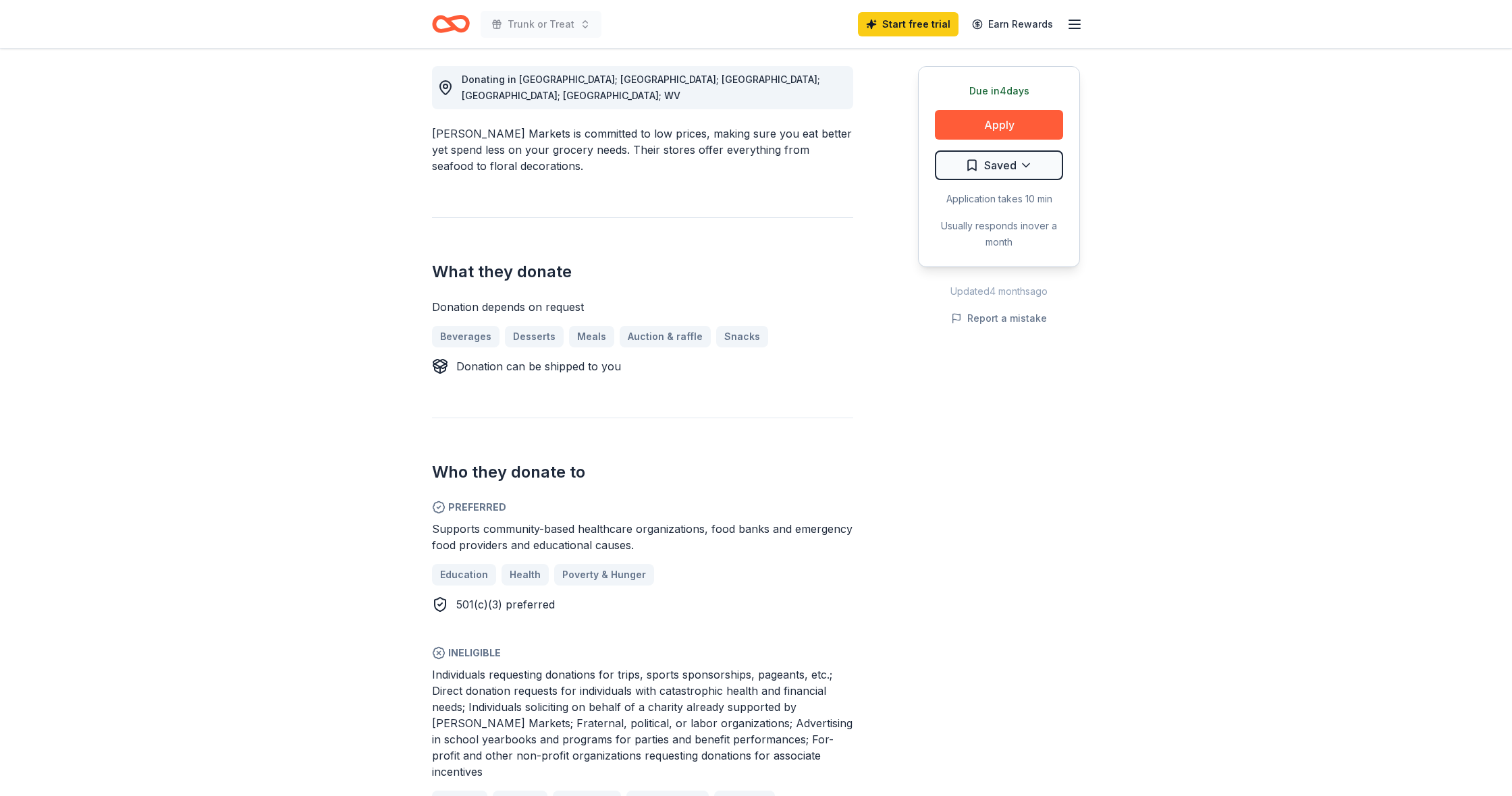
click at [526, 668] on span "Individuals requesting donations for trips, sports sponsorships, pageants, etc.…" at bounding box center [642, 723] width 420 height 111
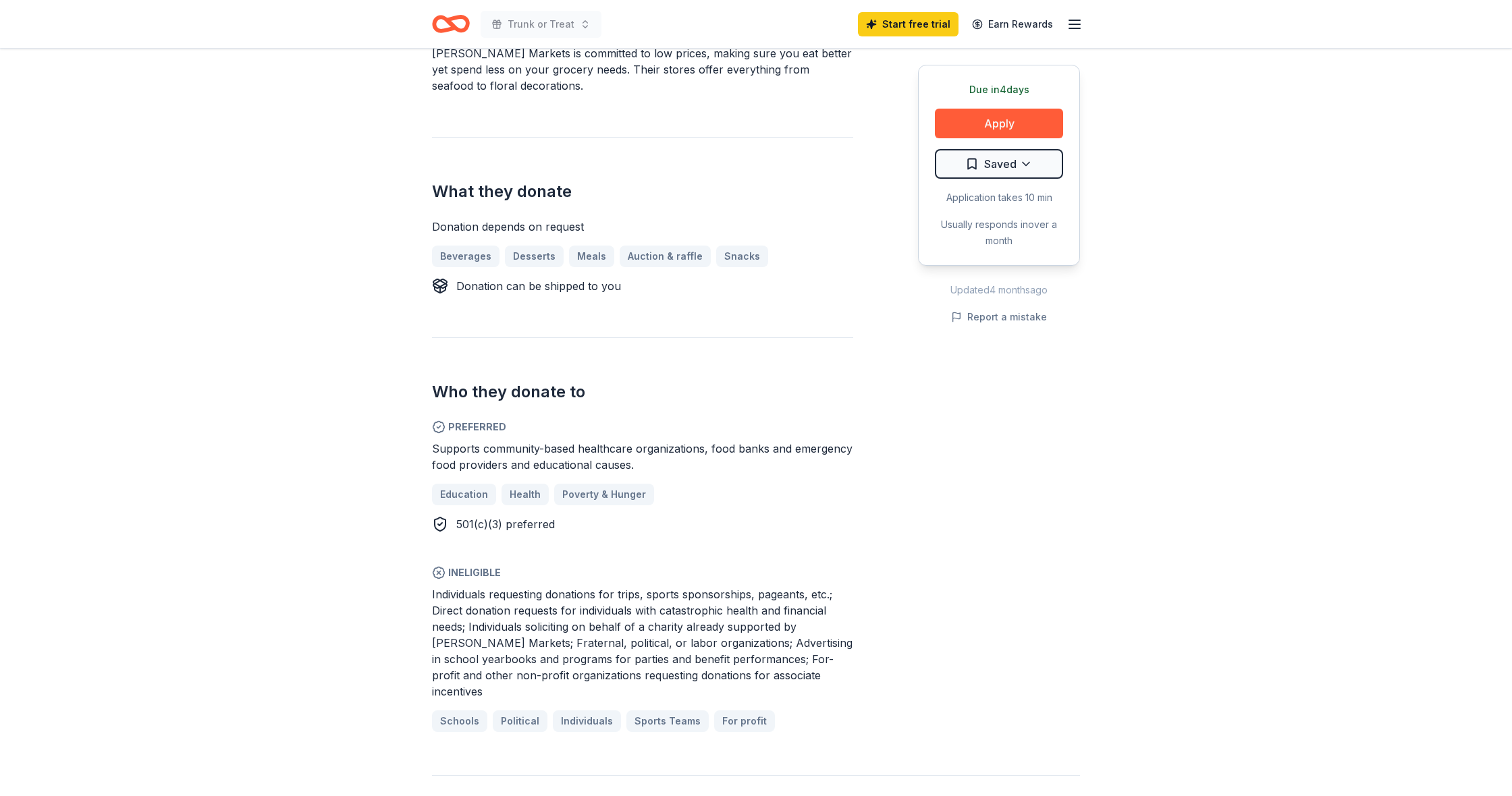
scroll to position [496, 0]
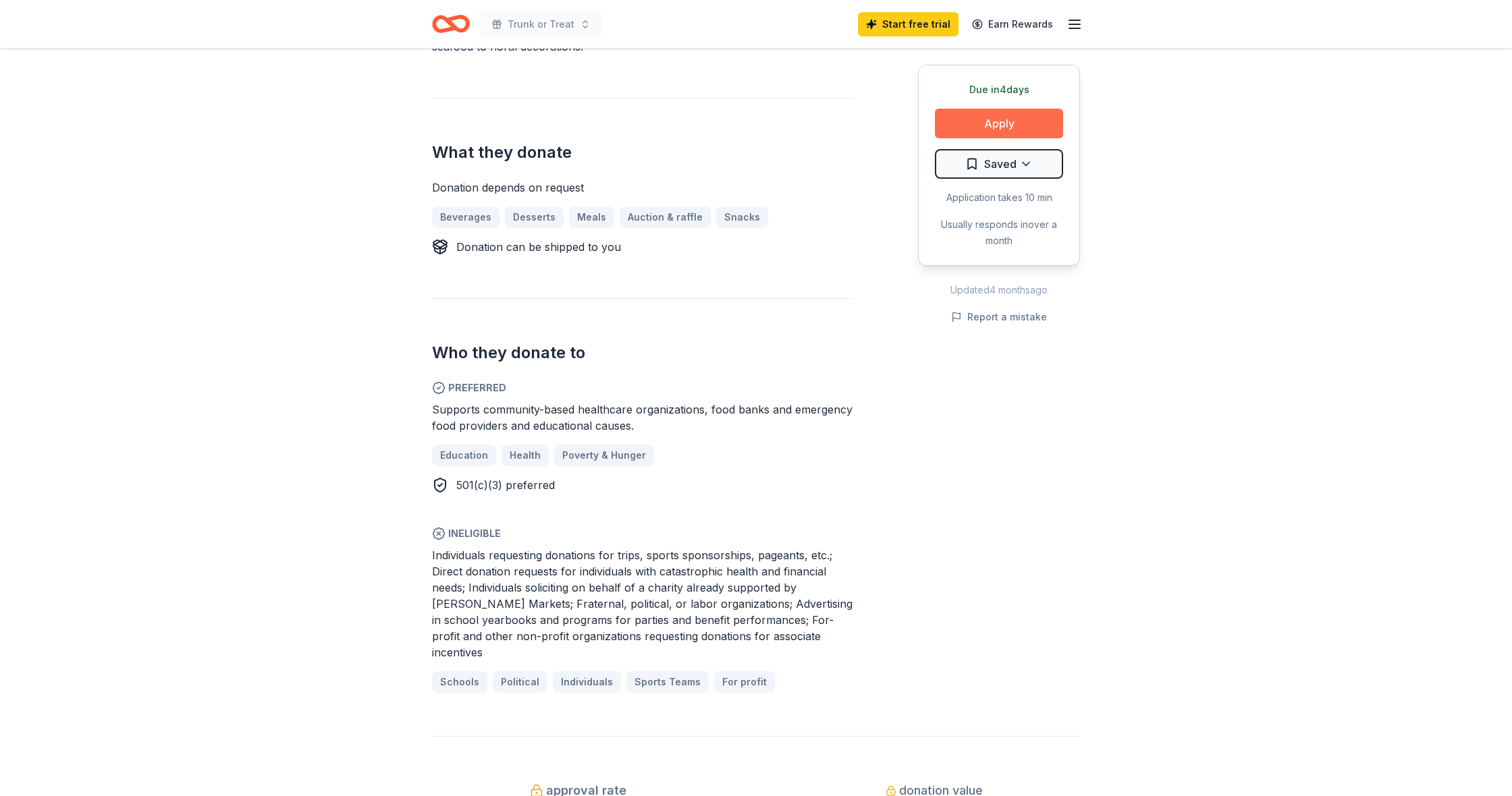
click at [1009, 120] on button "Apply" at bounding box center [998, 123] width 128 height 30
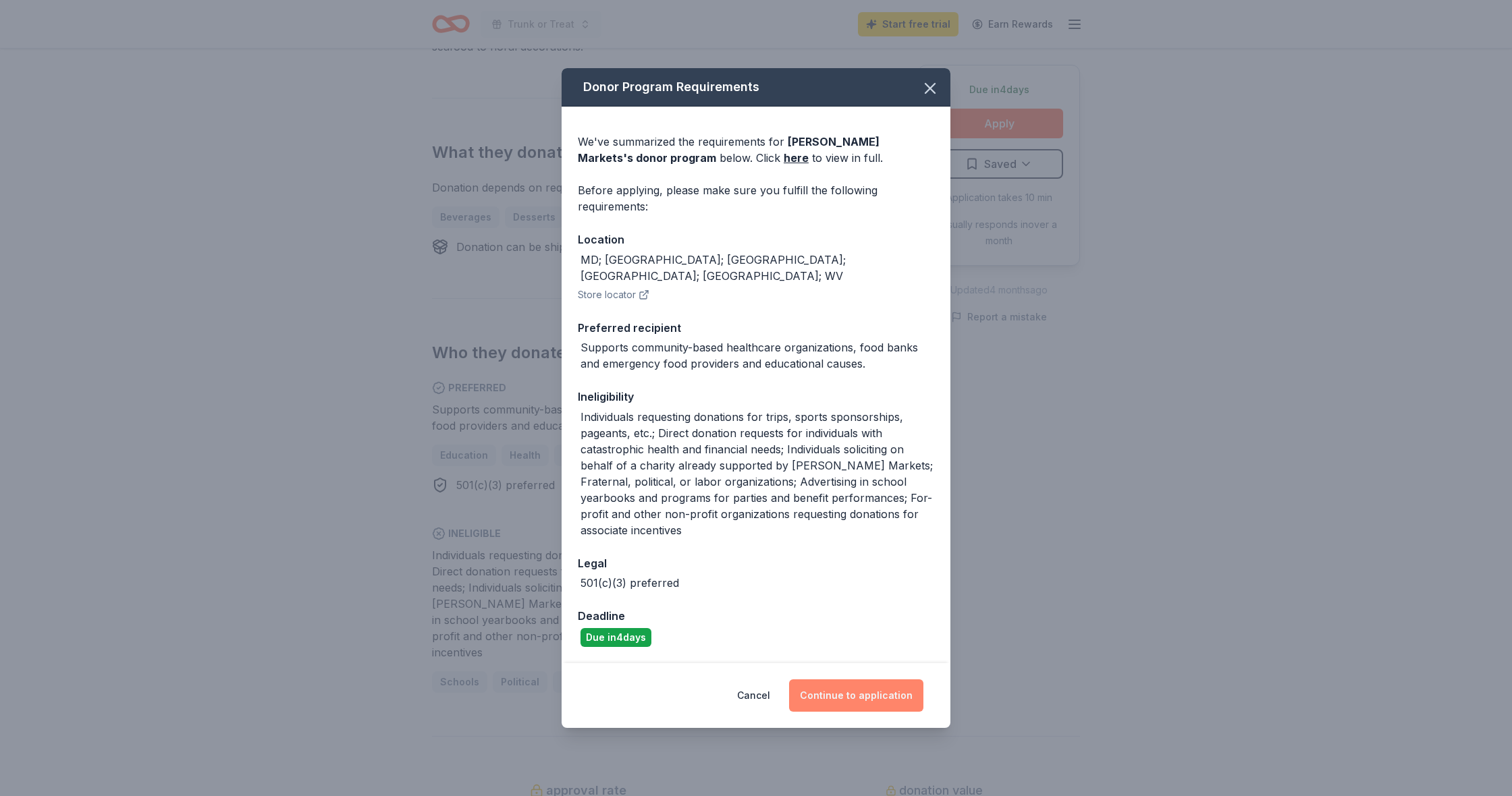
click at [887, 689] on button "Continue to application" at bounding box center [855, 695] width 134 height 32
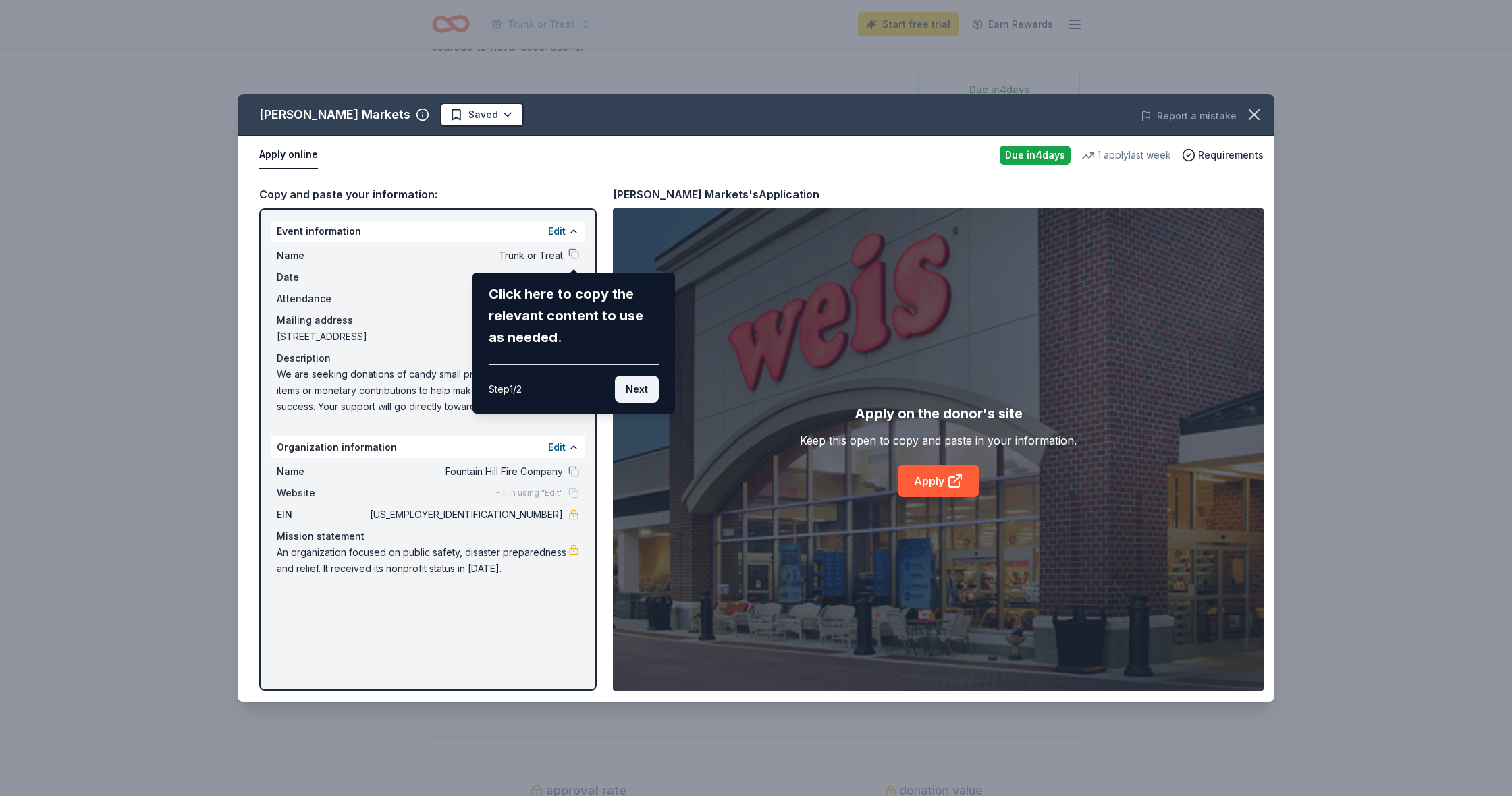
click at [634, 388] on button "Next" at bounding box center [637, 389] width 44 height 27
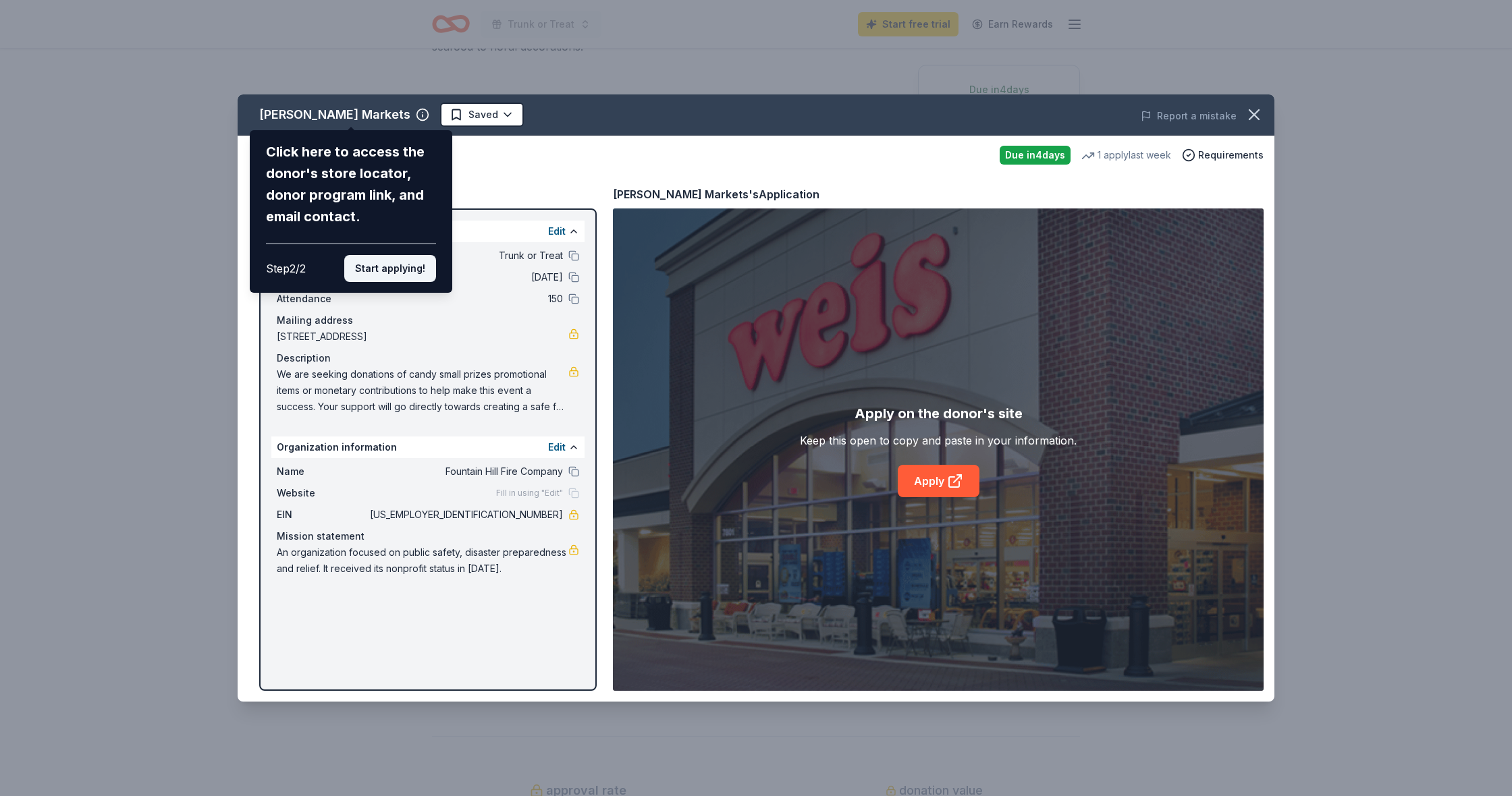
click at [411, 255] on button "Start applying!" at bounding box center [390, 268] width 91 height 27
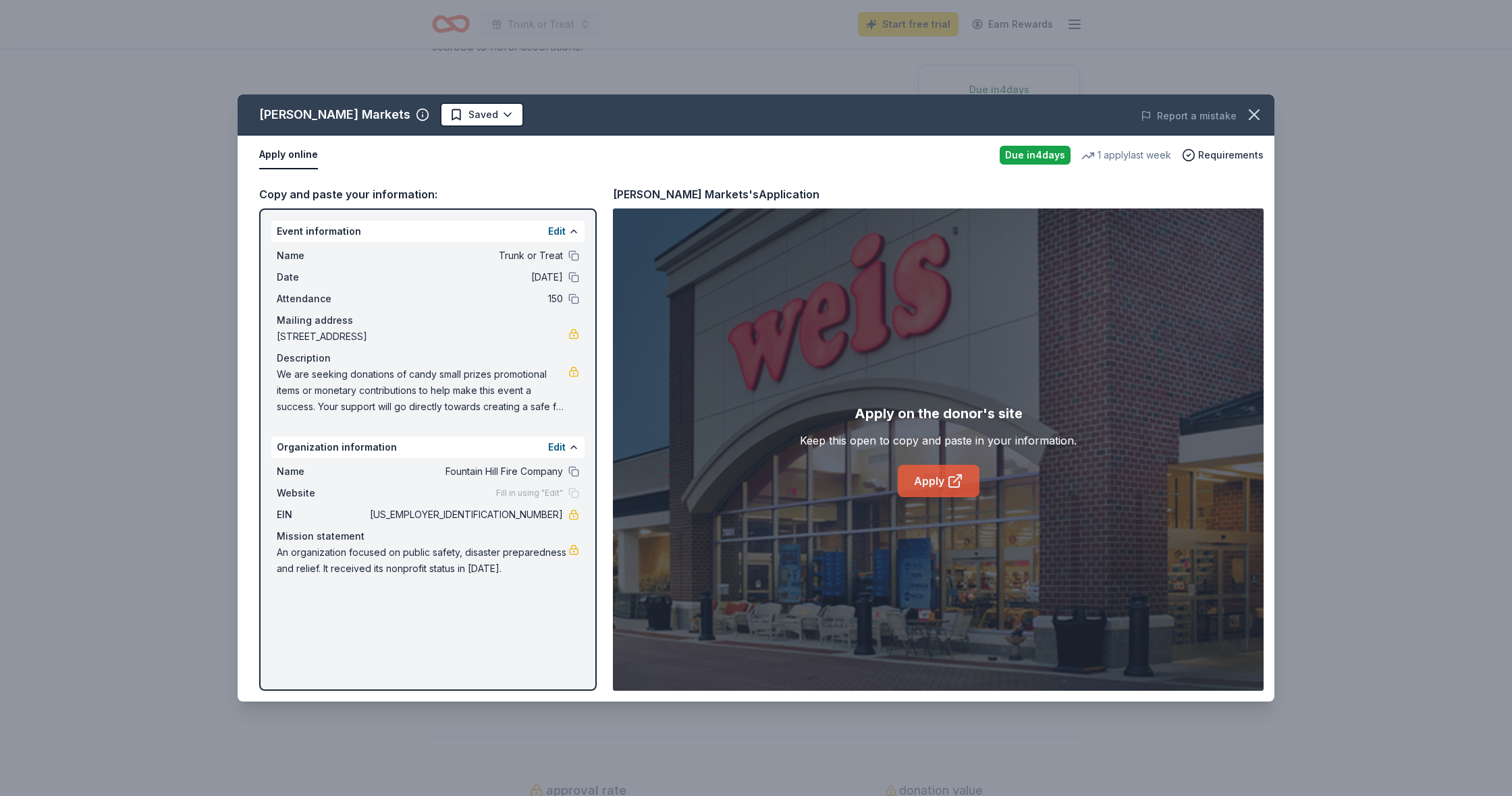
click at [928, 479] on link "Apply" at bounding box center [938, 480] width 82 height 32
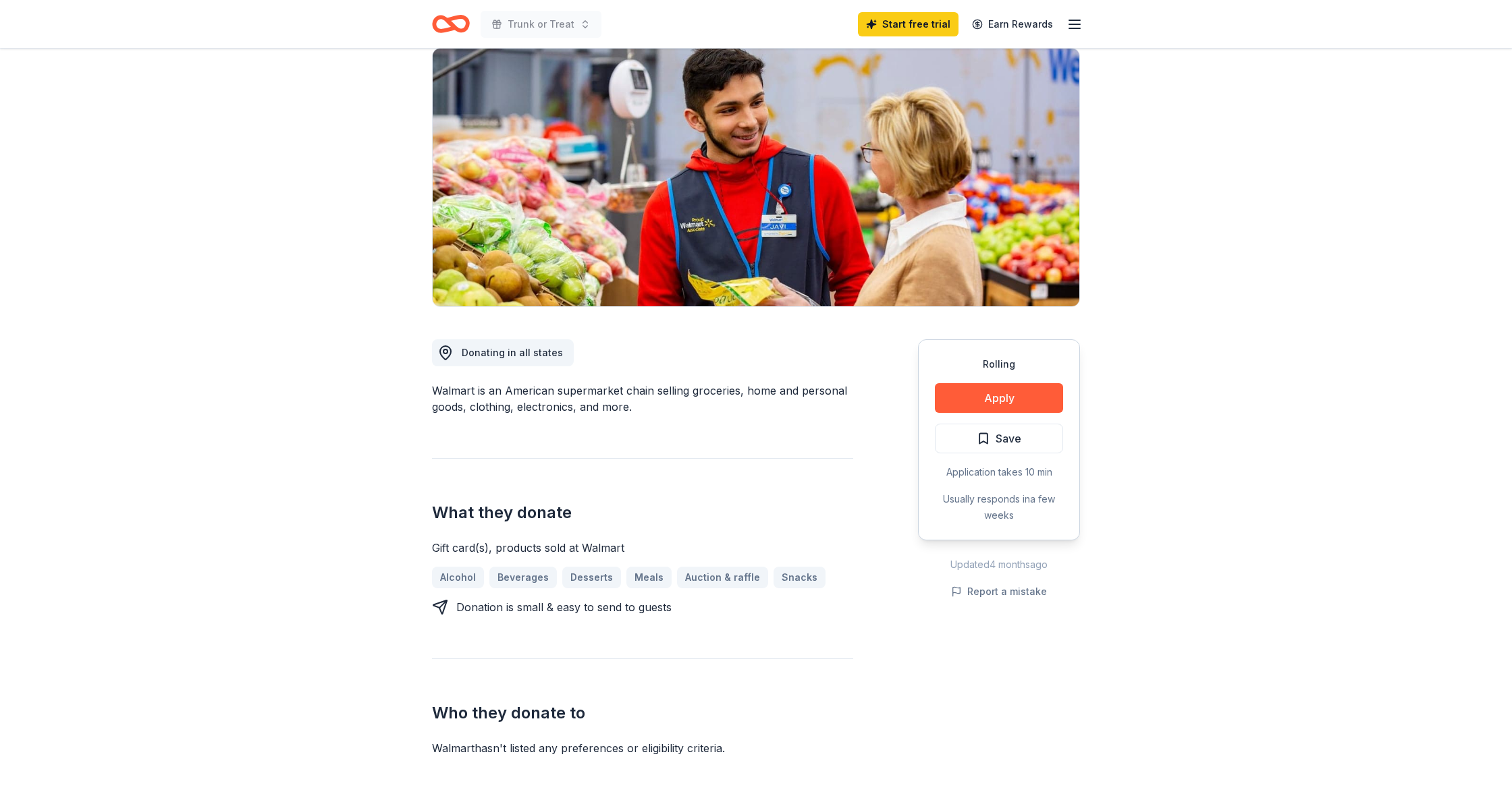
scroll to position [106, 0]
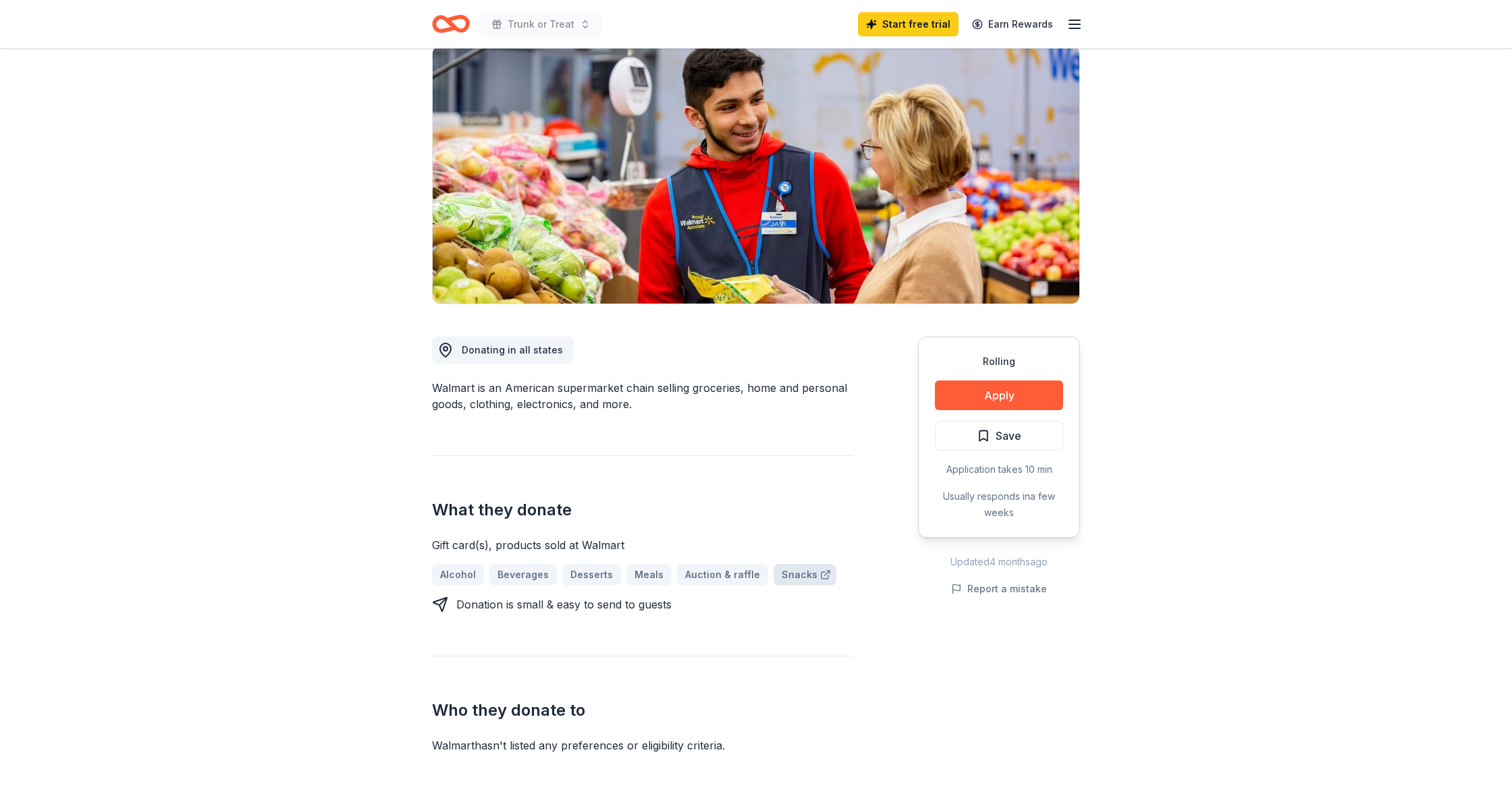
click at [788, 574] on link "Snacks" at bounding box center [804, 575] width 63 height 21
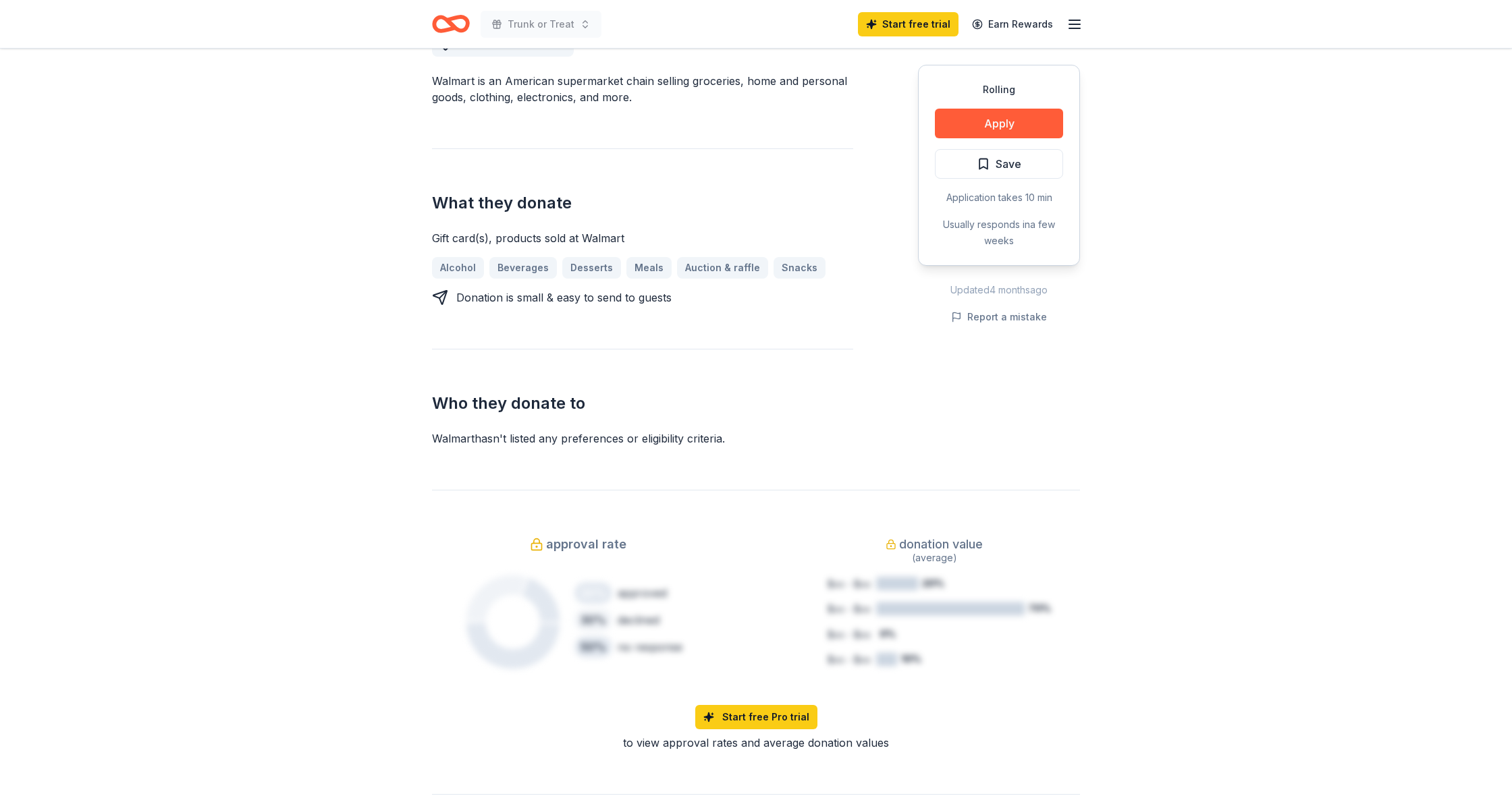
scroll to position [410, 0]
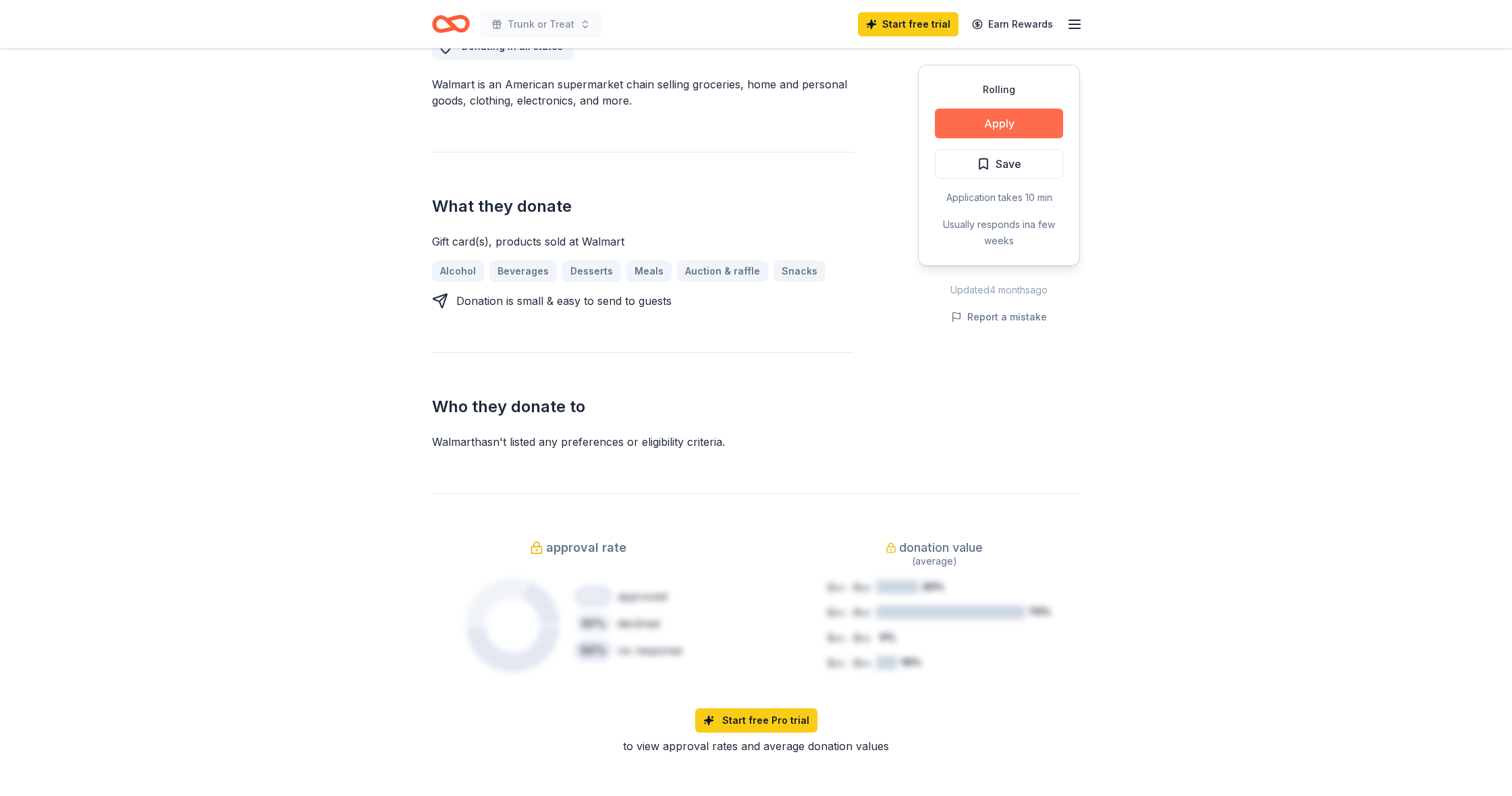
click at [952, 126] on button "Apply" at bounding box center [998, 123] width 128 height 30
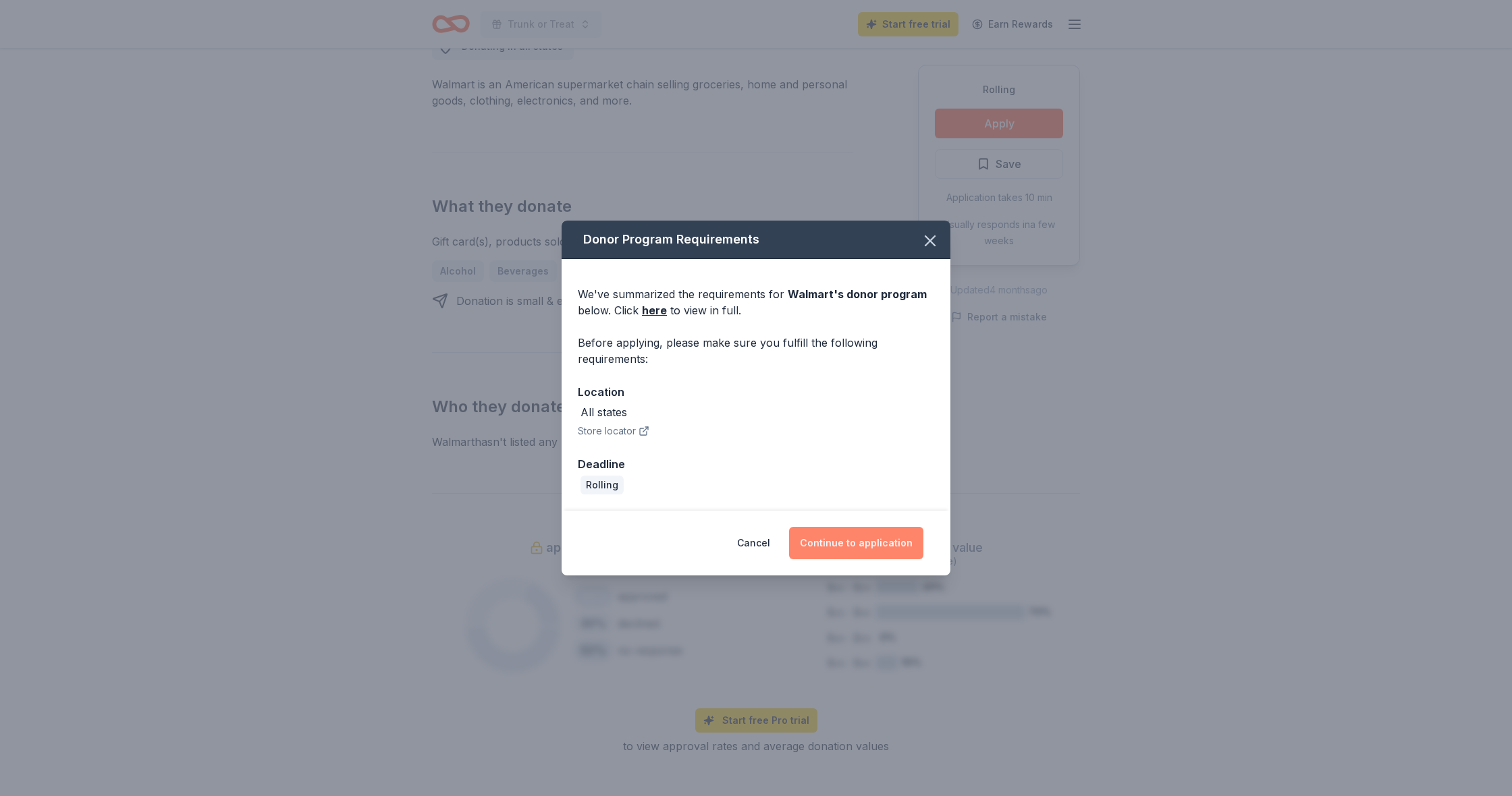
click at [875, 546] on button "Continue to application" at bounding box center [855, 543] width 134 height 32
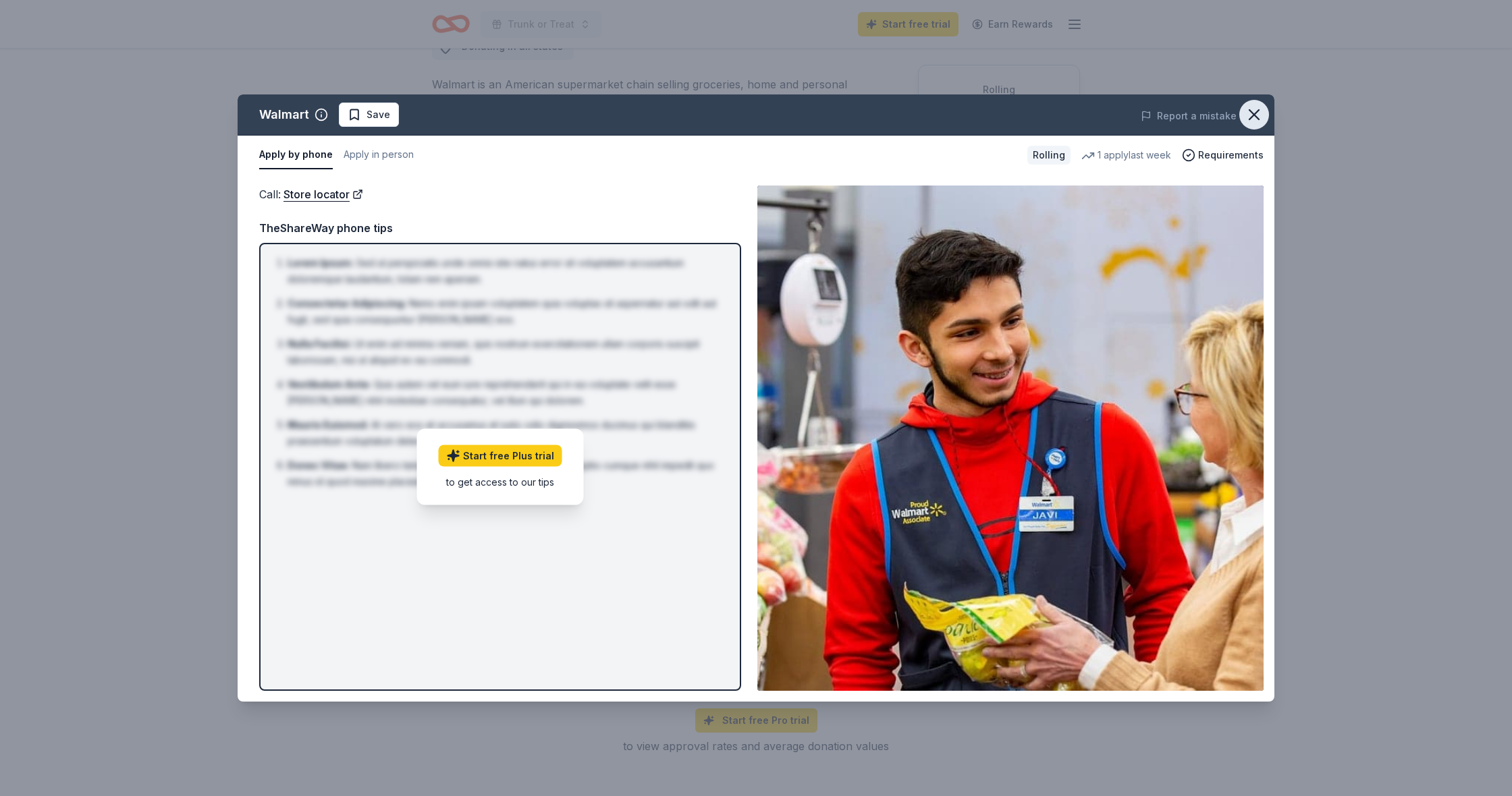
click at [1251, 117] on icon "button" at bounding box center [1254, 115] width 10 height 10
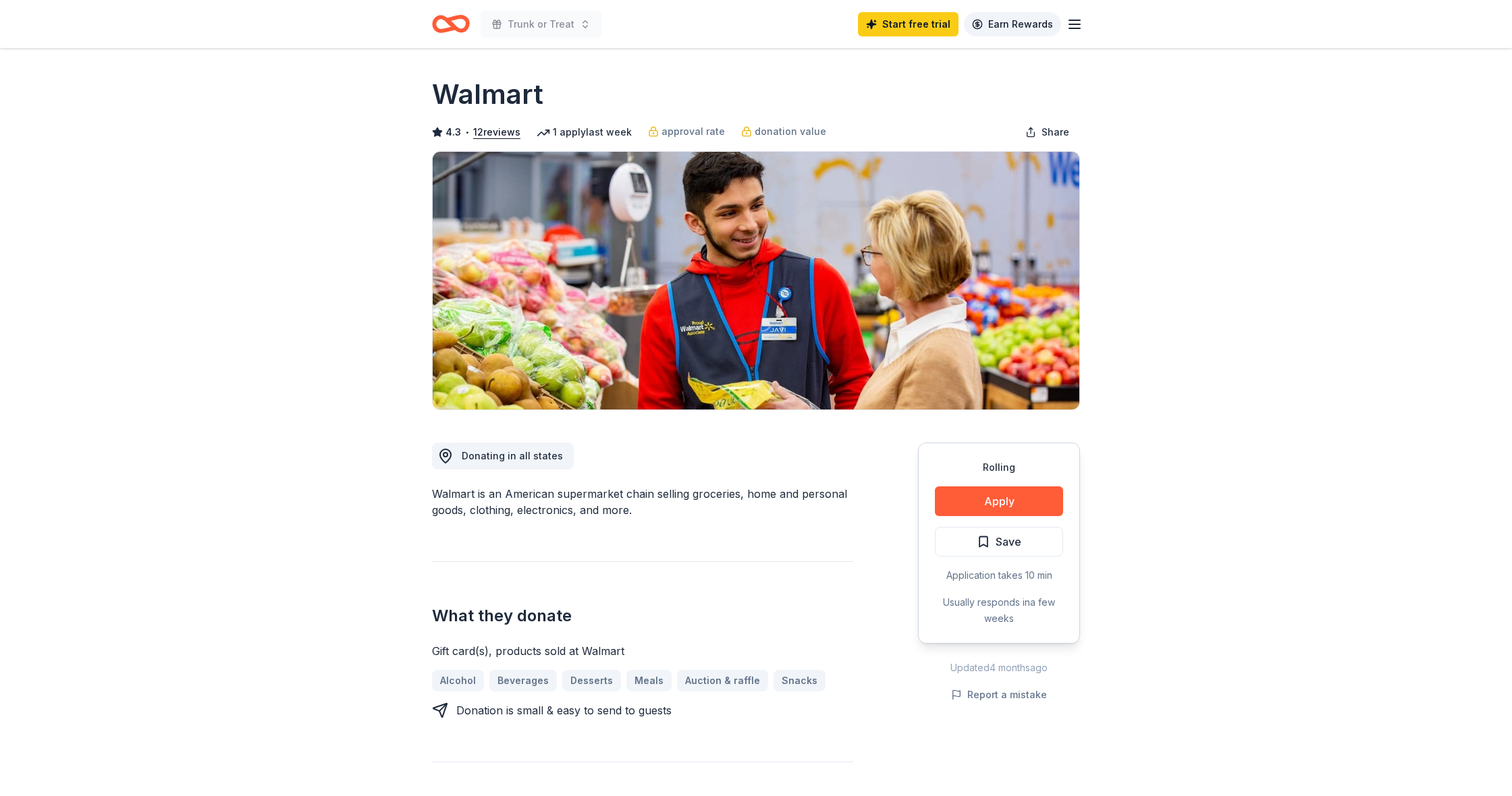
scroll to position [0, 0]
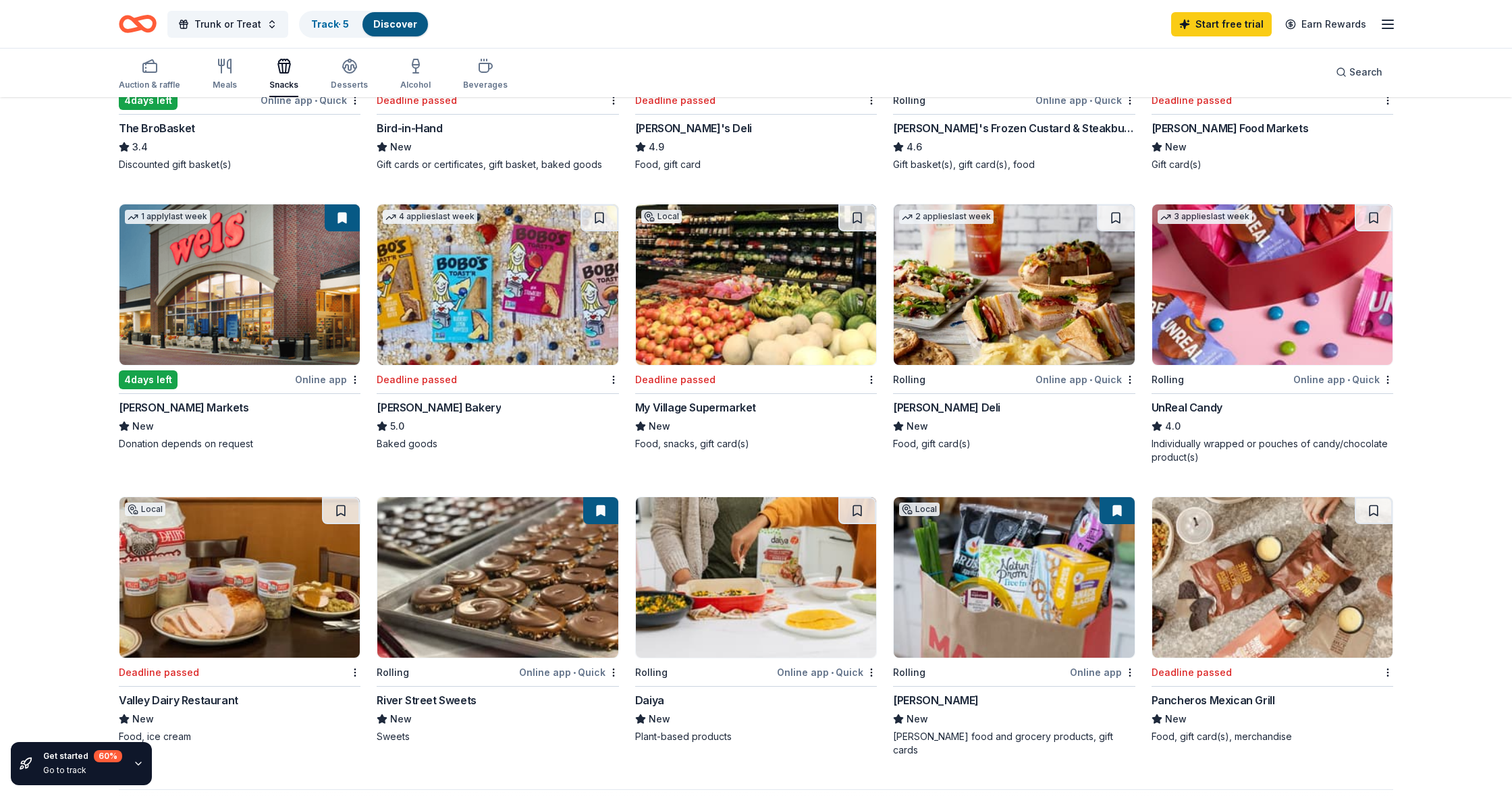
scroll to position [606, 0]
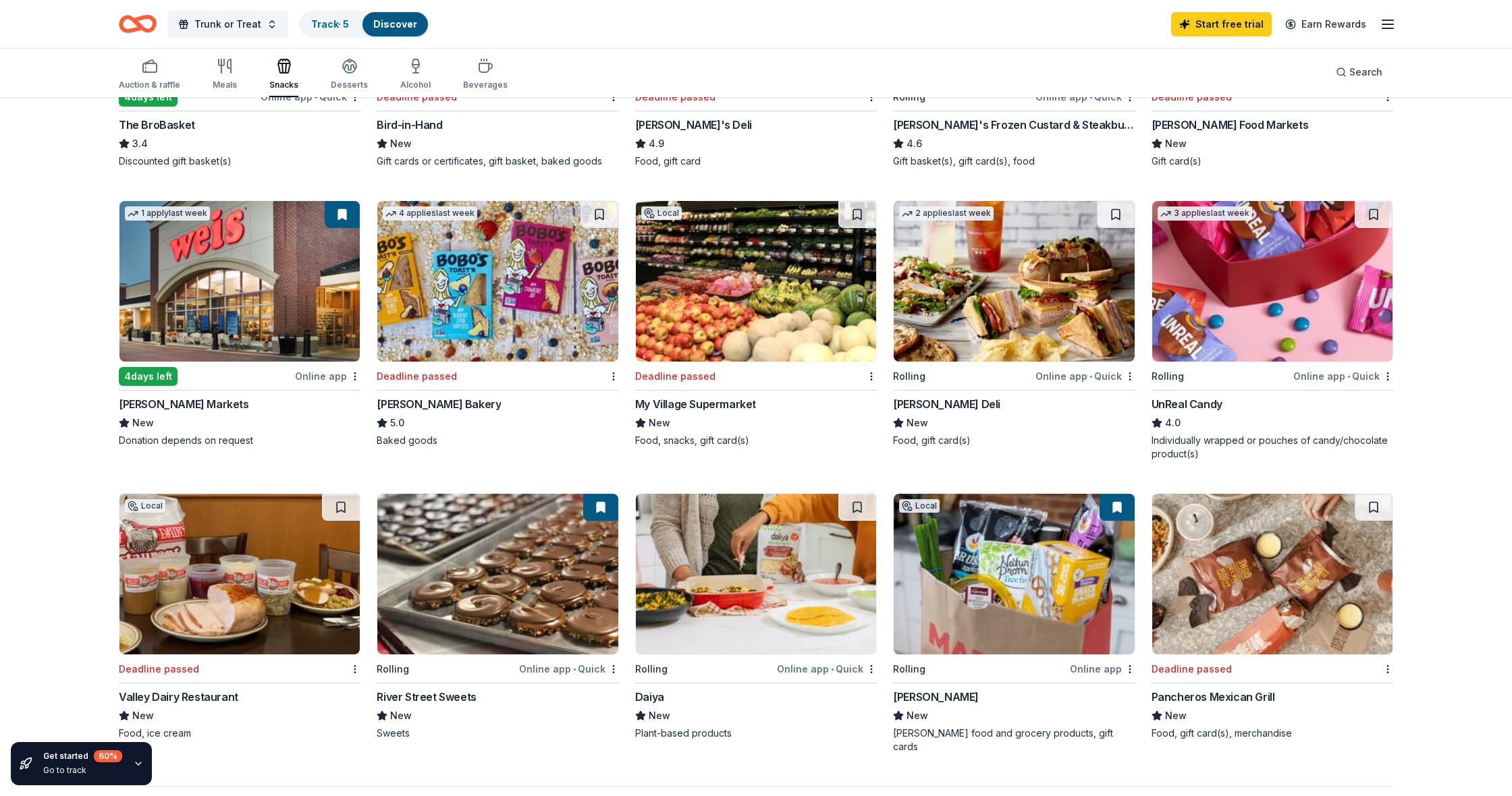
click at [1207, 407] on div "UnReal Candy" at bounding box center [1186, 404] width 71 height 16
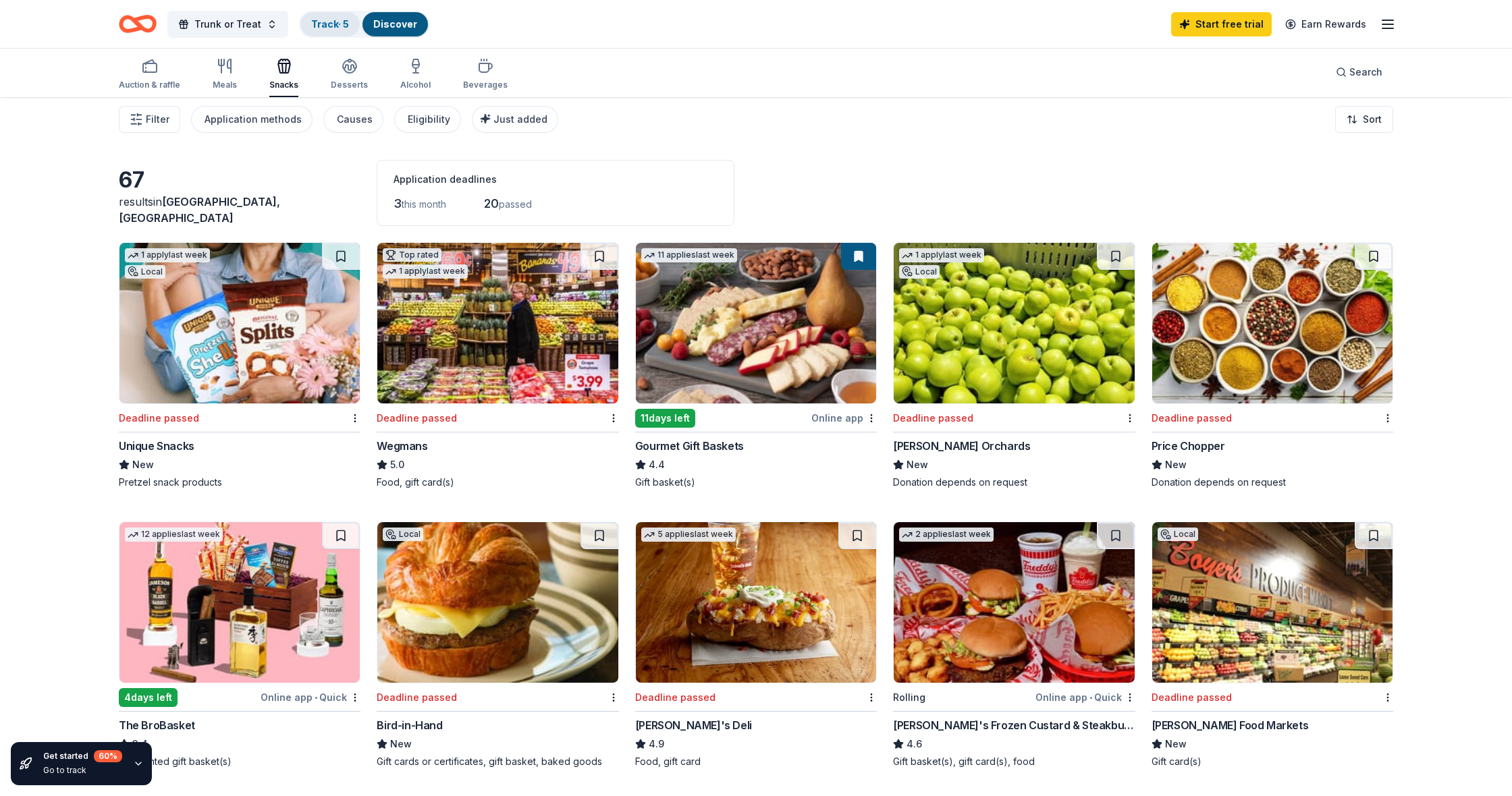
scroll to position [8, 0]
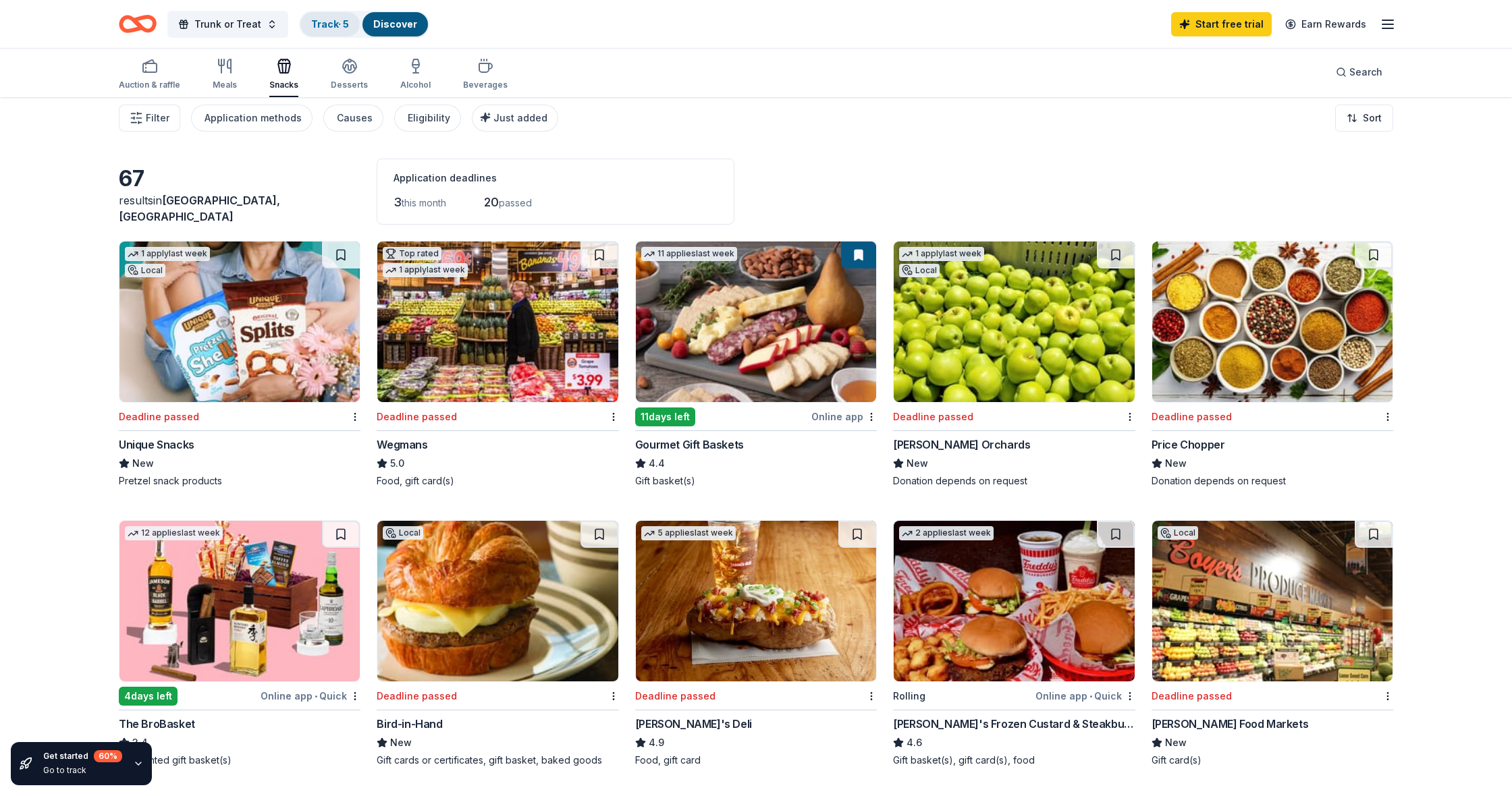
click at [330, 24] on link "Track · 5" at bounding box center [329, 24] width 38 height 12
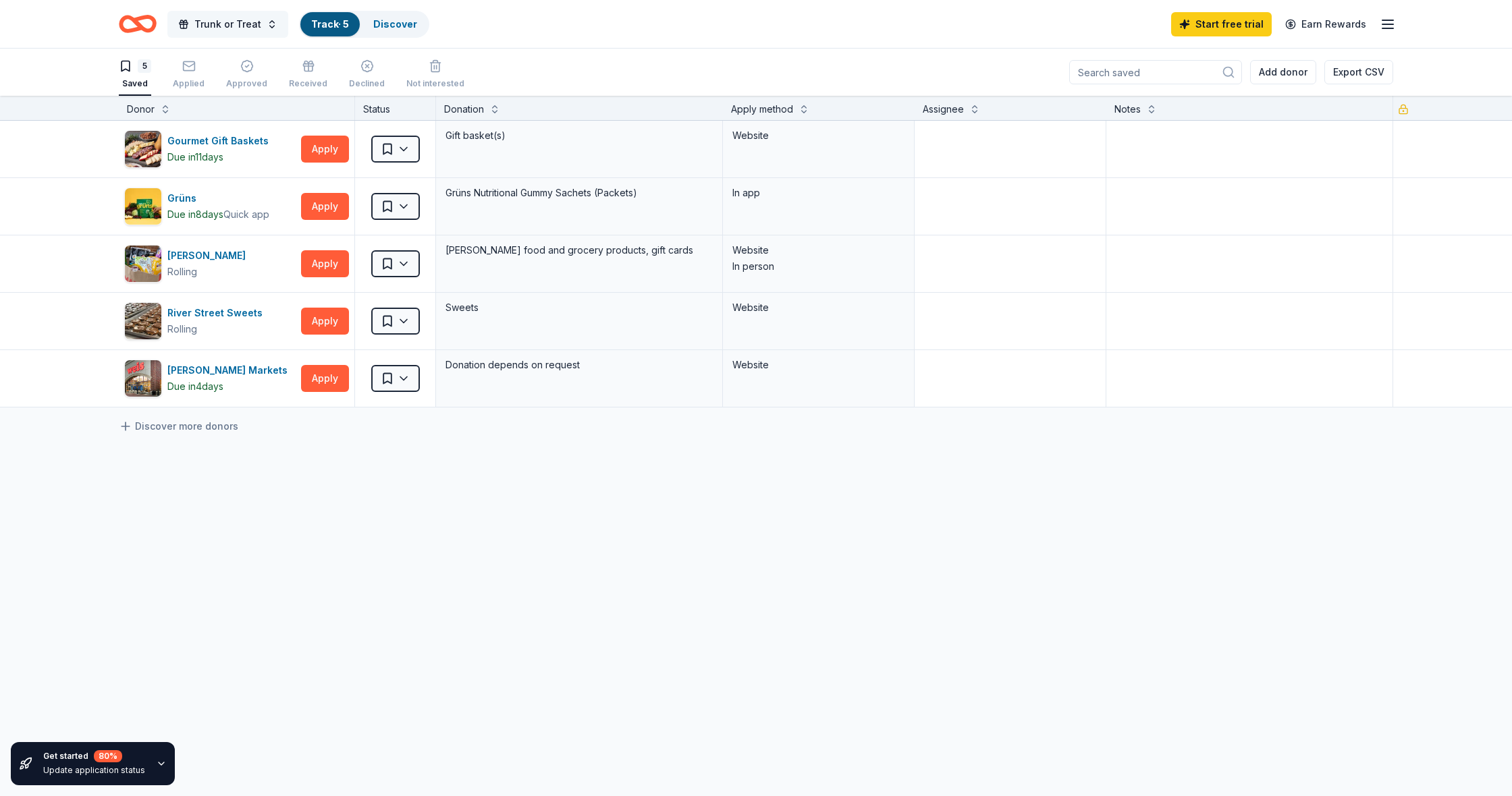
click at [210, 27] on span "Trunk or Treat" at bounding box center [228, 25] width 67 height 16
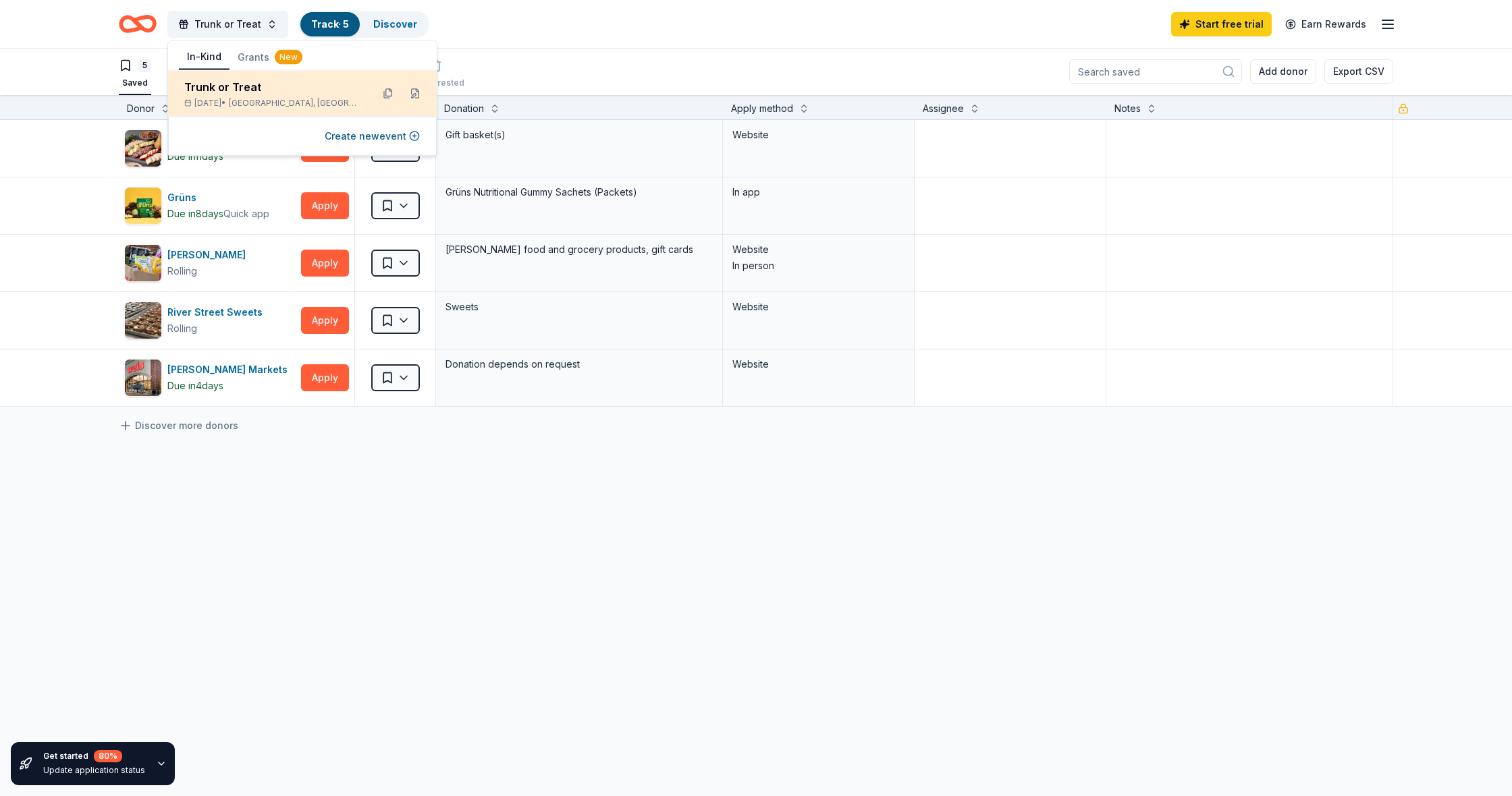
scroll to position [1, 0]
click at [234, 91] on div "Trunk or Treat" at bounding box center [272, 87] width 177 height 16
click at [228, 86] on div "Trunk or Treat" at bounding box center [272, 87] width 177 height 16
click at [263, 84] on div "Trunk or Treat" at bounding box center [272, 87] width 177 height 16
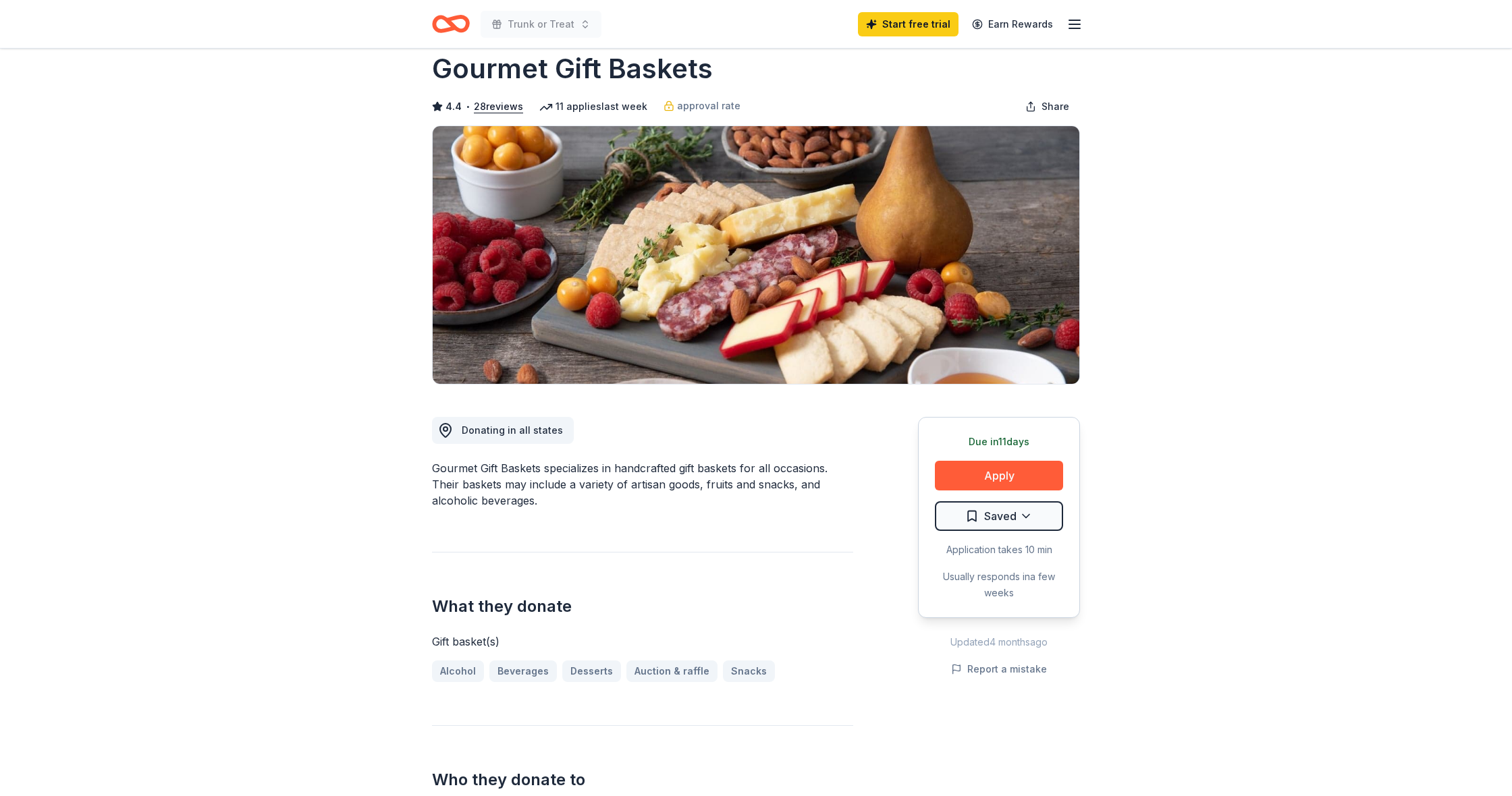
scroll to position [25, 0]
click at [1002, 474] on button "Apply" at bounding box center [998, 476] width 128 height 30
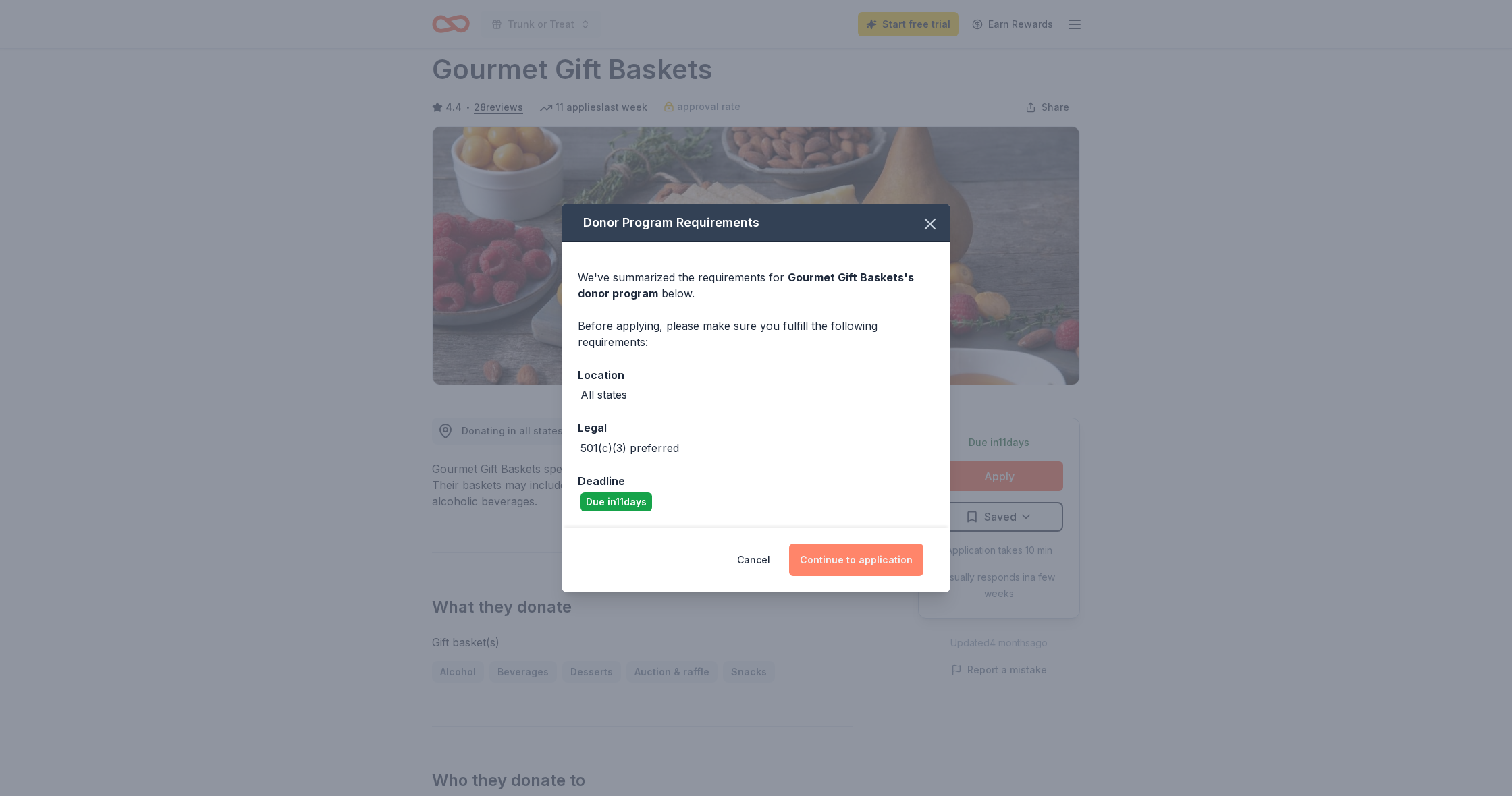
click at [882, 556] on button "Continue to application" at bounding box center [855, 560] width 134 height 32
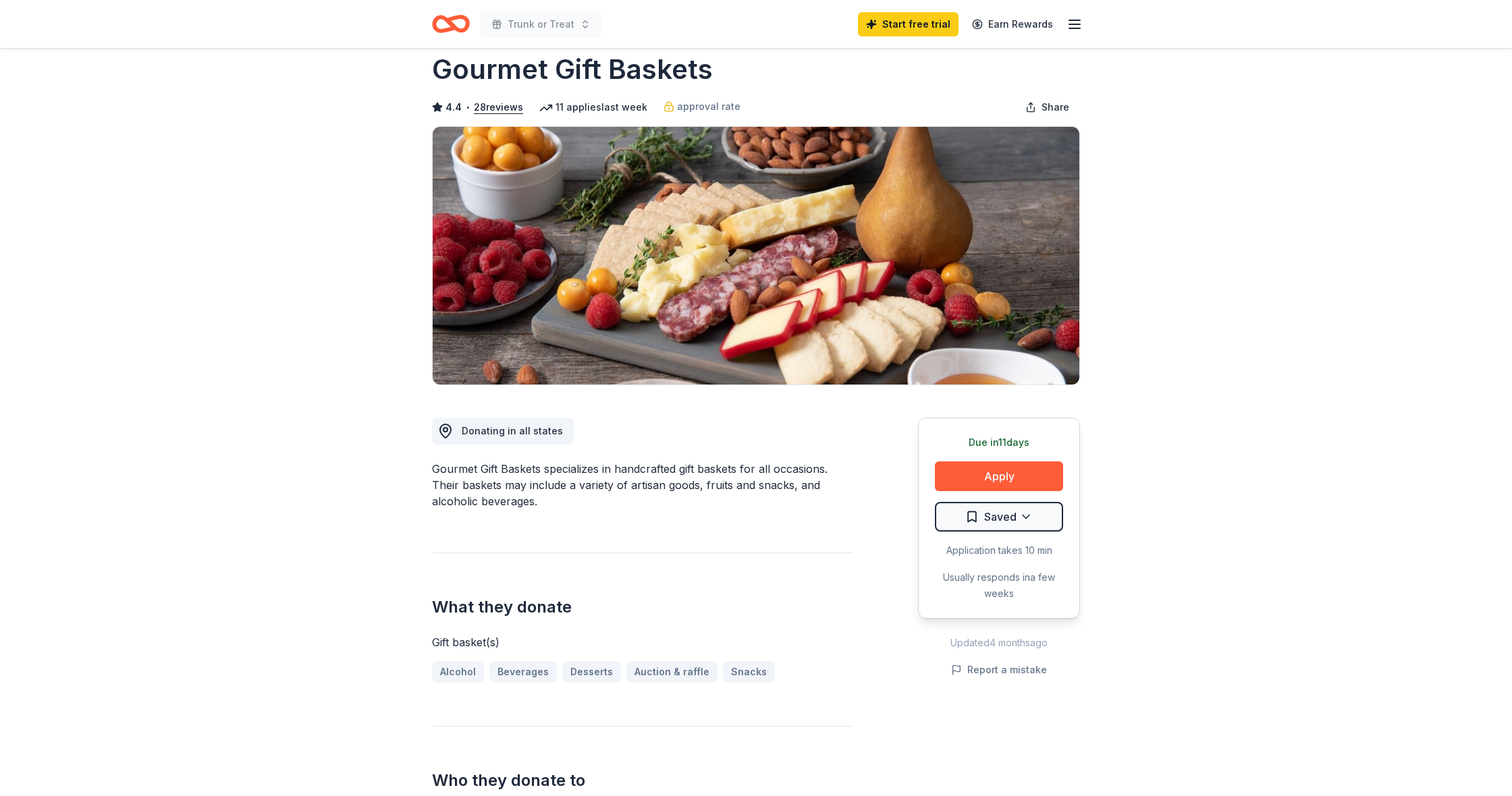
scroll to position [28, 0]
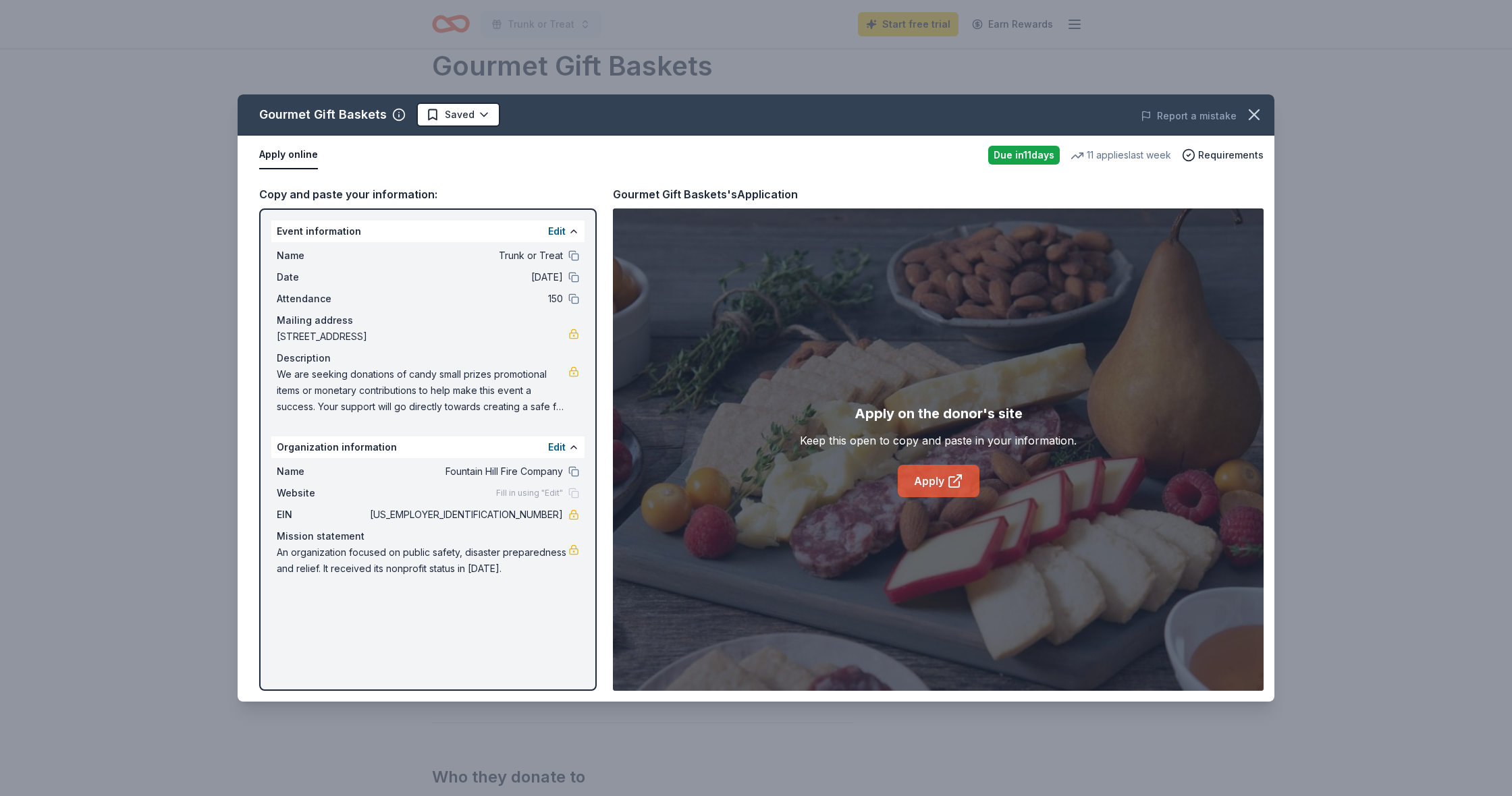
click at [925, 479] on link "Apply" at bounding box center [938, 480] width 82 height 32
